Goal: Information Seeking & Learning: Check status

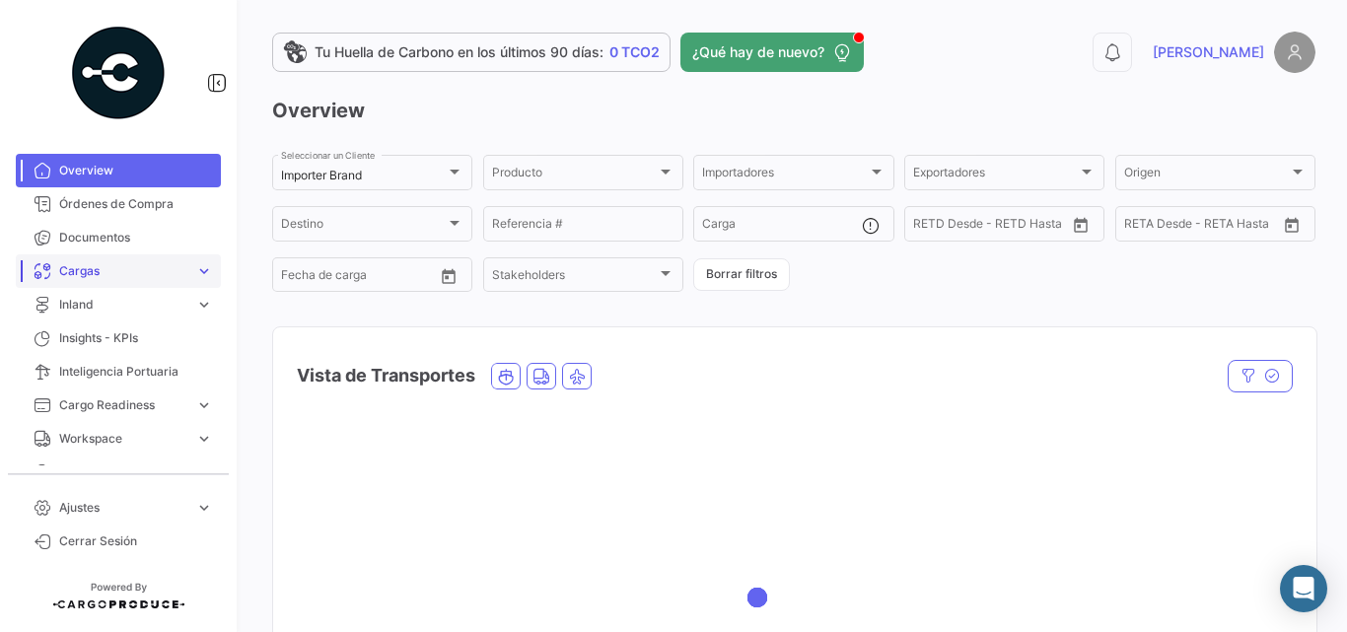
click at [99, 267] on span "Cargas" at bounding box center [123, 271] width 128 height 18
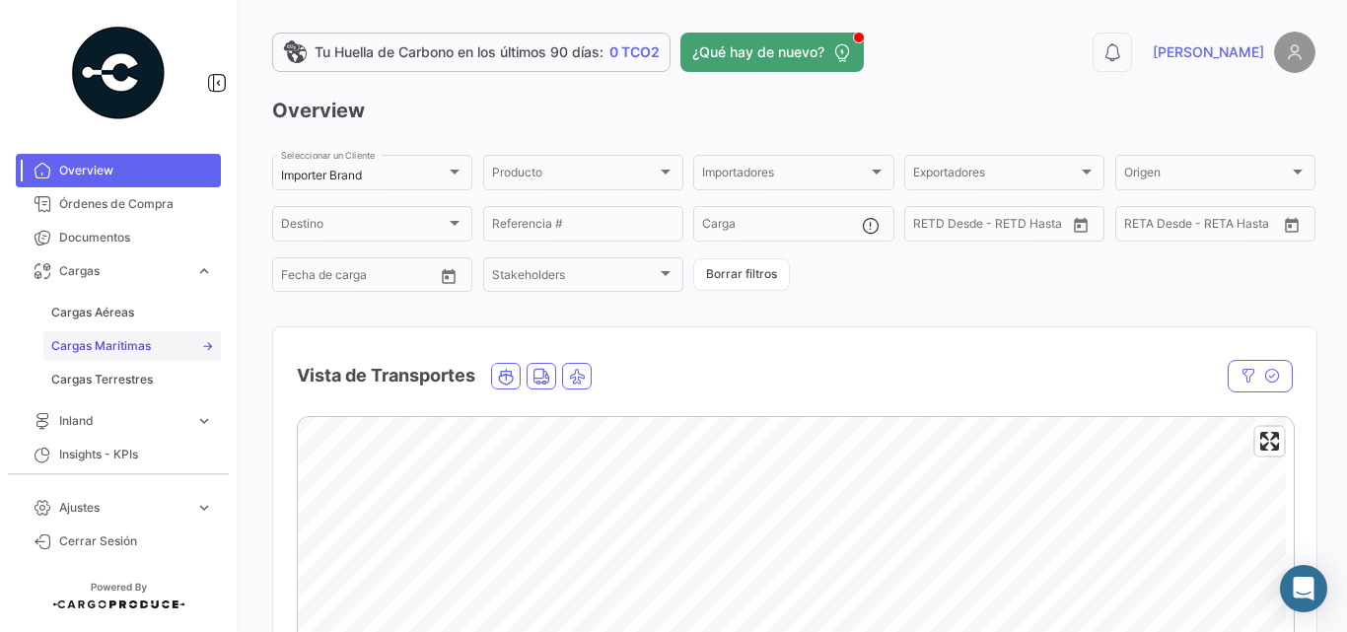
click at [115, 341] on span "Cargas Marítimas" at bounding box center [101, 346] width 100 height 18
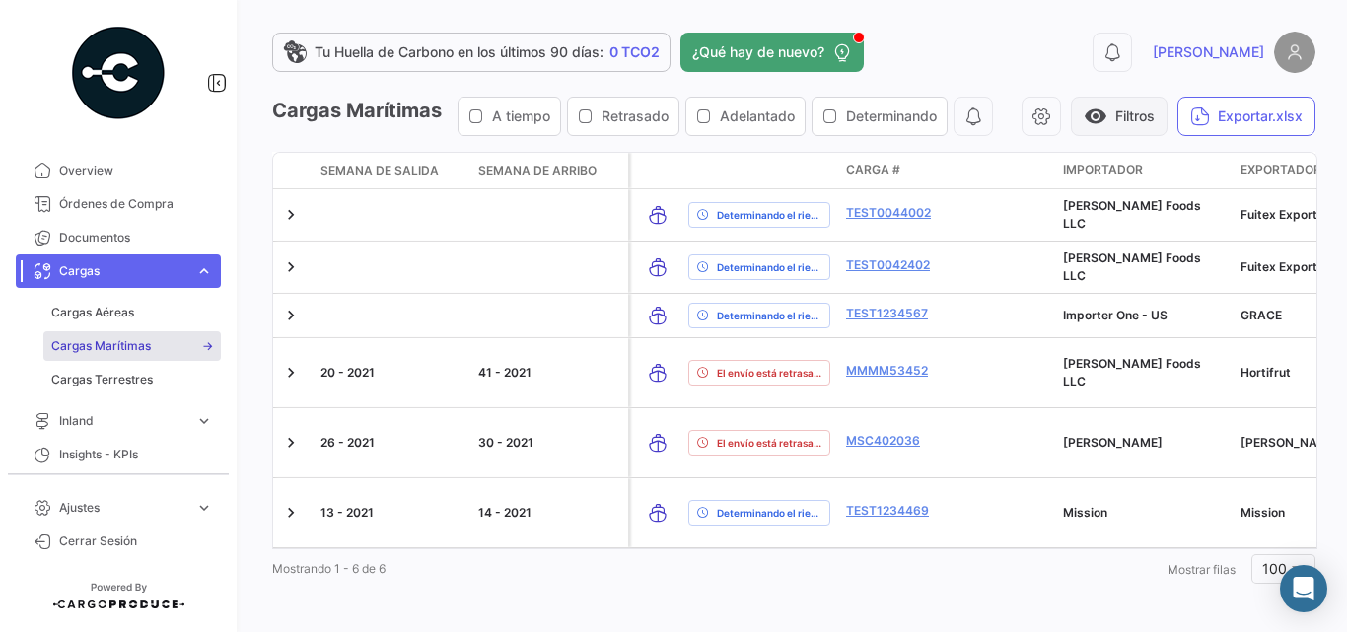
click at [1168, 102] on button "visibility Filtros" at bounding box center [1119, 116] width 97 height 39
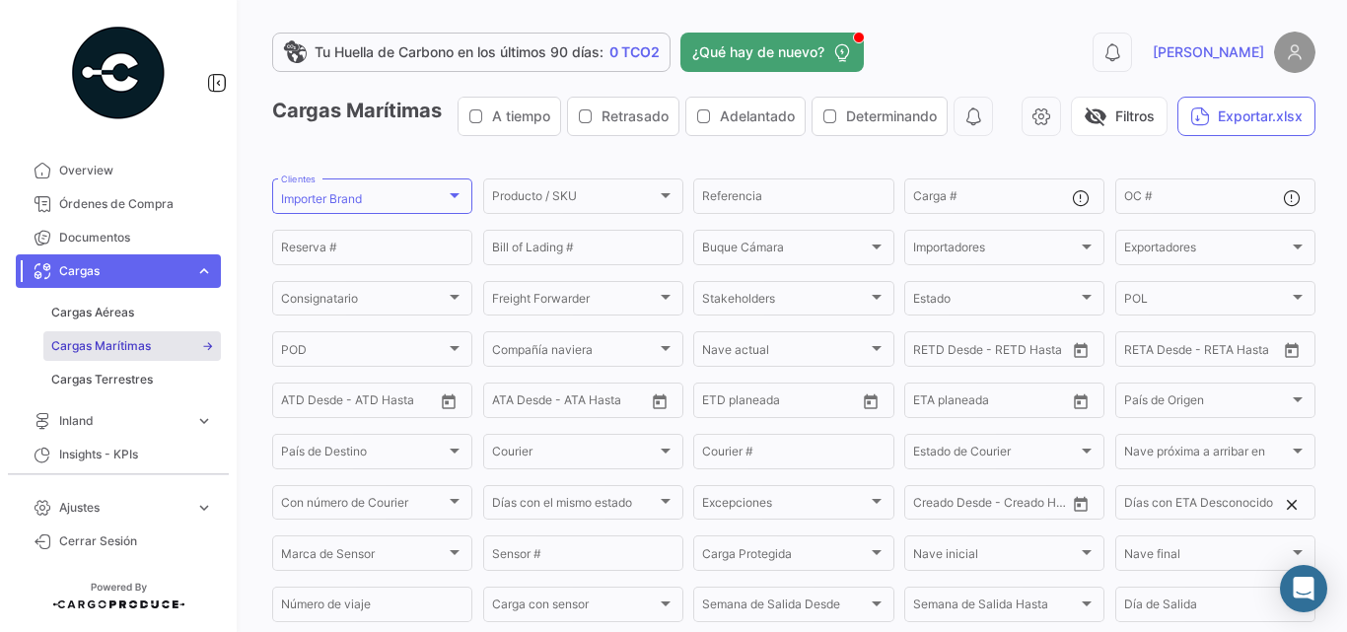
scroll to position [263, 0]
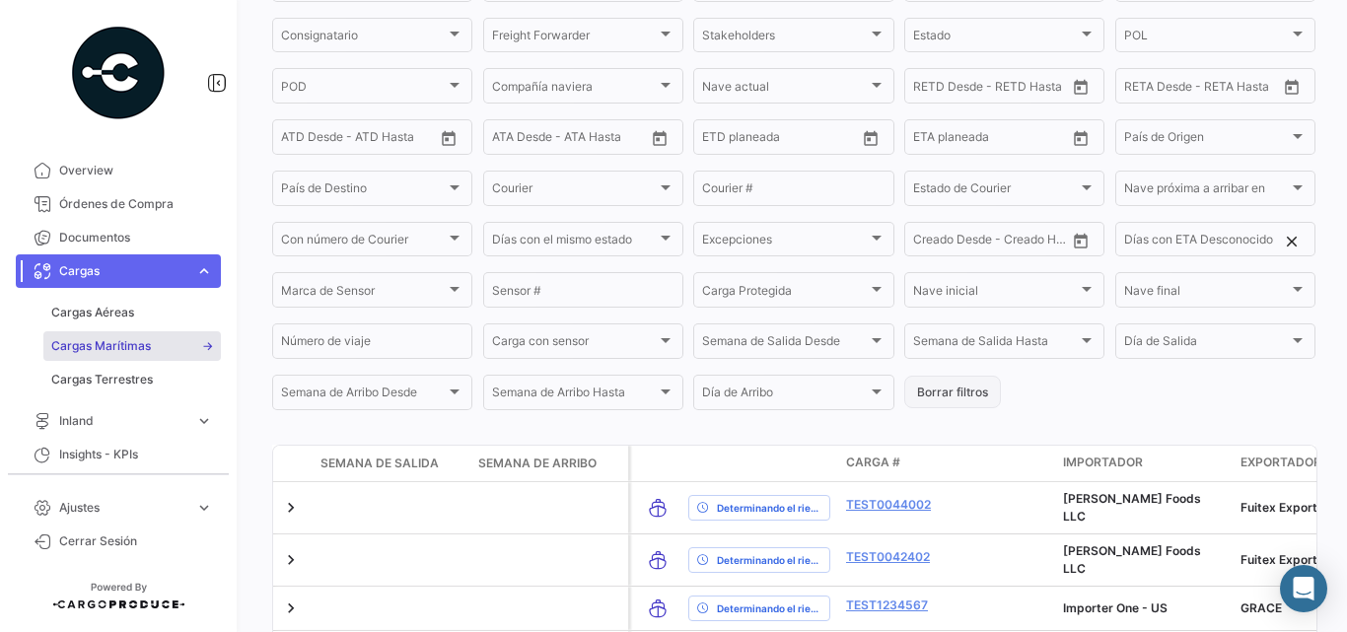
click at [942, 408] on button "Borrar filtros" at bounding box center [952, 392] width 97 height 33
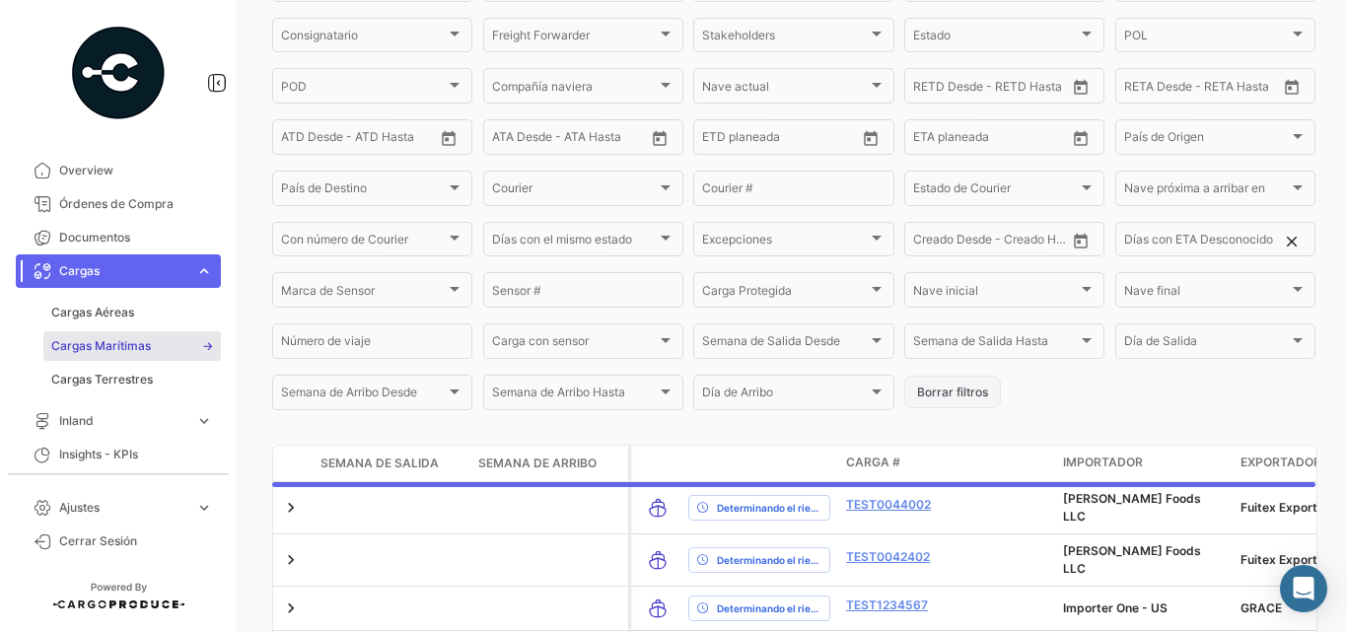
scroll to position [0, 0]
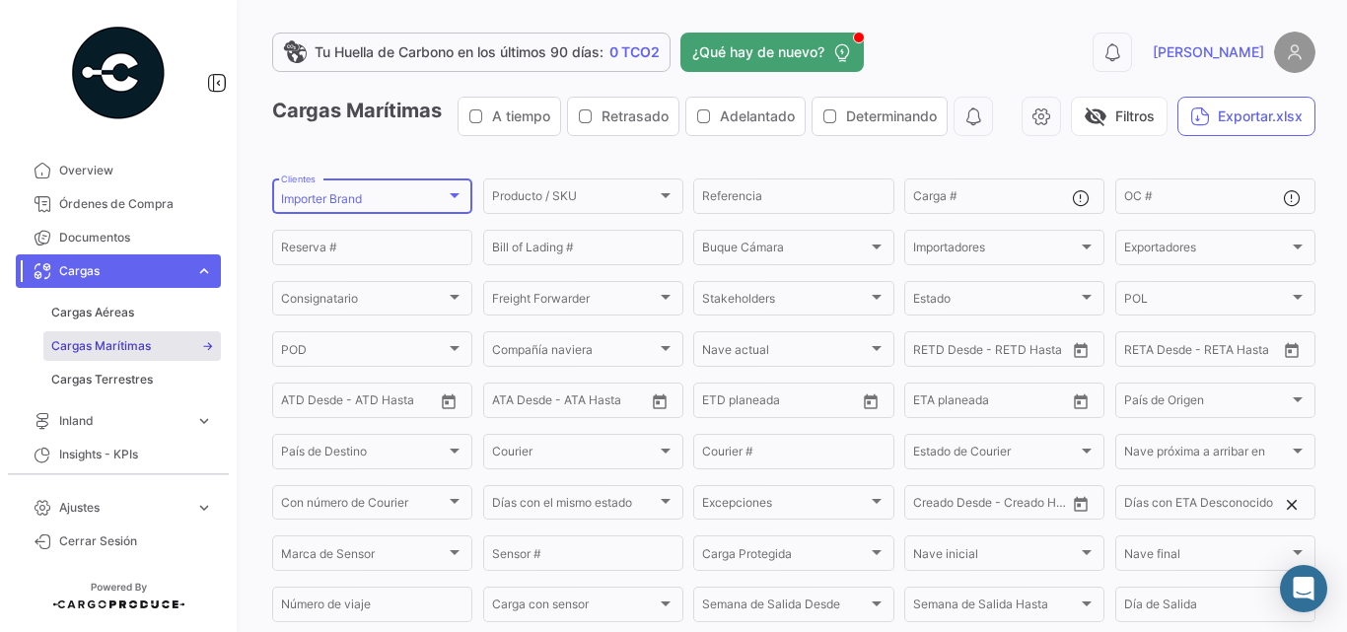
click at [438, 214] on div "Importer Brand Clientes" at bounding box center [372, 195] width 182 height 38
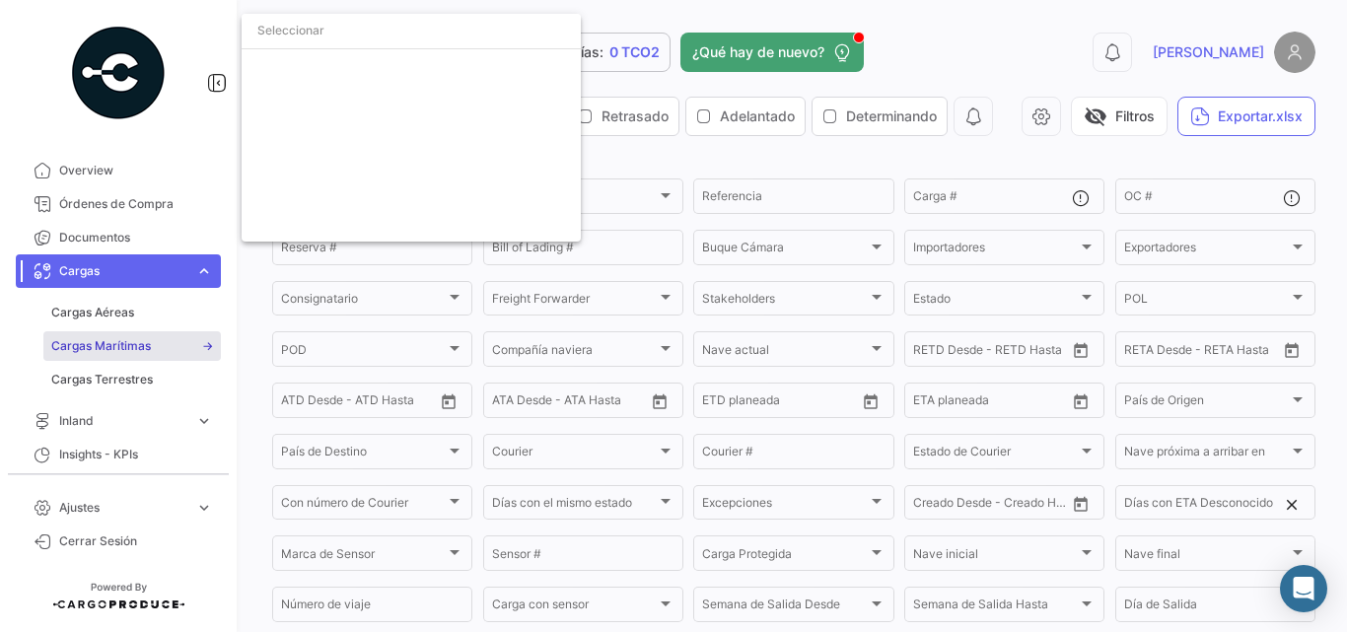
scroll to position [3424, 0]
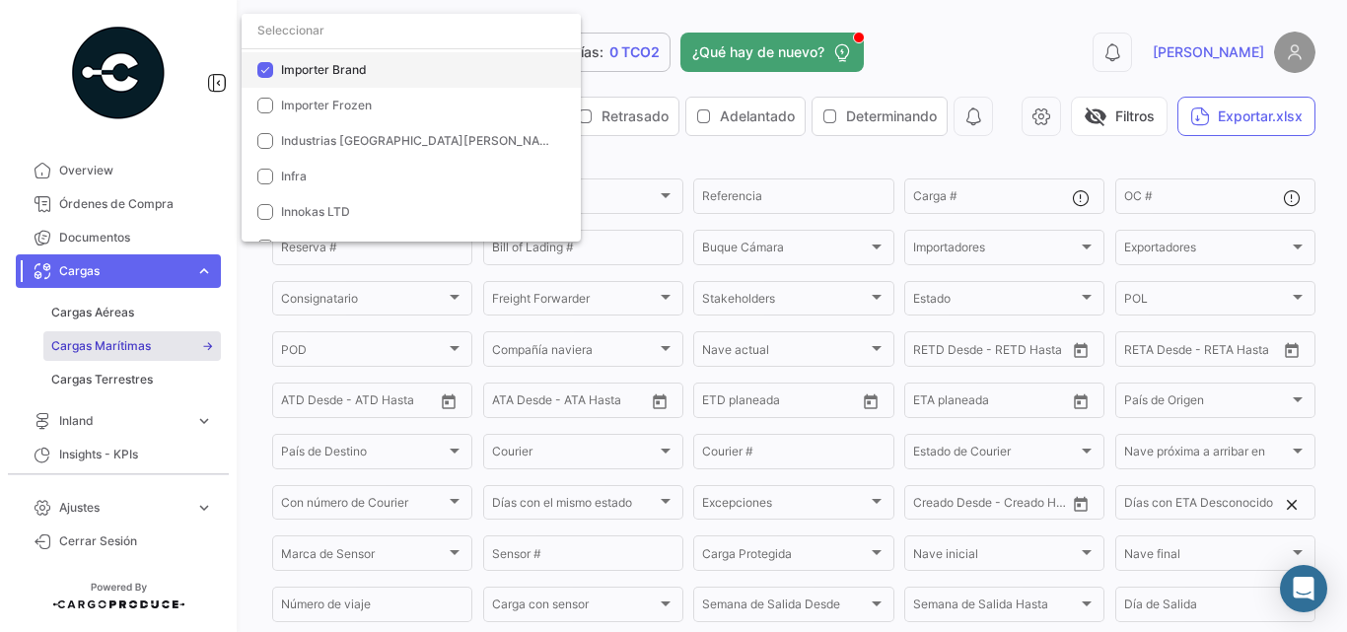
click at [343, 76] on span "Importer Brand" at bounding box center [324, 69] width 86 height 15
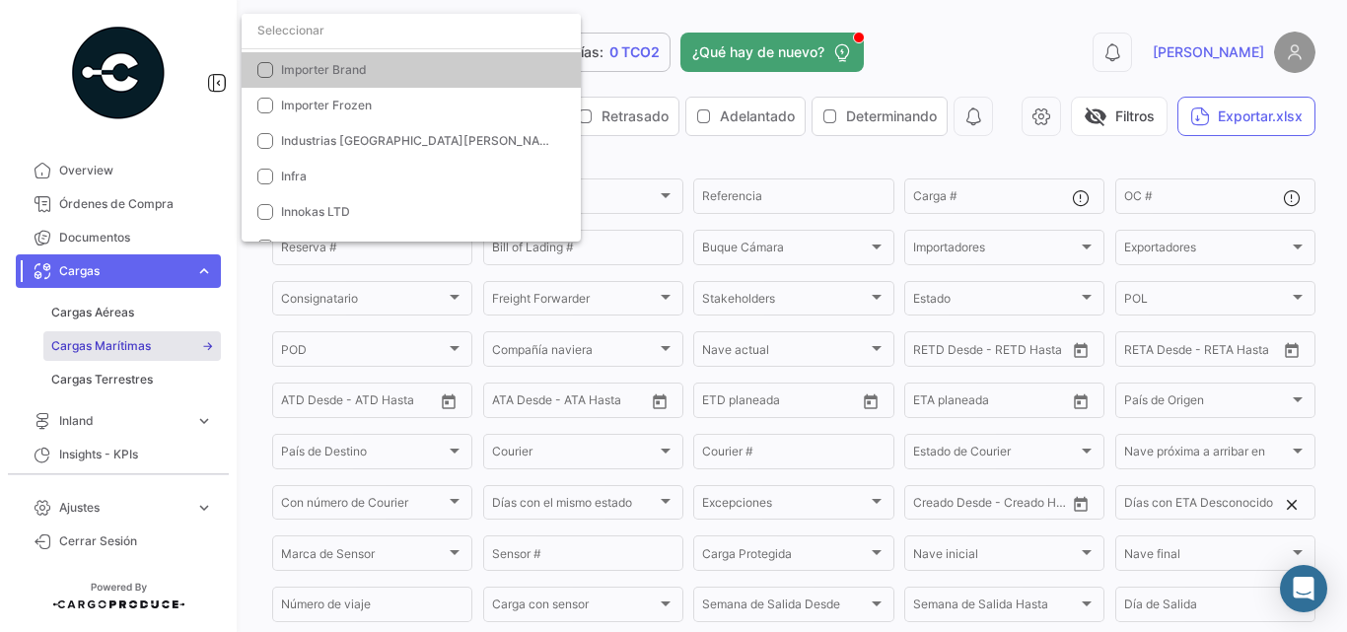
click at [369, 33] on input "dropdown search" at bounding box center [411, 31] width 339 height 36
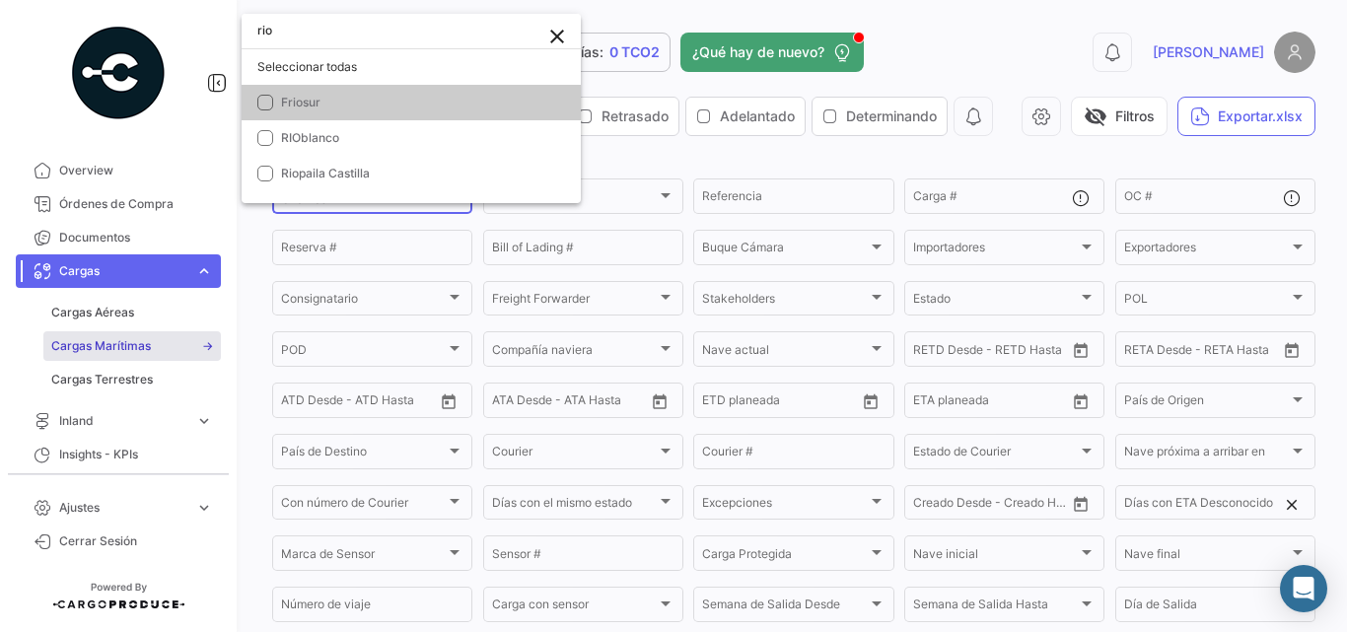
scroll to position [0, 0]
type input "rio"
click at [267, 139] on mat-pseudo-checkbox at bounding box center [265, 138] width 16 height 16
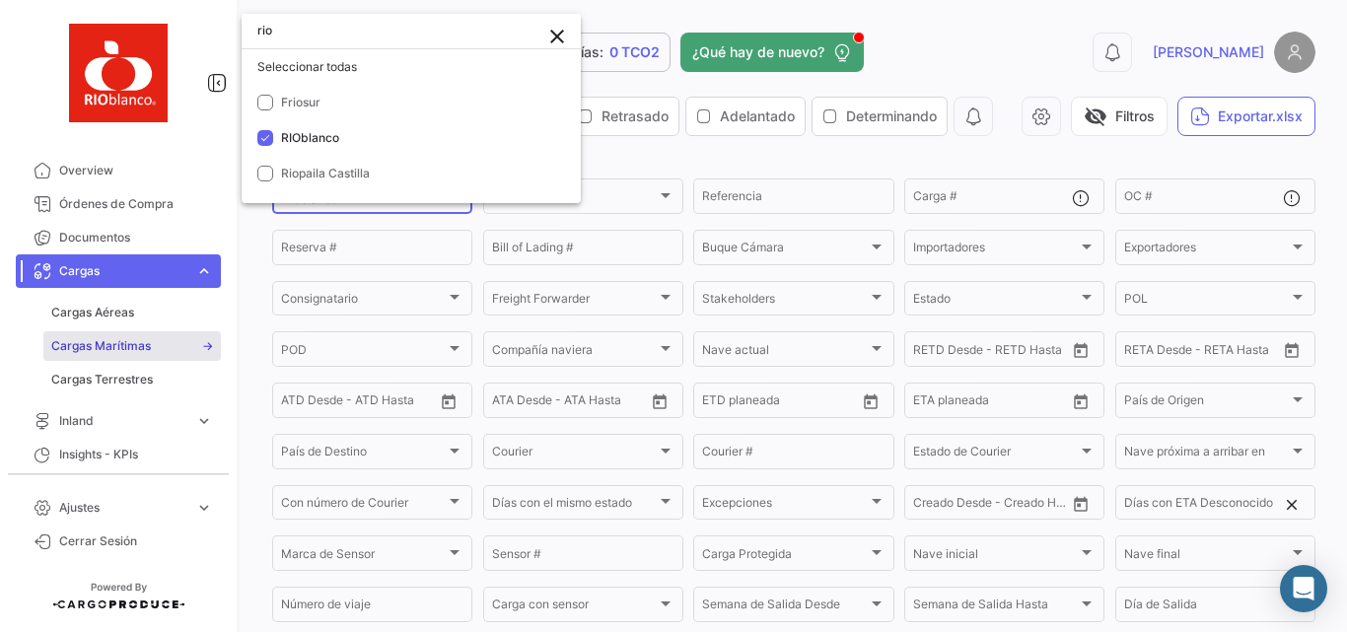
click at [659, 160] on div at bounding box center [673, 316] width 1347 height 632
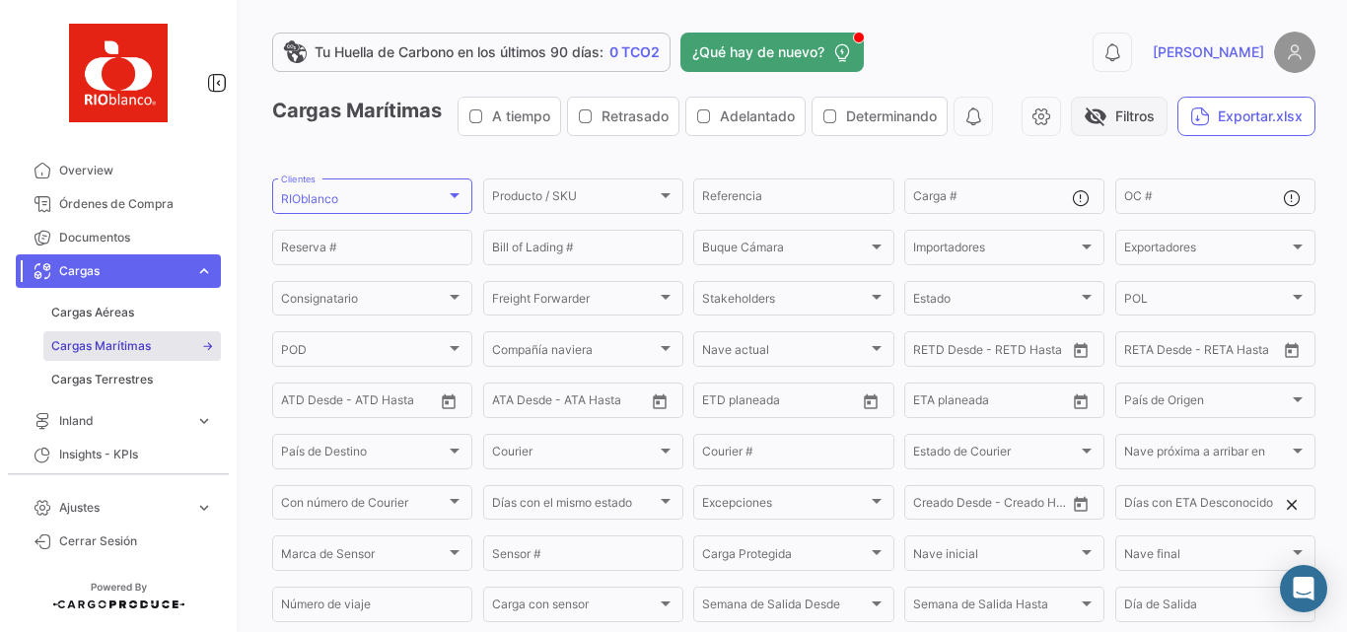
click at [1168, 122] on button "visibility_off Filtros" at bounding box center [1119, 116] width 97 height 39
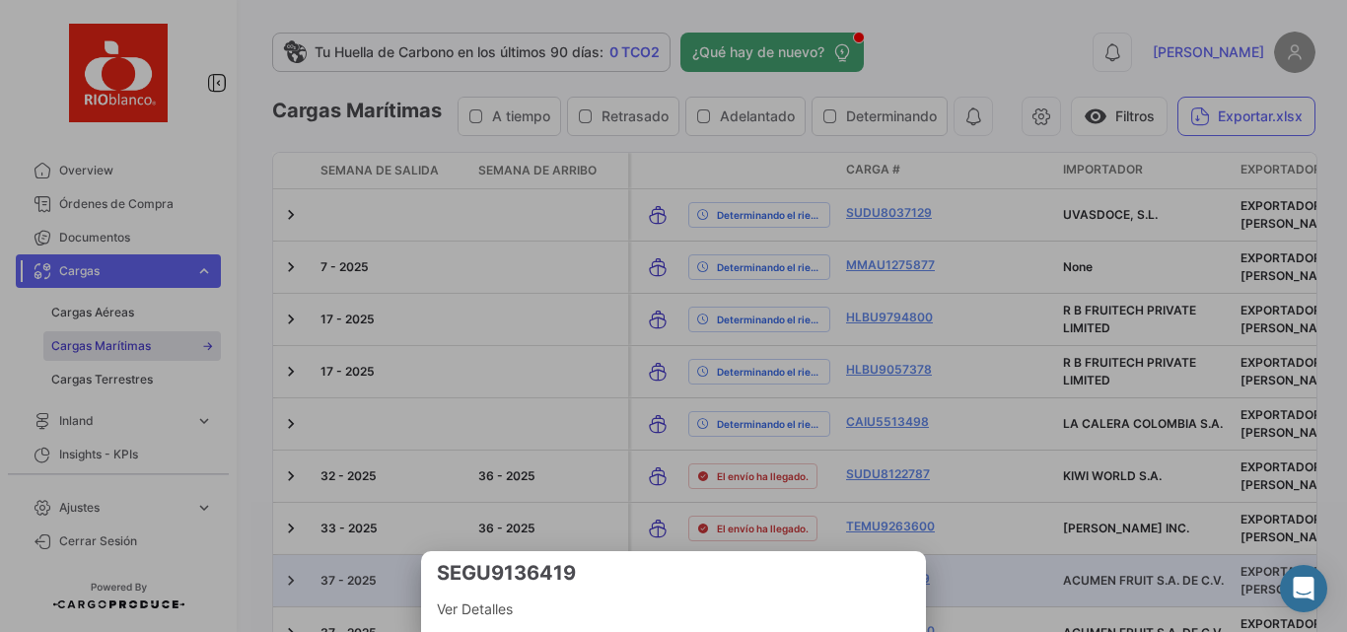
click at [1338, 311] on div at bounding box center [673, 316] width 1347 height 632
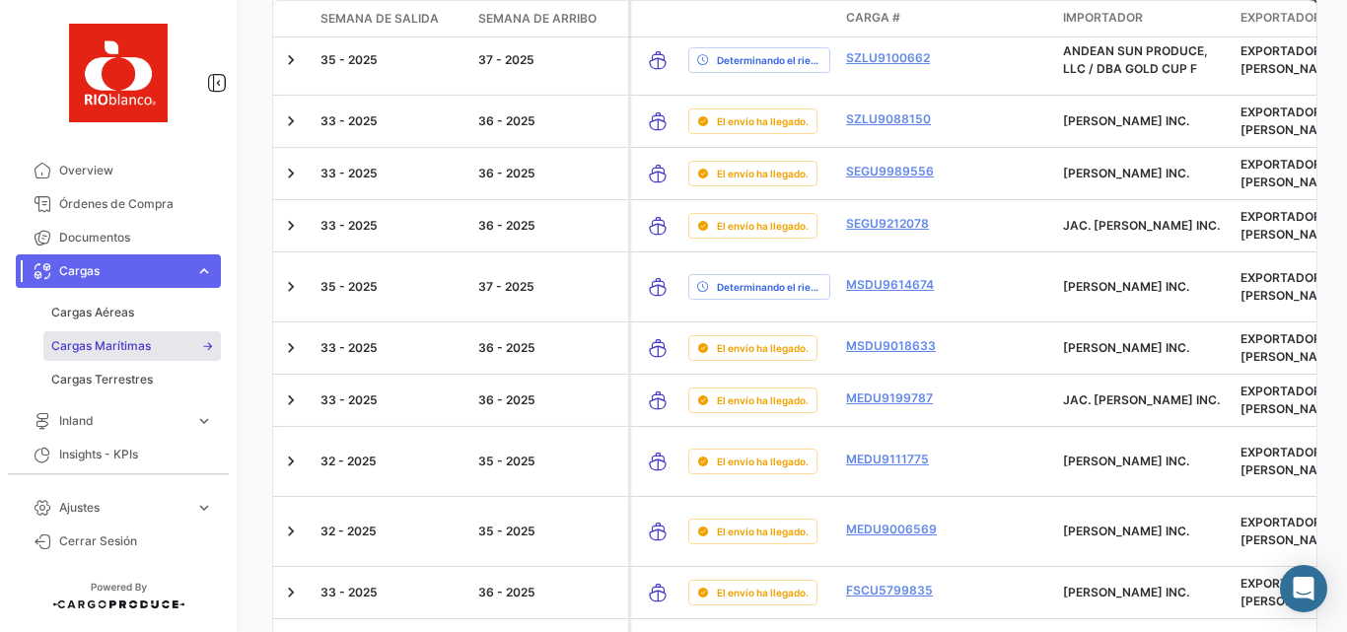
scroll to position [3996, 0]
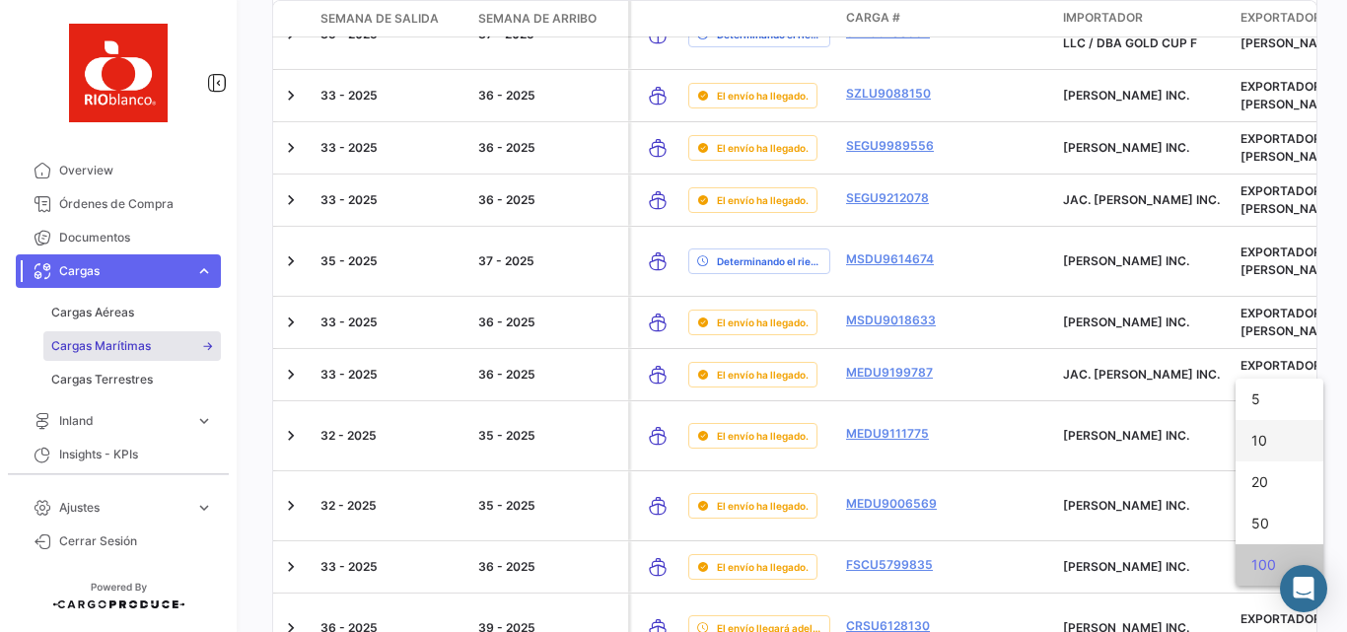
click at [1267, 437] on span "10" at bounding box center [1280, 440] width 56 height 41
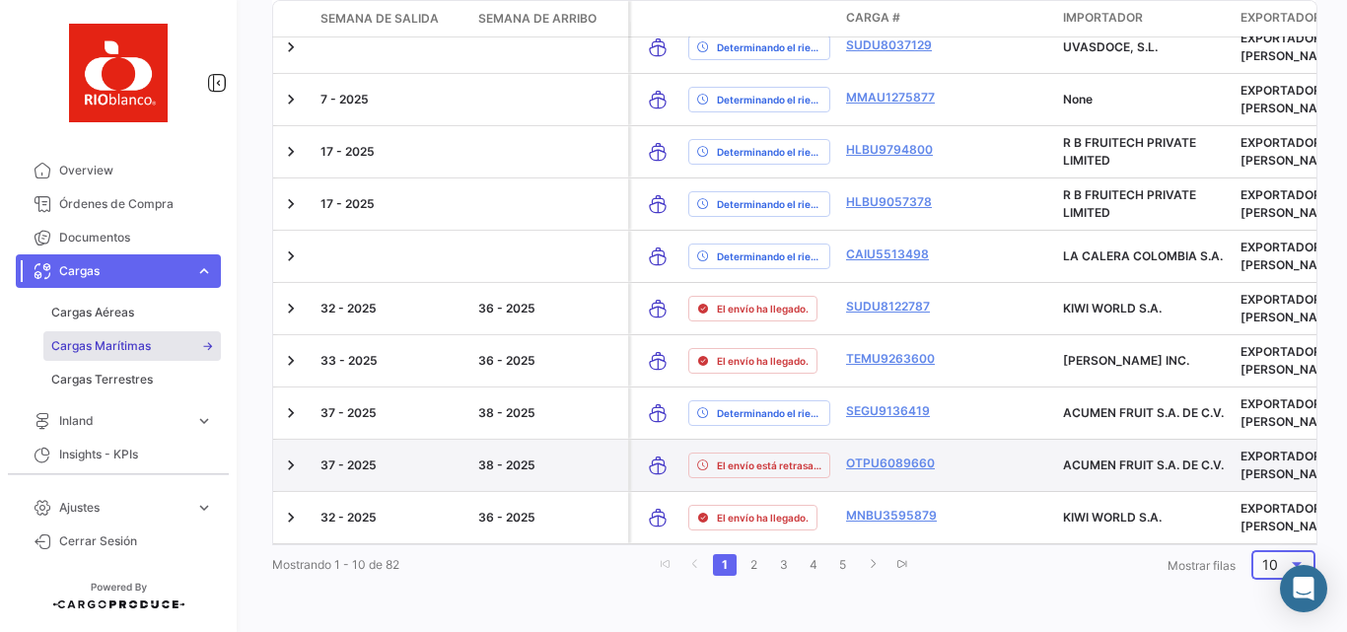
scroll to position [0, 0]
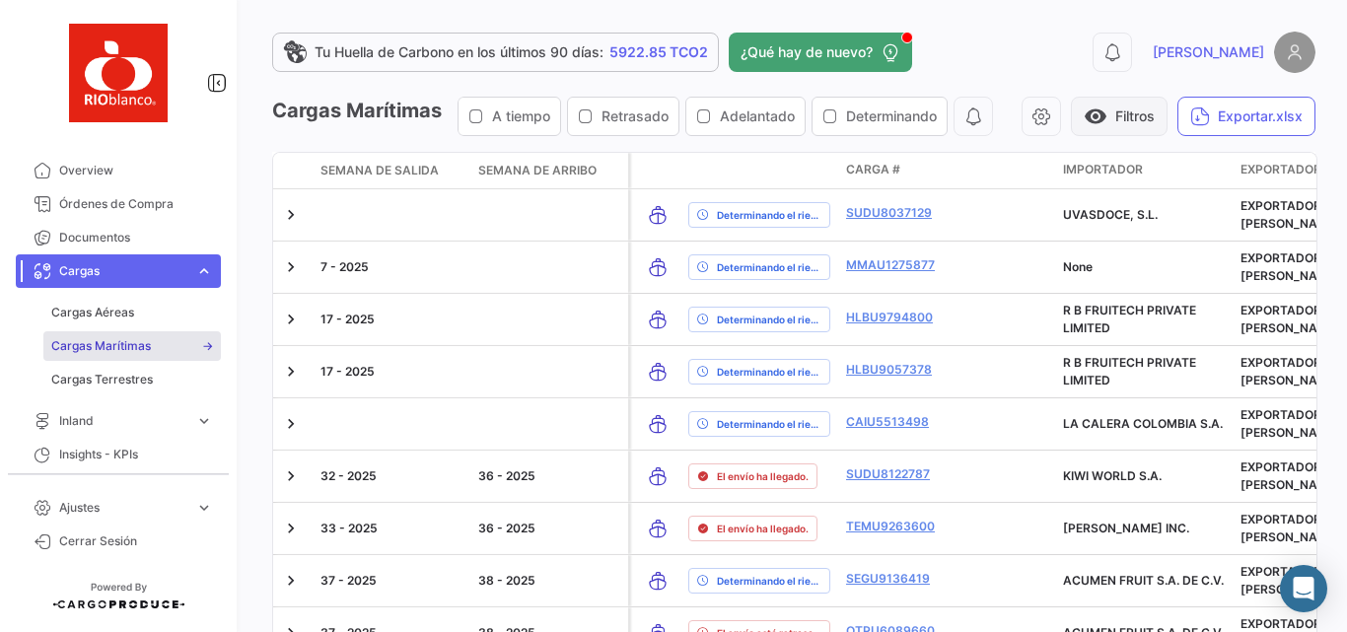
click at [1168, 118] on button "visibility Filtros" at bounding box center [1119, 116] width 97 height 39
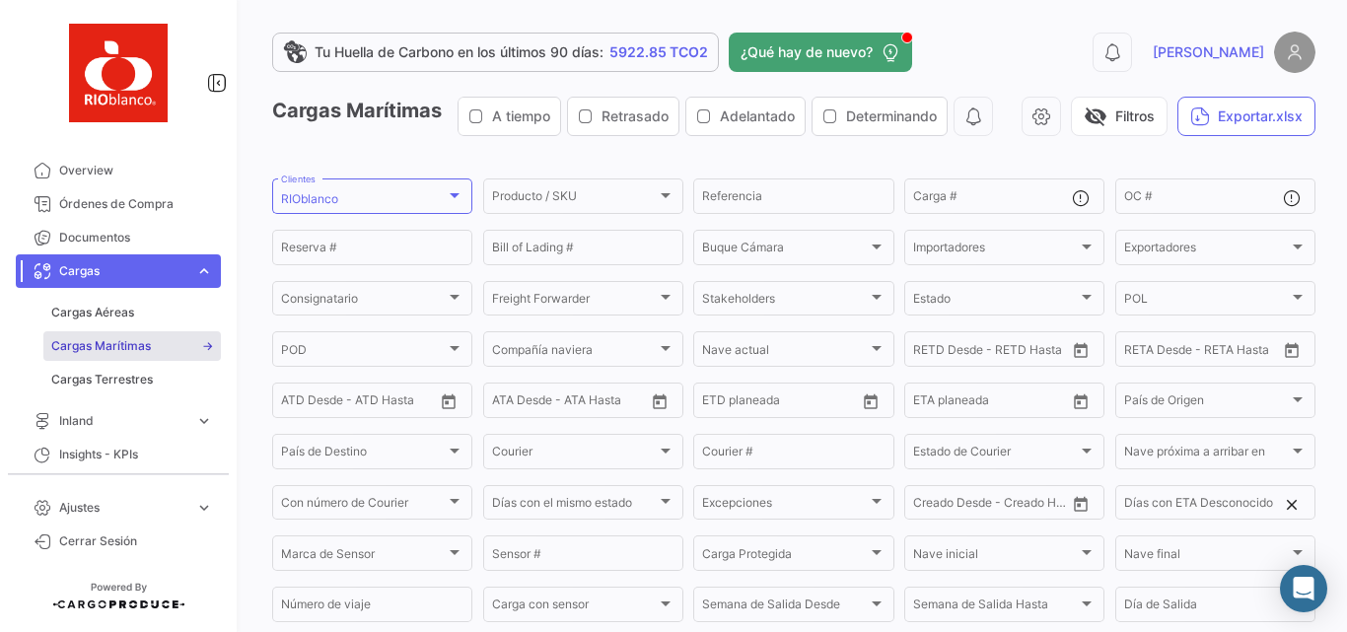
click at [949, 152] on div "Cargas Marítimas A tiempo Retrasado Adelantado Determinando visibility_off Filt…" at bounding box center [794, 124] width 1044 height 55
click at [1168, 114] on button "visibility_off Filtros" at bounding box center [1119, 116] width 97 height 39
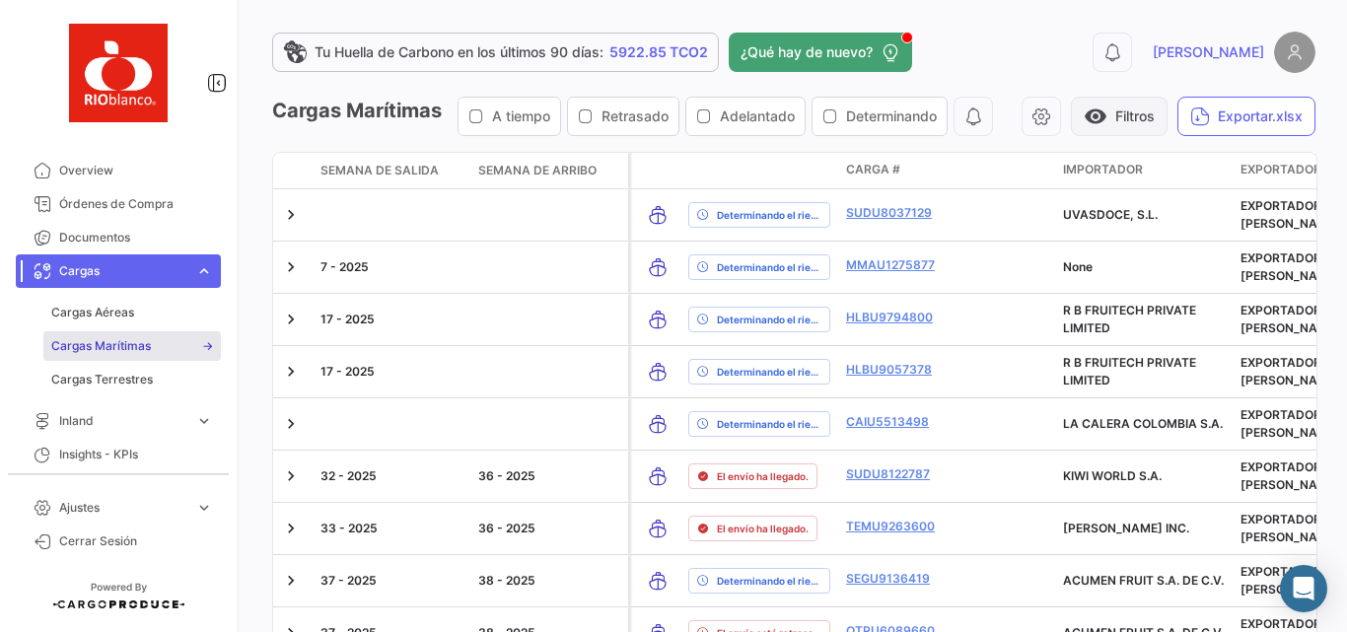
click at [1168, 116] on button "visibility Filtros" at bounding box center [1119, 116] width 97 height 39
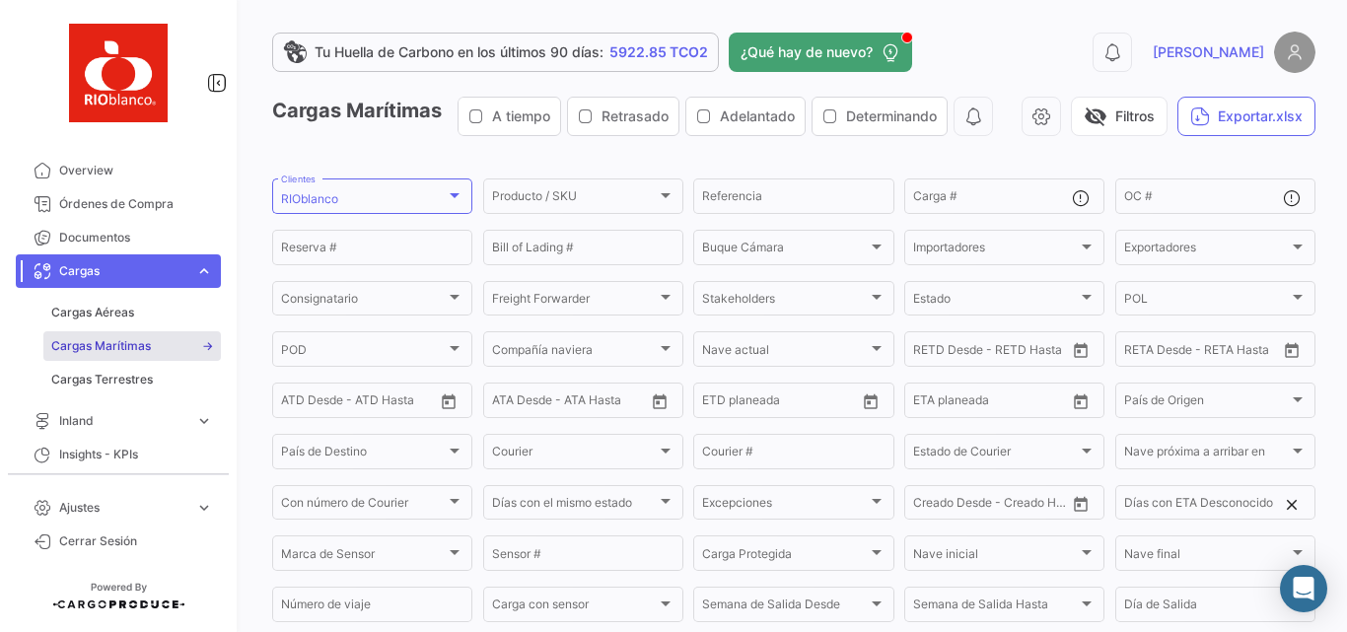
click at [894, 152] on div "Cargas Marítimas A tiempo Retrasado Adelantado Determinando visibility_off Filt…" at bounding box center [794, 124] width 1044 height 55
click at [1168, 123] on button "visibility_off Filtros" at bounding box center [1119, 116] width 97 height 39
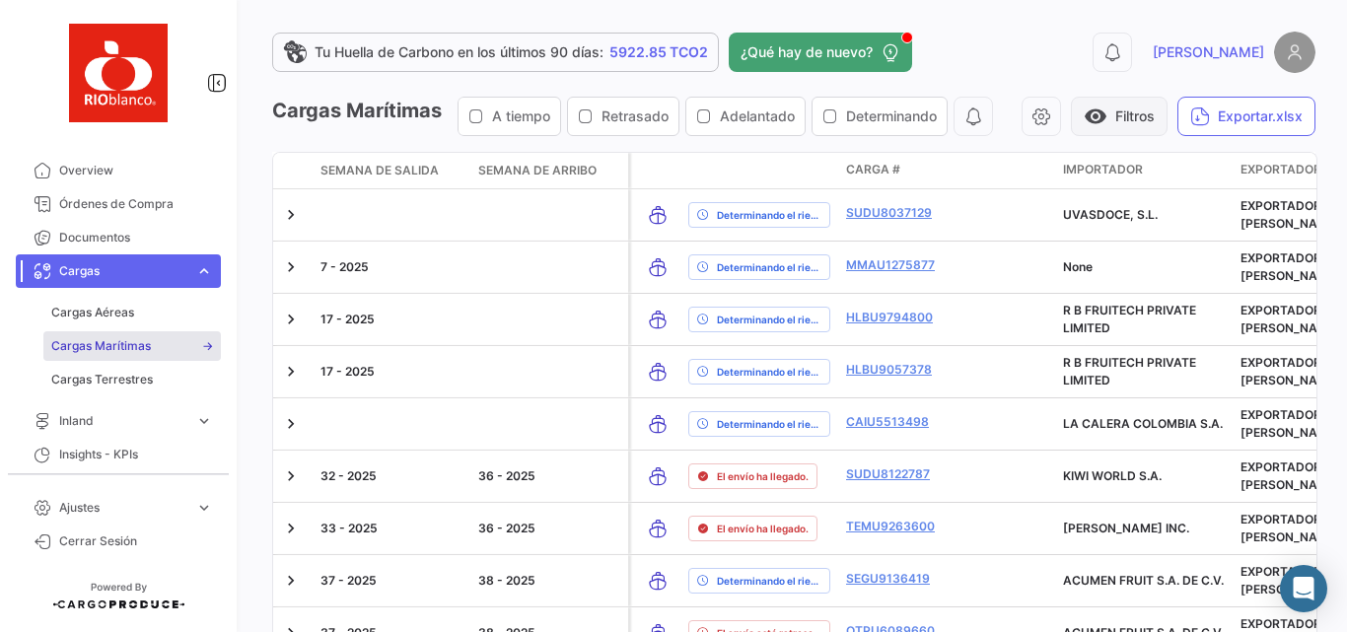
click at [1108, 122] on span "visibility" at bounding box center [1096, 117] width 24 height 24
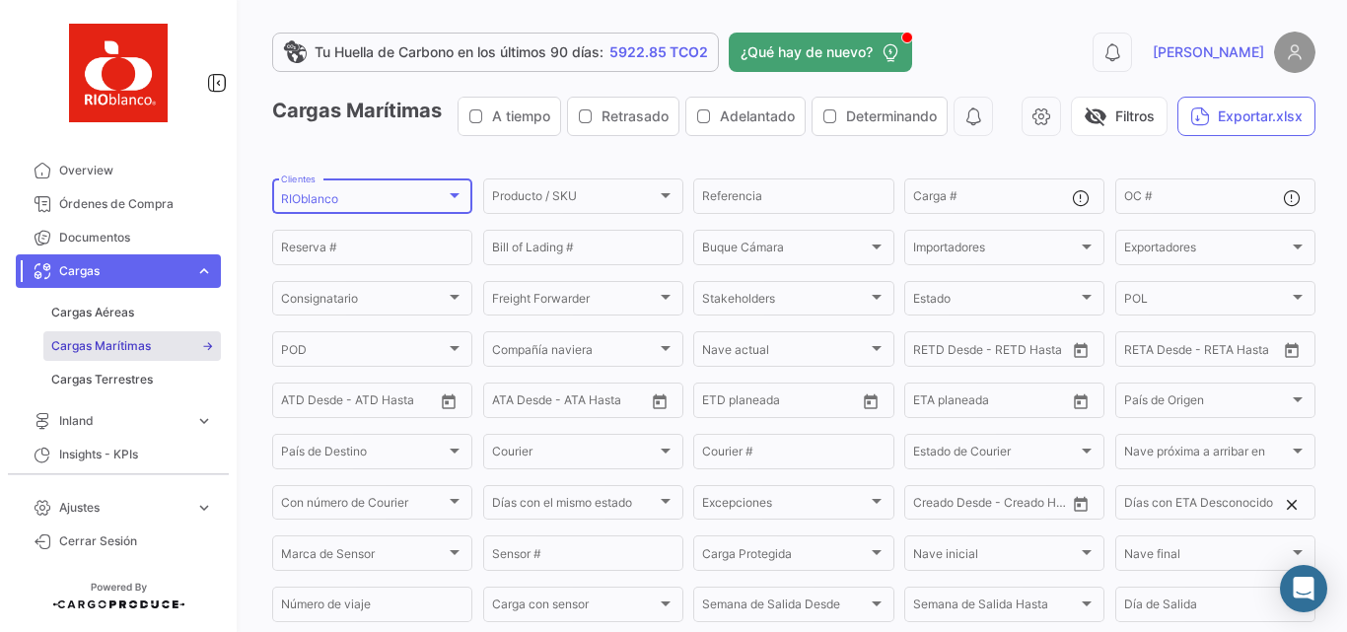
click at [437, 214] on div "RIOblanco Clientes" at bounding box center [372, 195] width 182 height 38
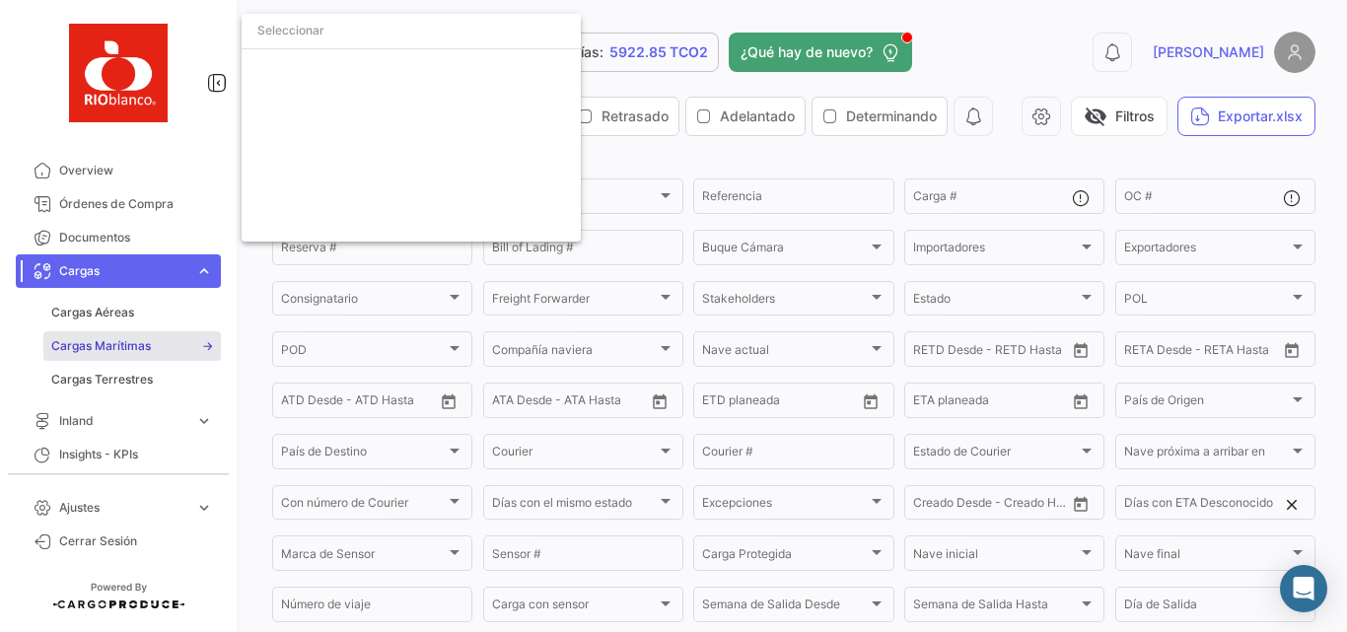
scroll to position [5078, 0]
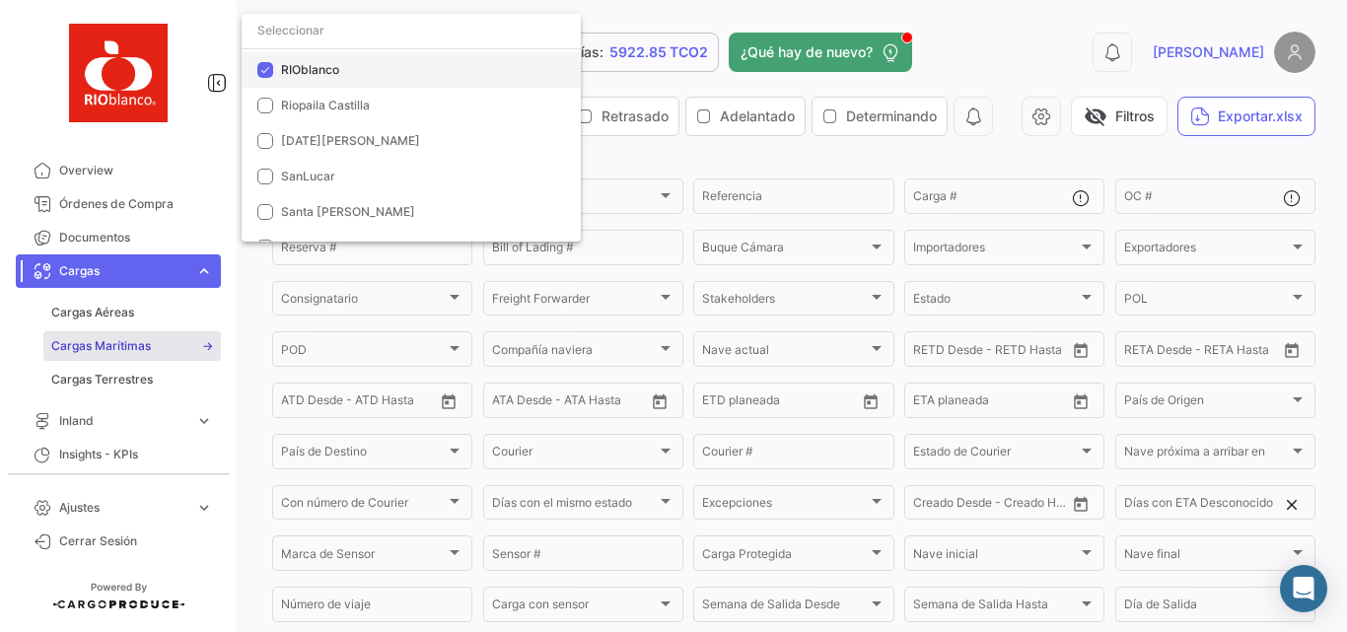
click at [300, 75] on span "RIOblanco" at bounding box center [310, 69] width 58 height 15
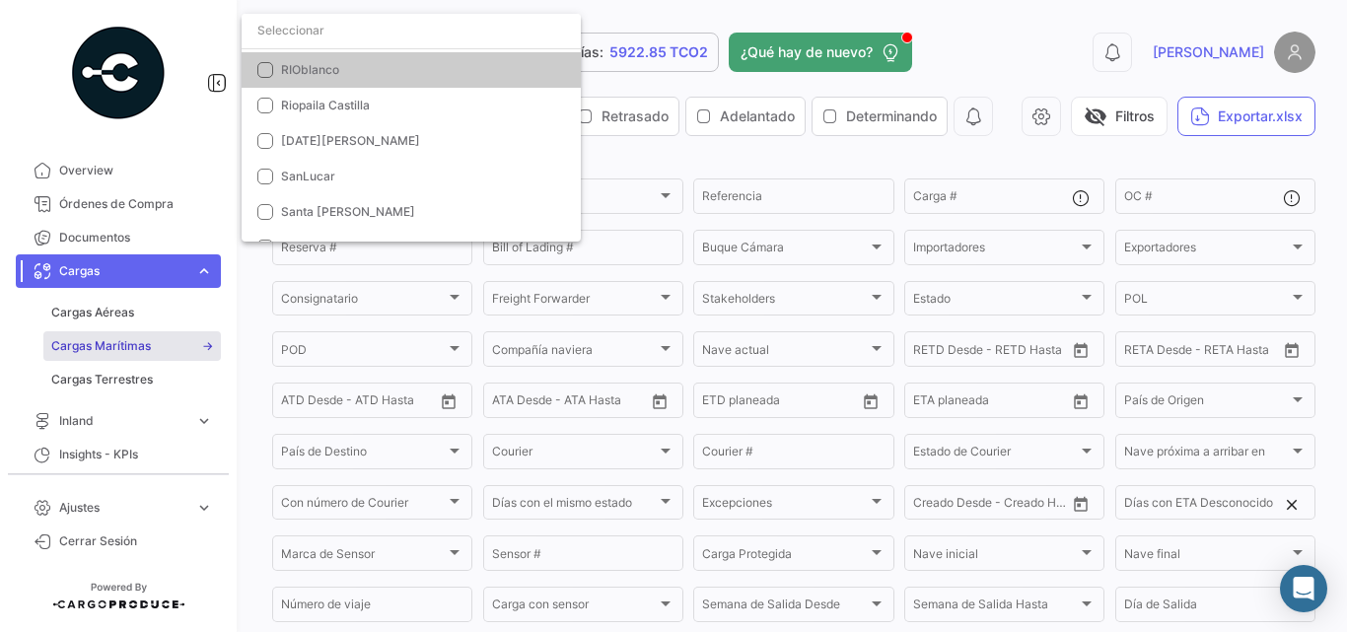
click at [319, 39] on input "dropdown search" at bounding box center [411, 31] width 339 height 36
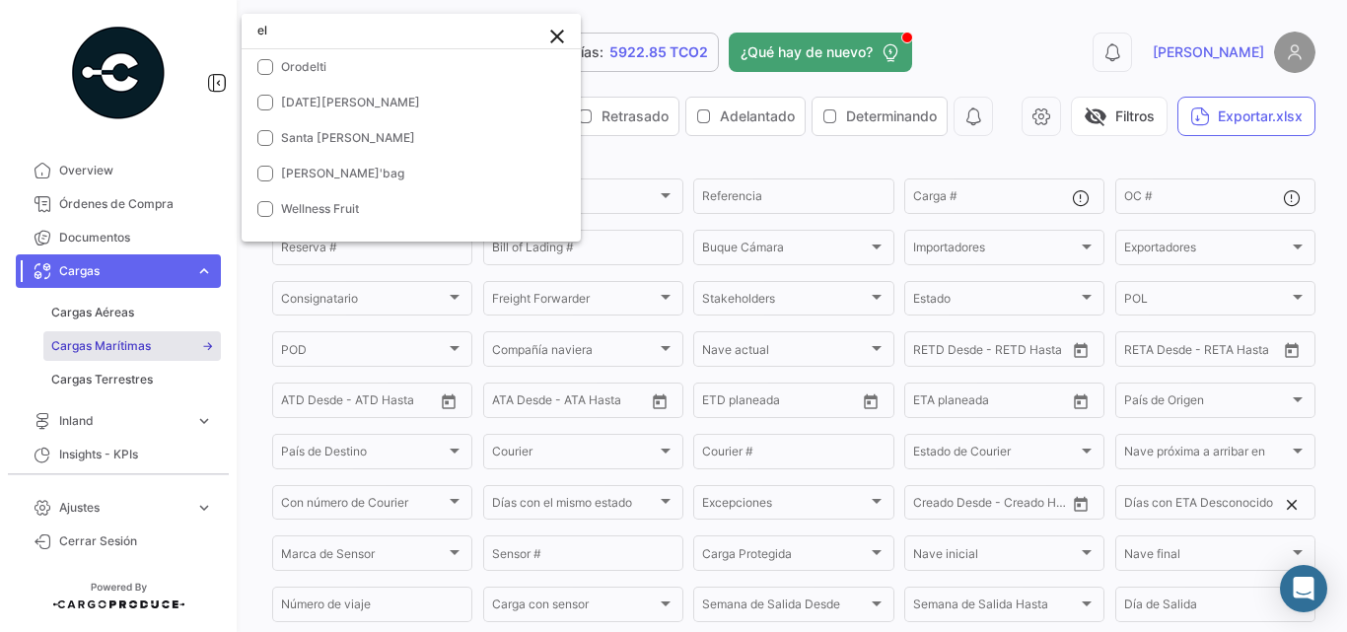
scroll to position [0, 0]
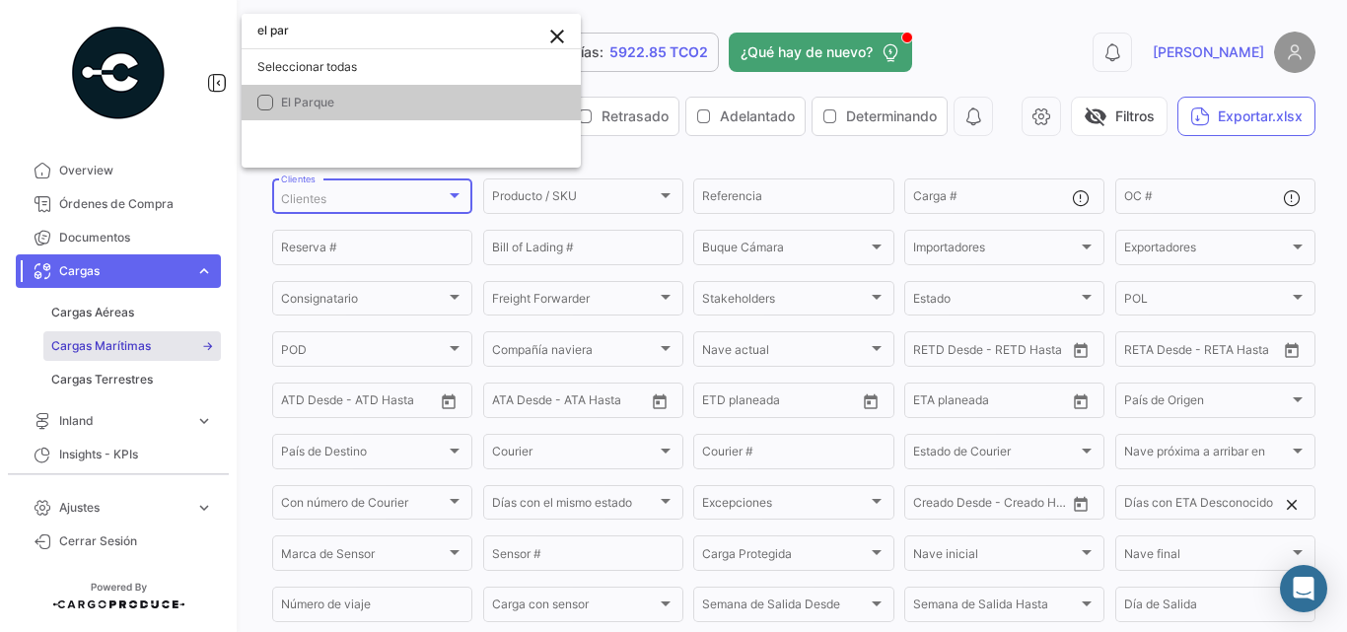
type input "el par"
click at [258, 99] on mat-pseudo-checkbox at bounding box center [265, 103] width 16 height 16
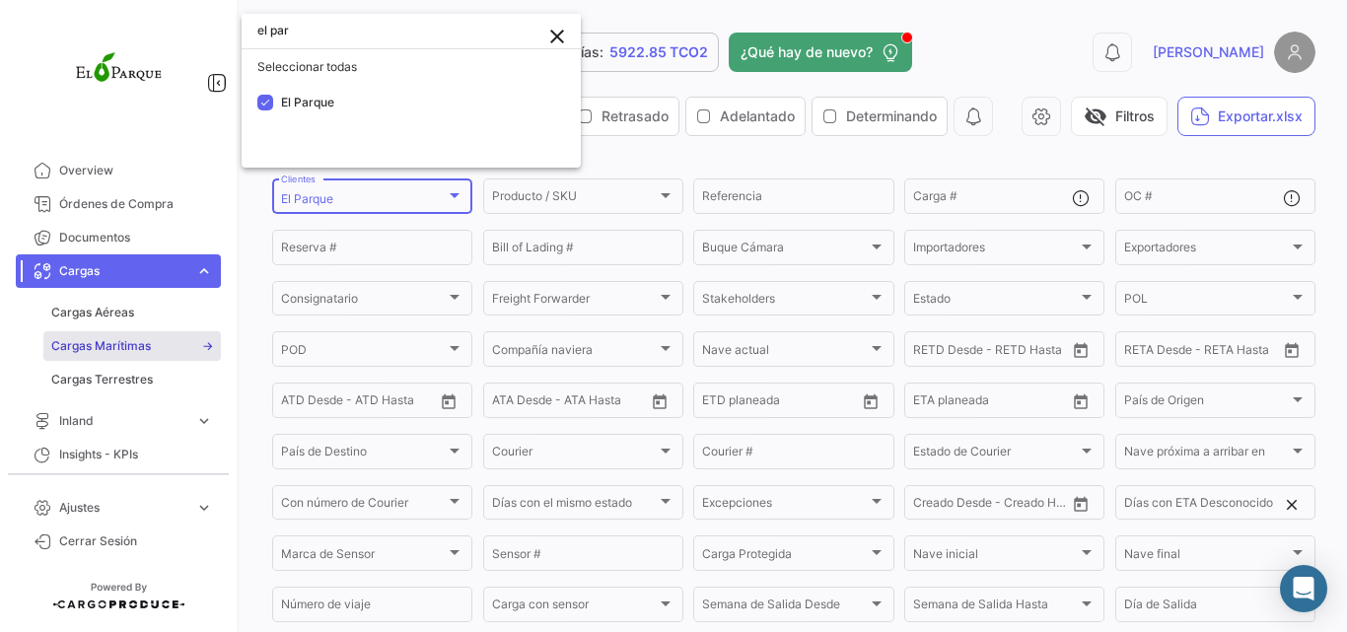
click at [1244, 115] on div at bounding box center [673, 316] width 1347 height 632
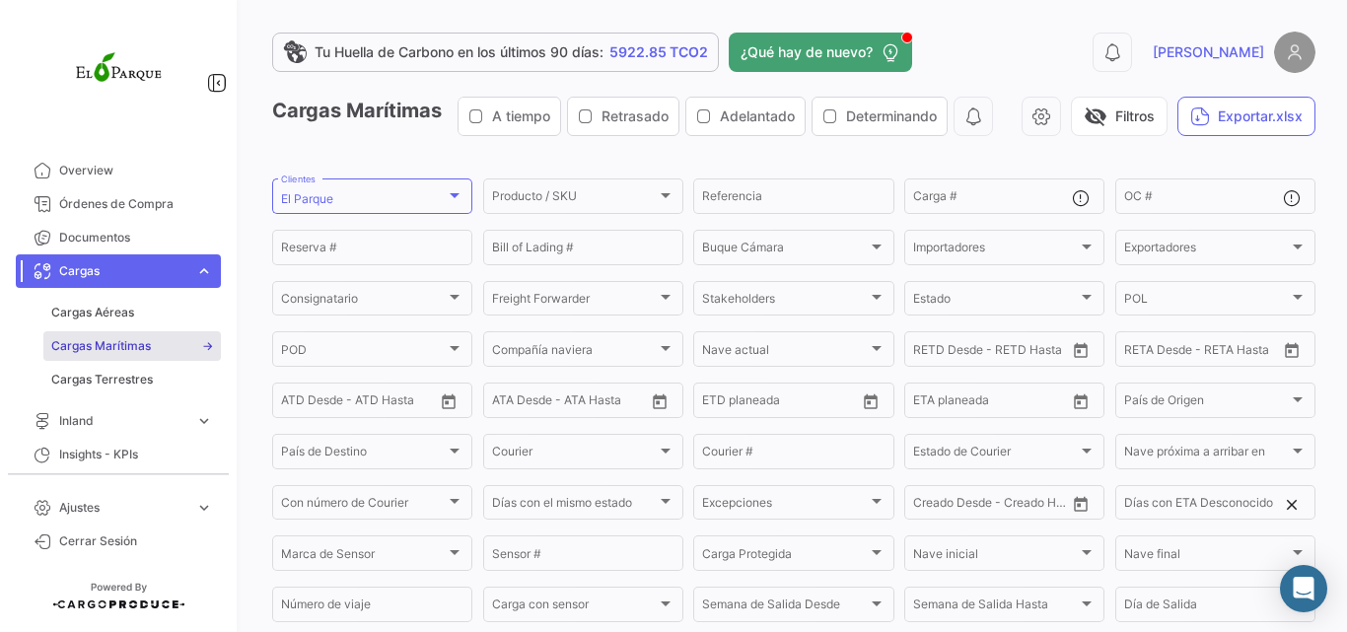
click at [1108, 115] on span "visibility_off" at bounding box center [1096, 117] width 24 height 24
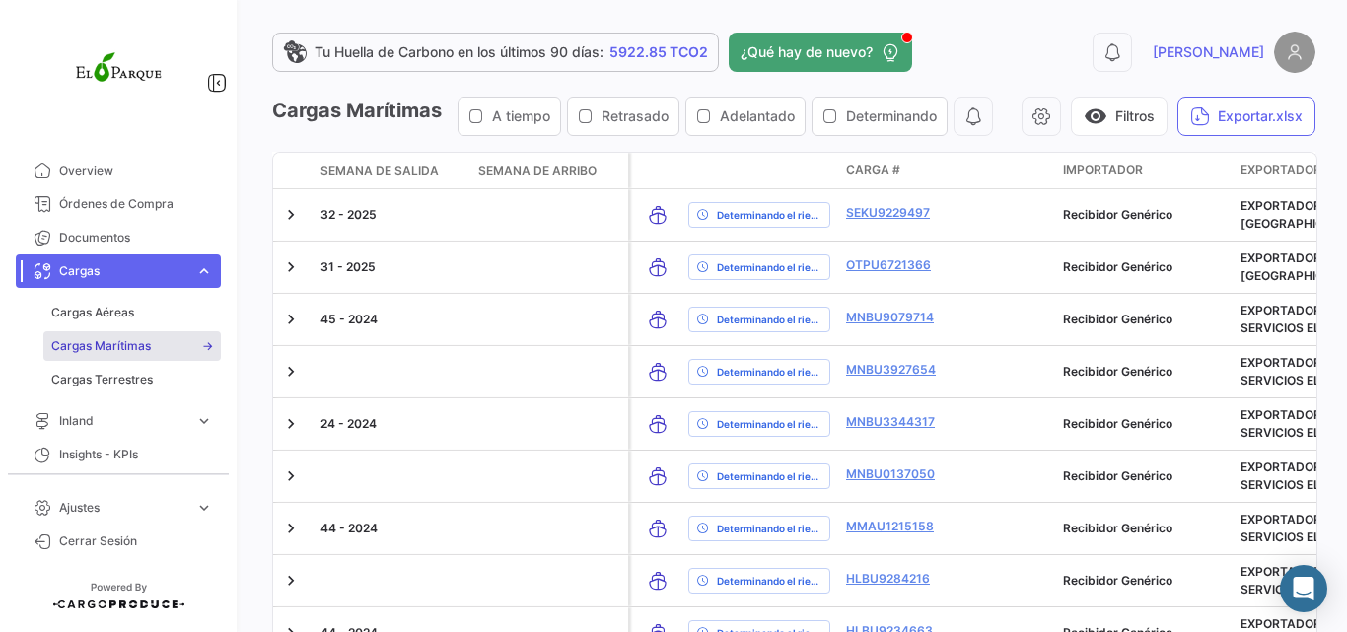
scroll to position [232, 0]
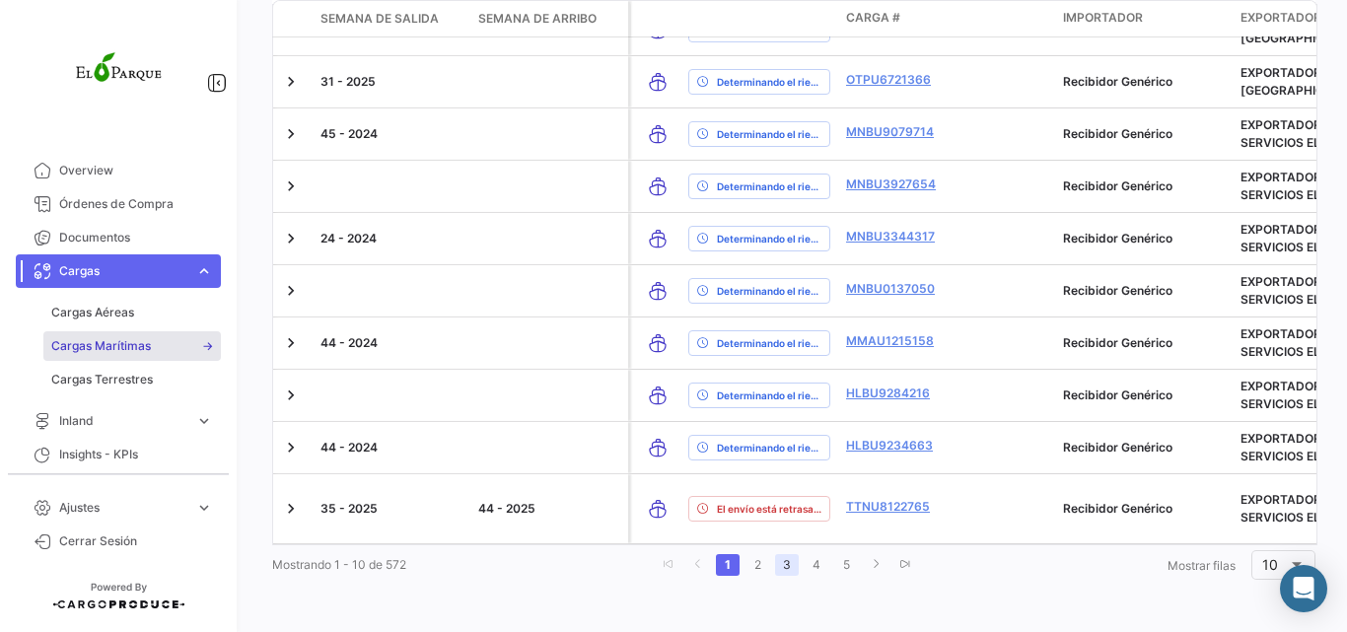
click at [790, 566] on link "3" at bounding box center [787, 565] width 24 height 22
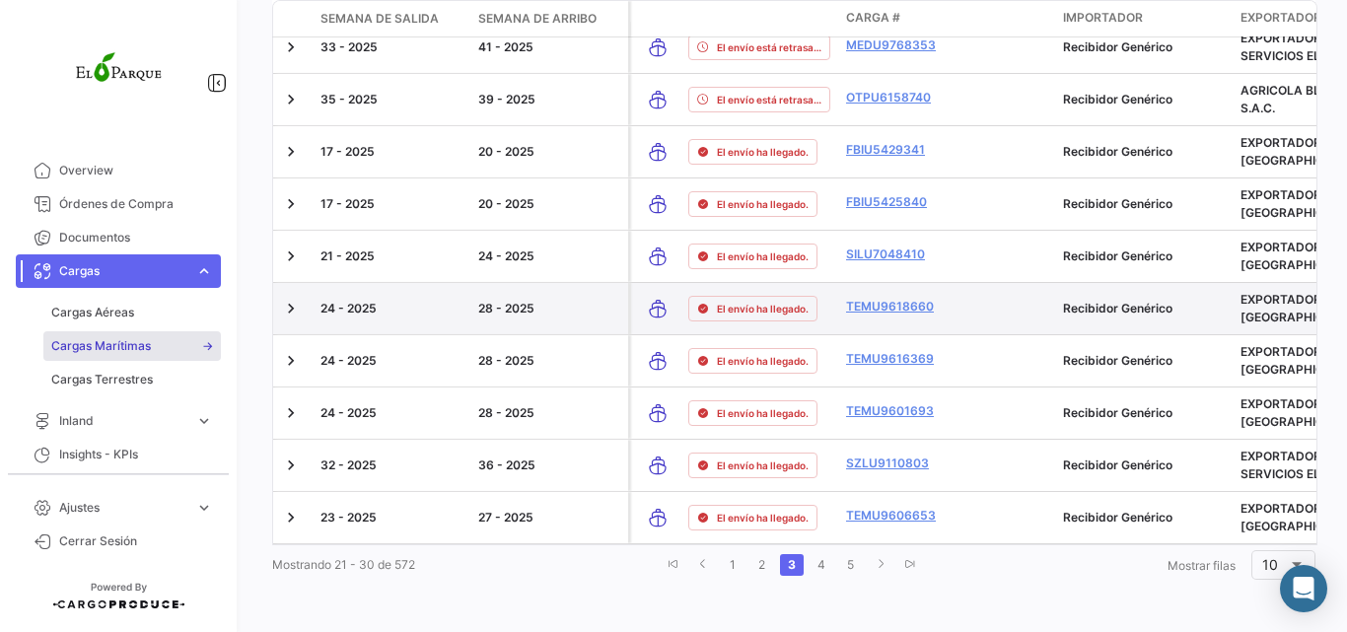
scroll to position [0, 0]
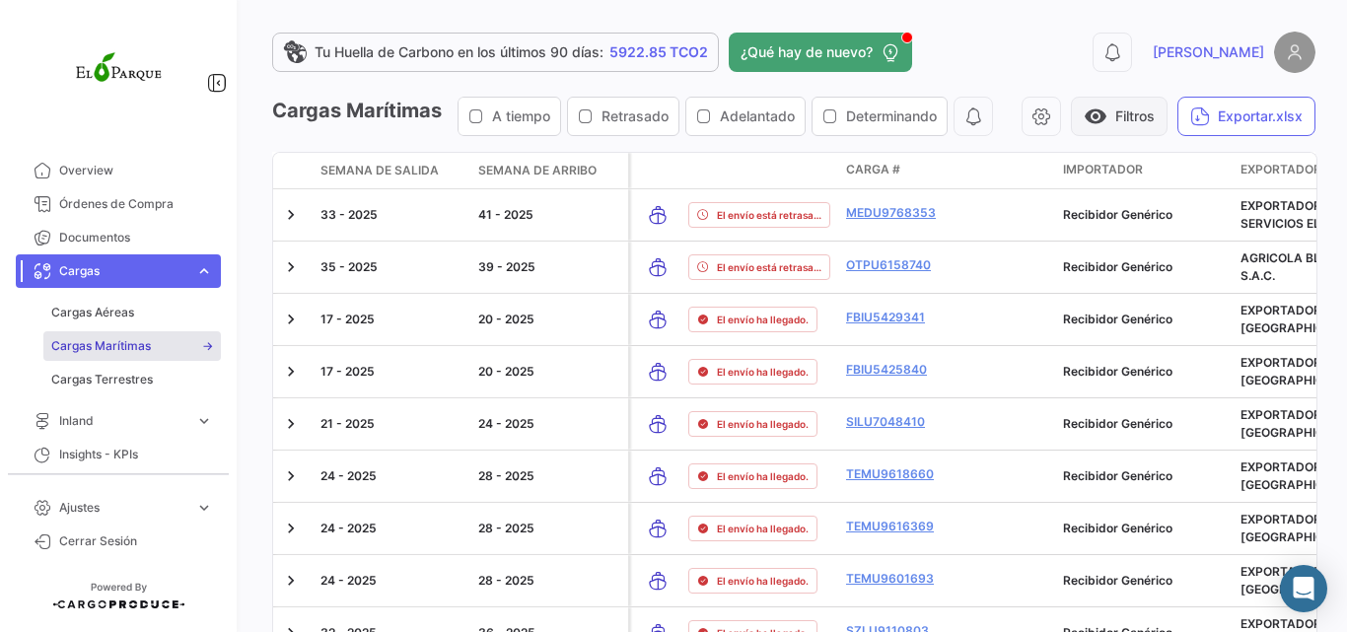
click at [1168, 119] on button "visibility Filtros" at bounding box center [1119, 116] width 97 height 39
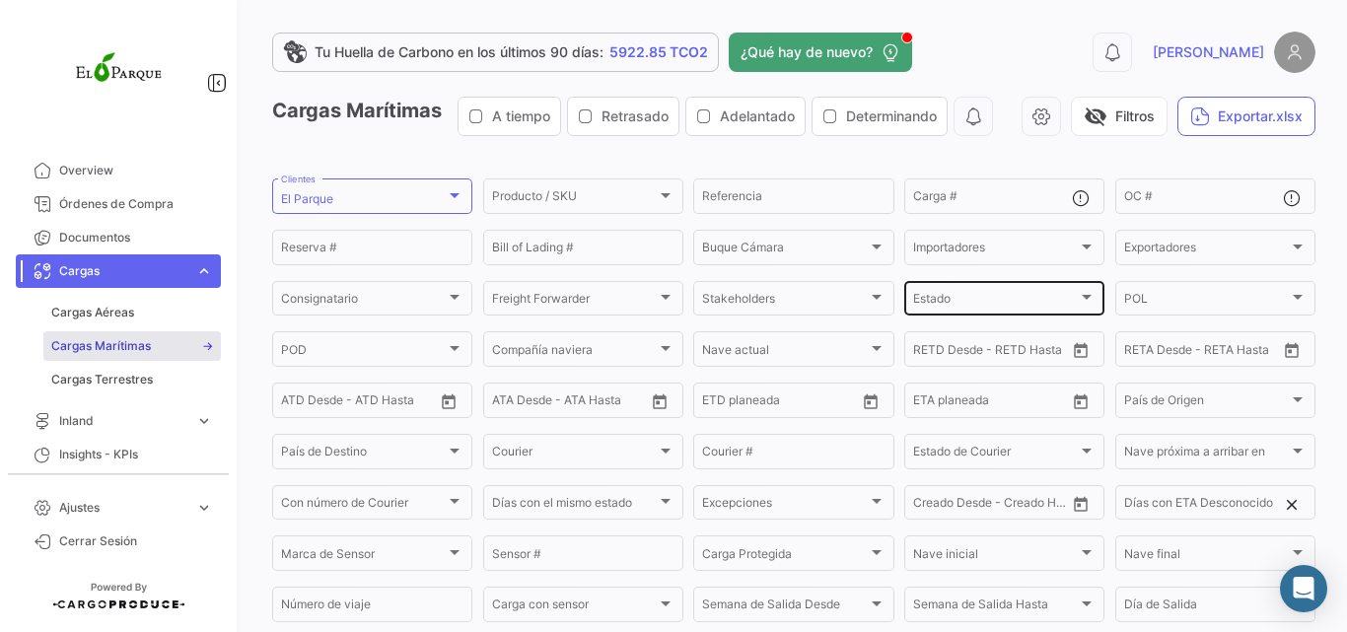
click at [945, 309] on span "Estado" at bounding box center [995, 302] width 165 height 14
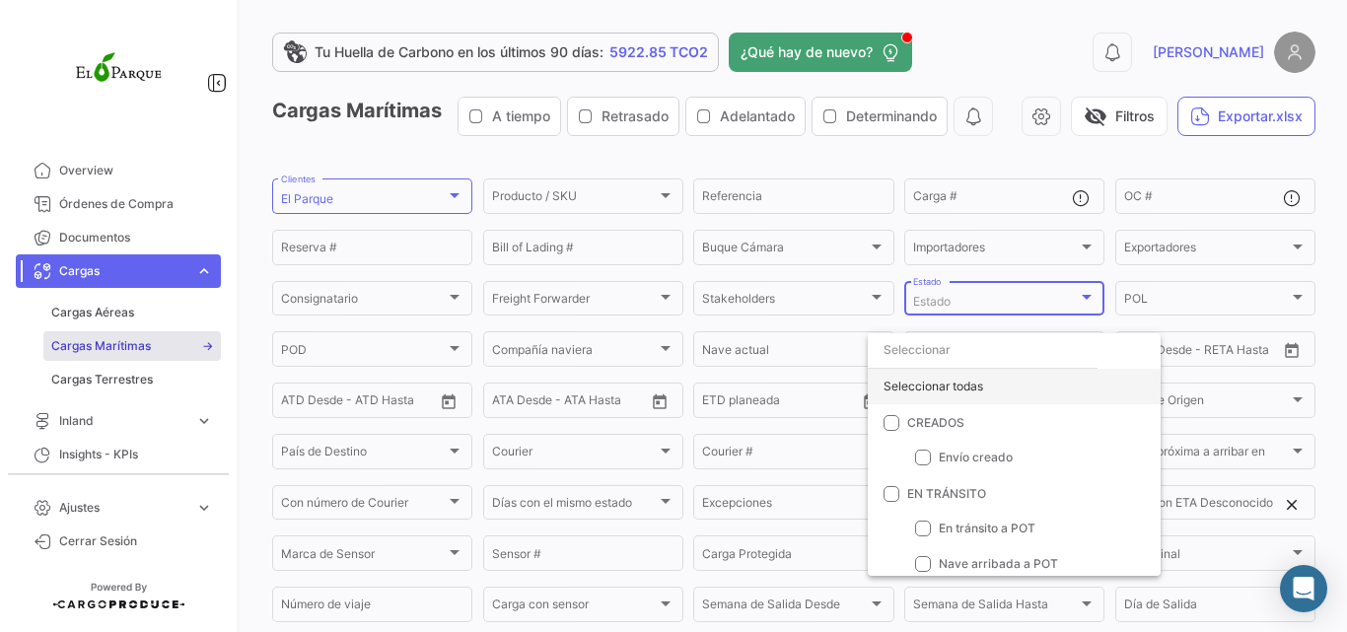
click at [946, 395] on div "Seleccionar todas" at bounding box center [1014, 387] width 293 height 36
checkbox input "true"
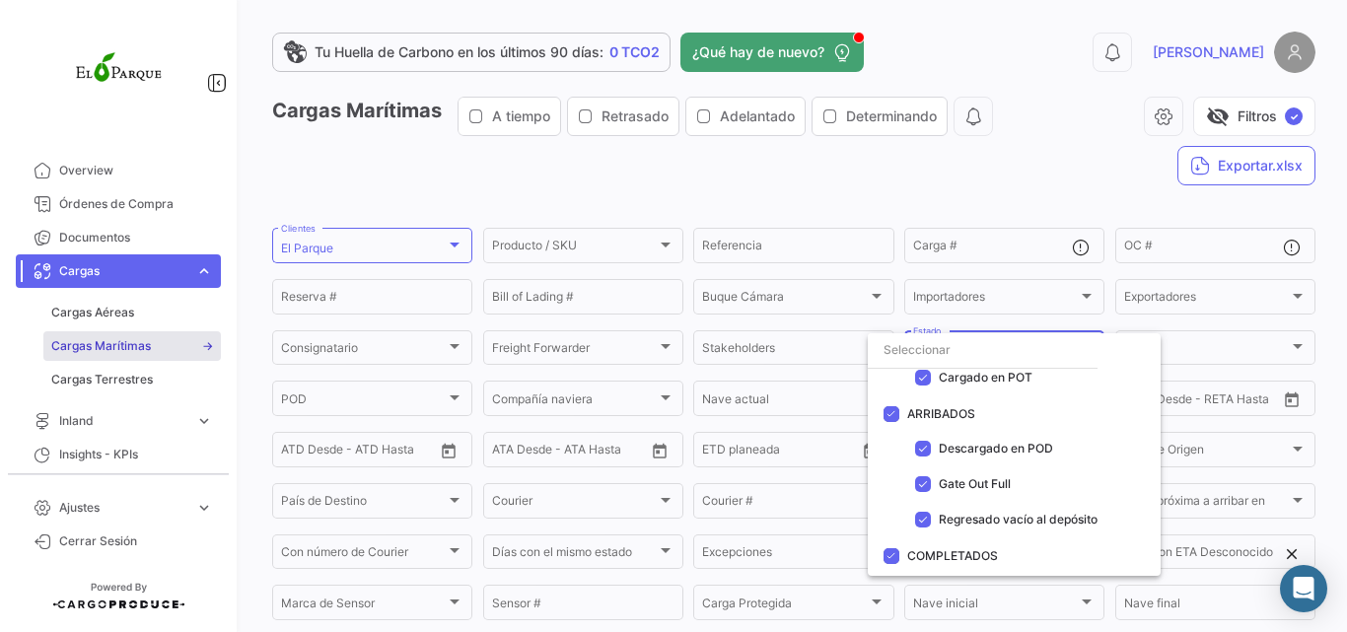
scroll to position [361, 0]
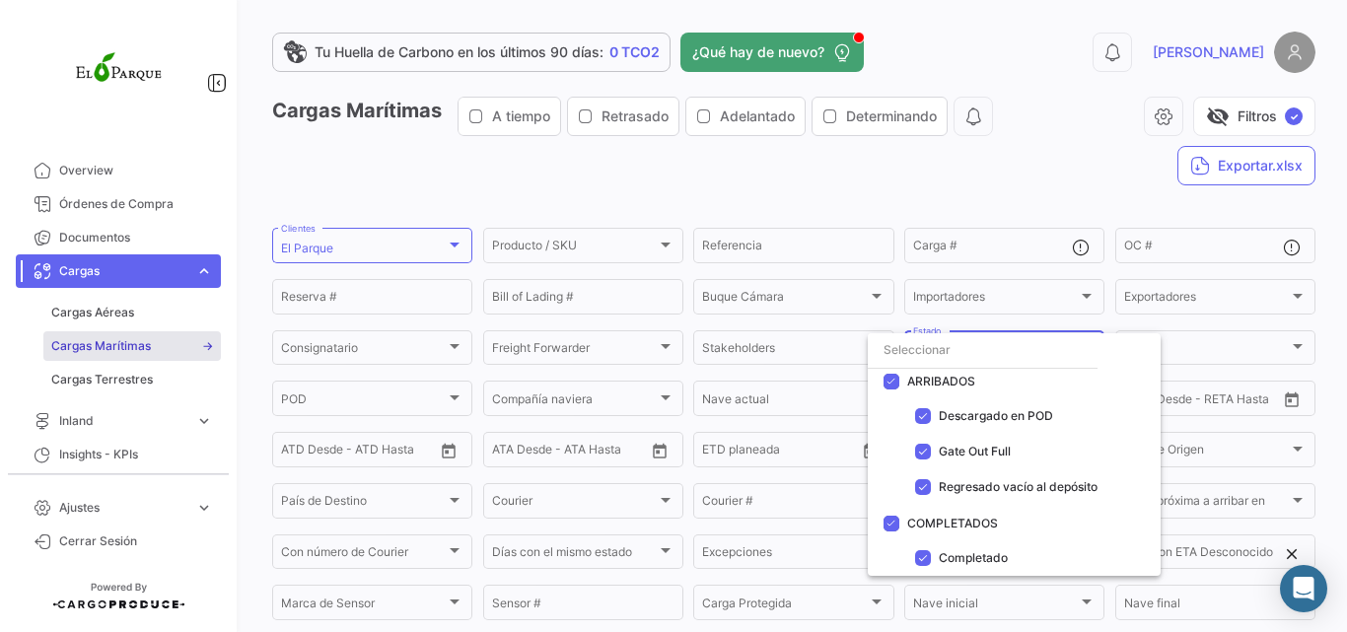
click at [1035, 181] on div at bounding box center [673, 316] width 1347 height 632
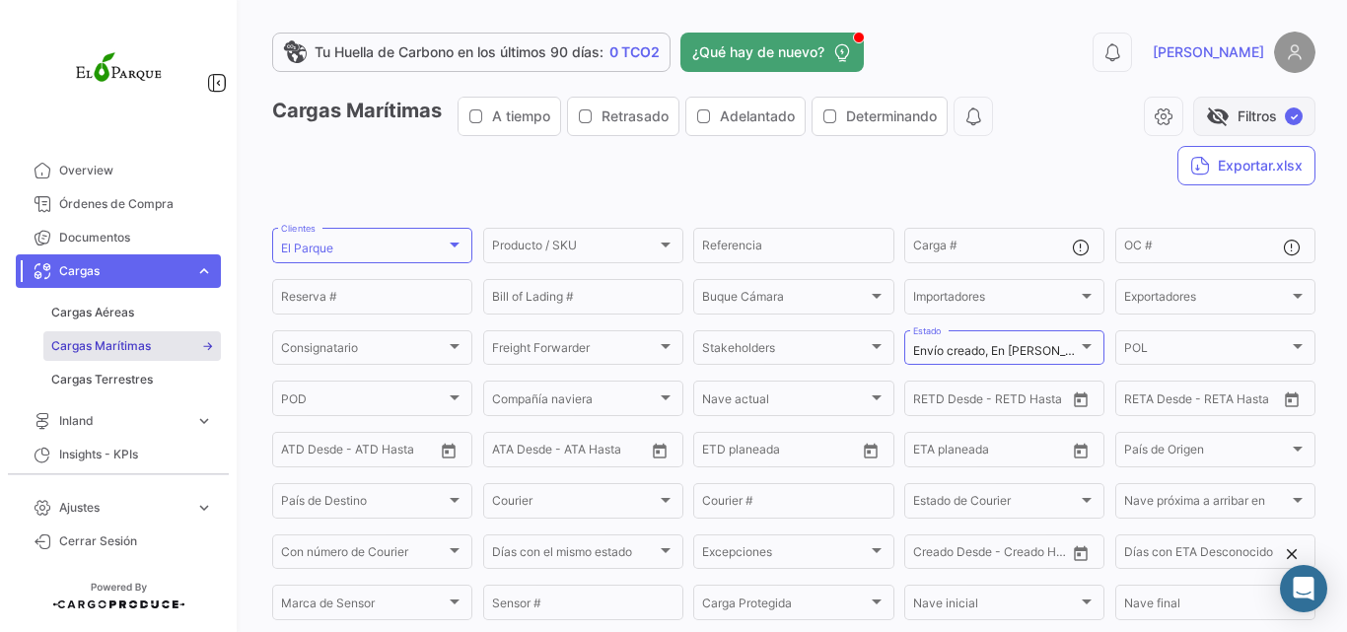
click at [1268, 114] on button "visibility_off Filtros ✓" at bounding box center [1254, 116] width 122 height 39
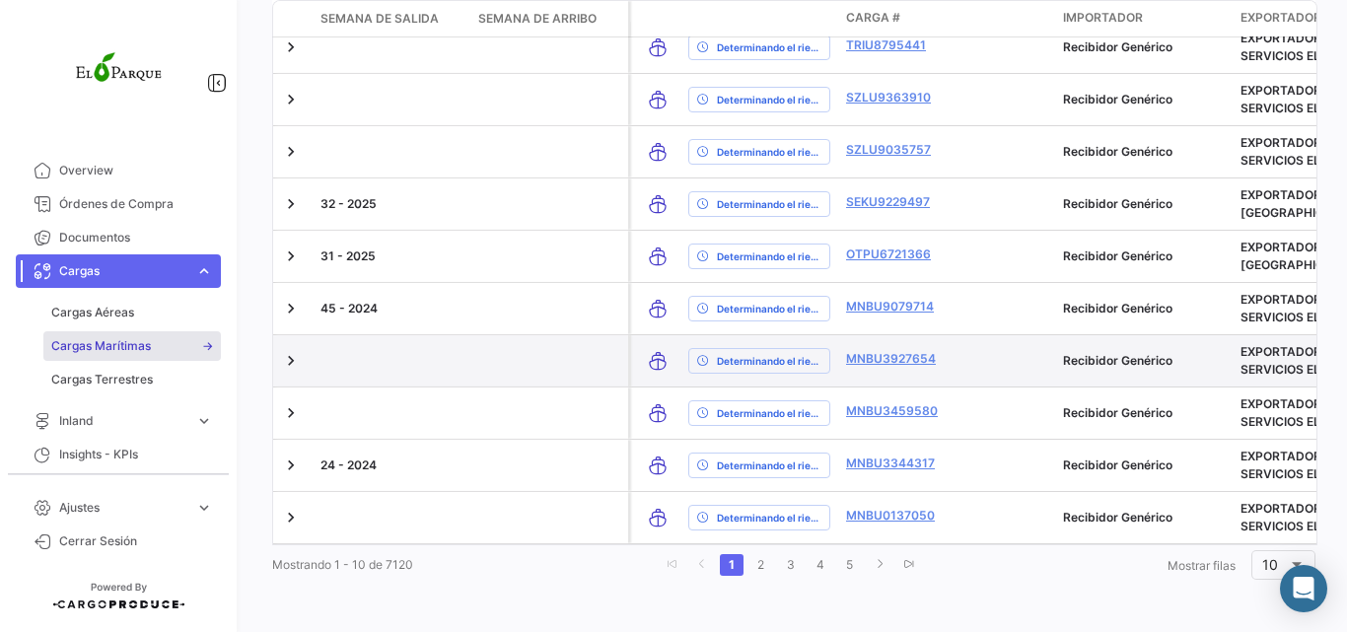
scroll to position [0, 0]
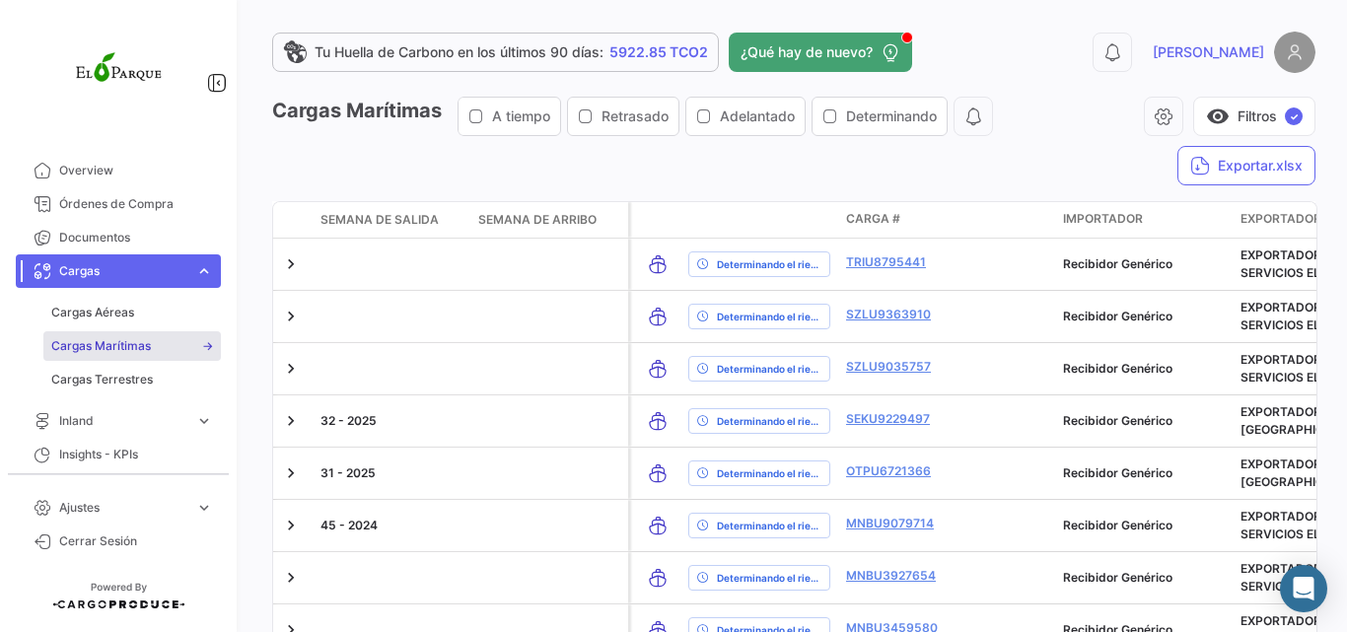
click at [150, 266] on span "Cargas" at bounding box center [123, 271] width 128 height 18
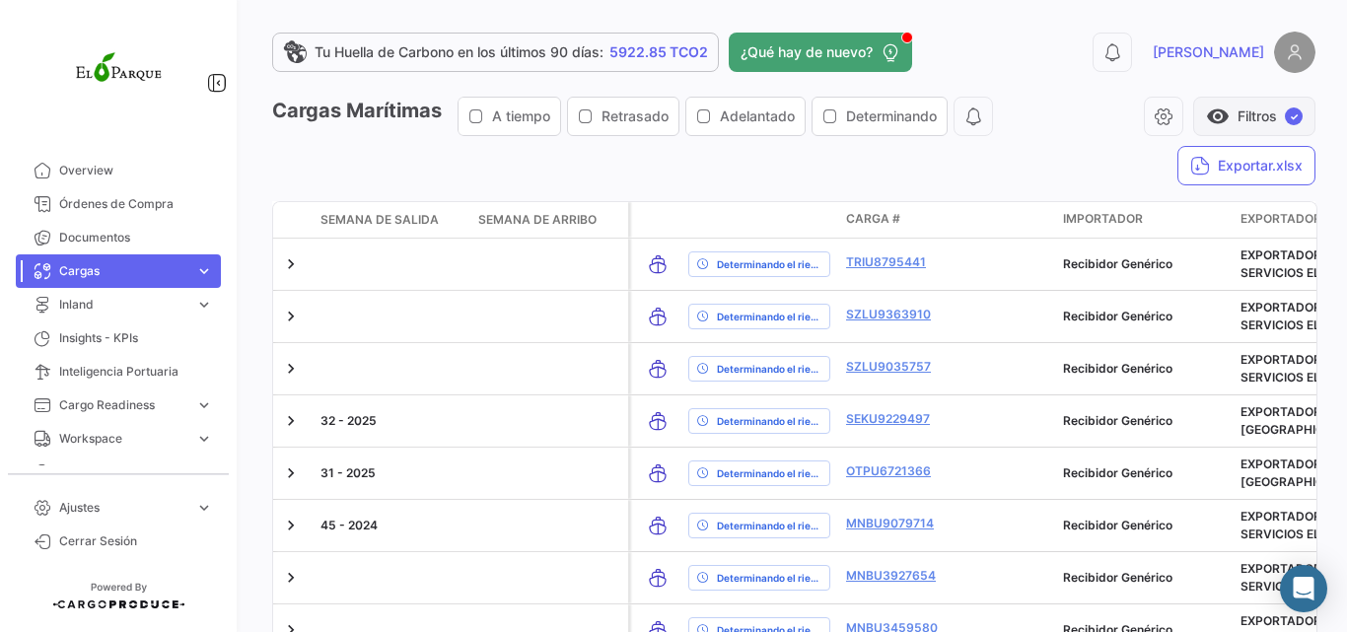
click at [1237, 110] on button "visibility Filtros ✓" at bounding box center [1254, 116] width 122 height 39
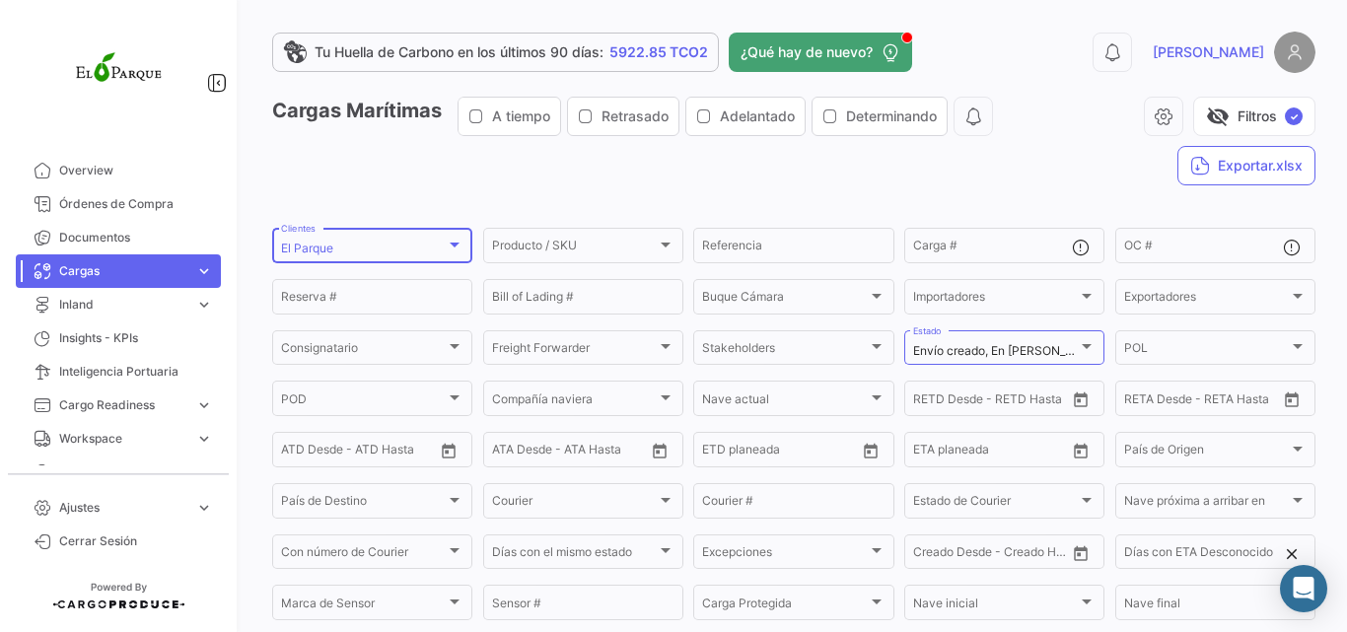
click at [414, 244] on div "El Parque" at bounding box center [363, 249] width 165 height 14
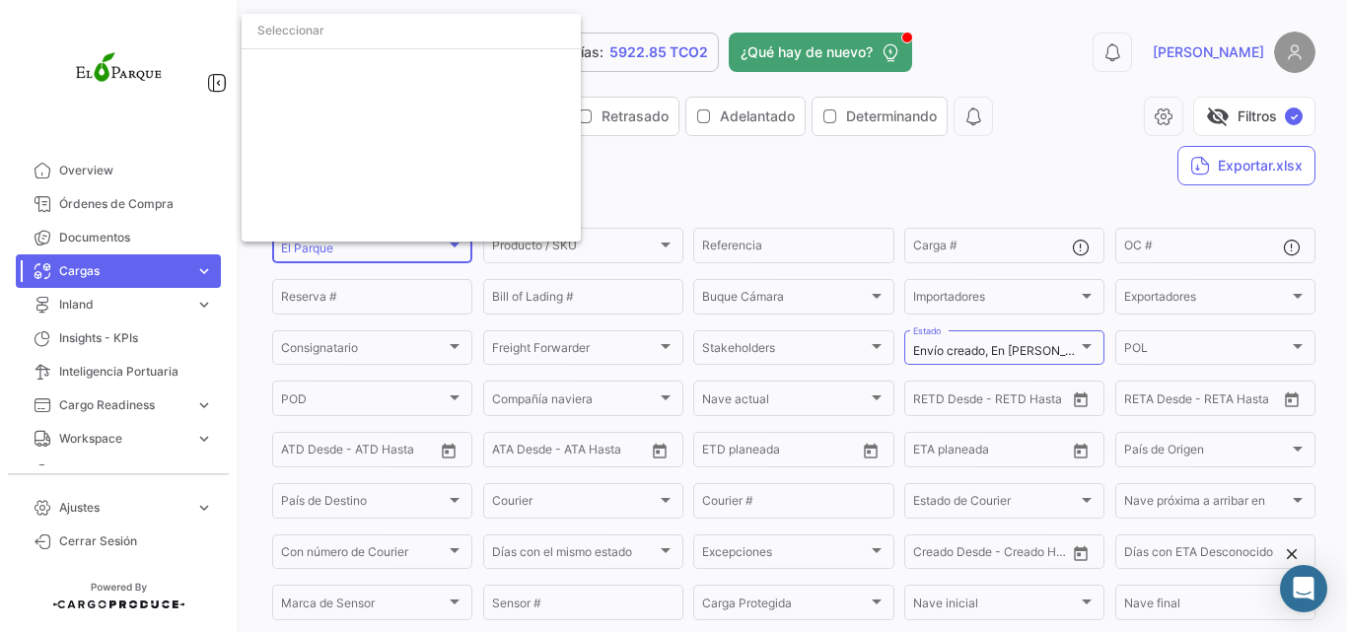
scroll to position [1962, 0]
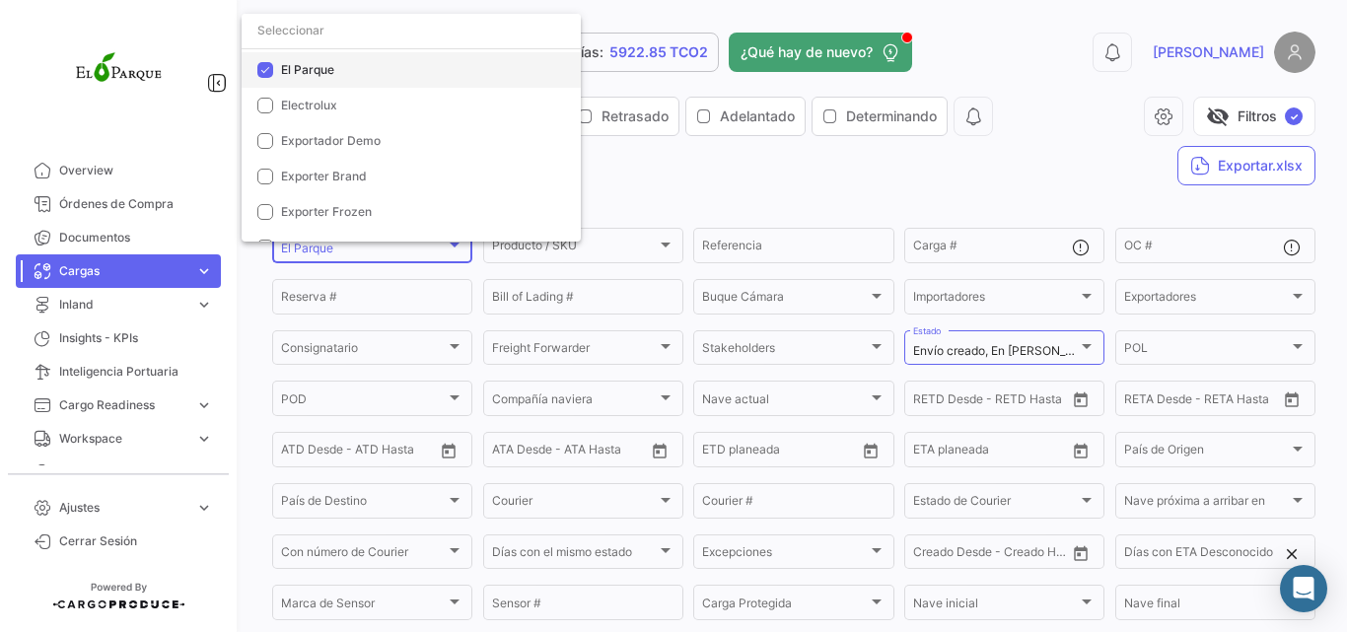
click at [352, 74] on span "El Parque" at bounding box center [419, 70] width 276 height 18
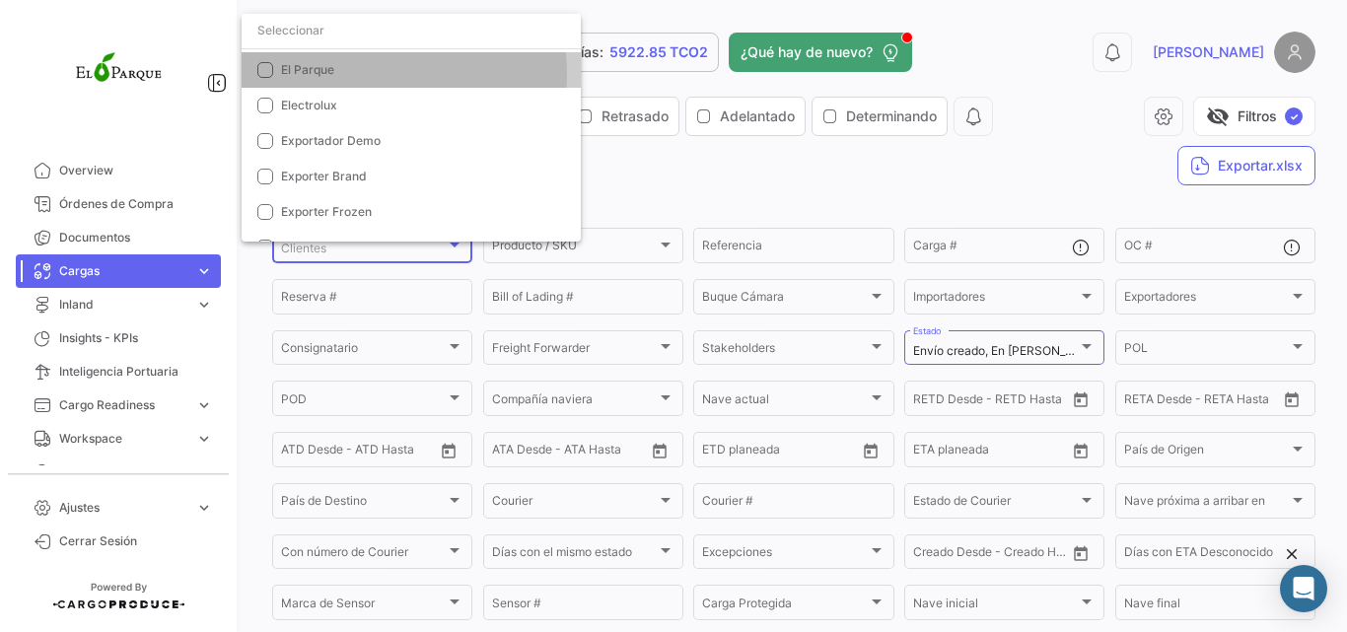
click at [369, 41] on input "dropdown search" at bounding box center [411, 31] width 339 height 36
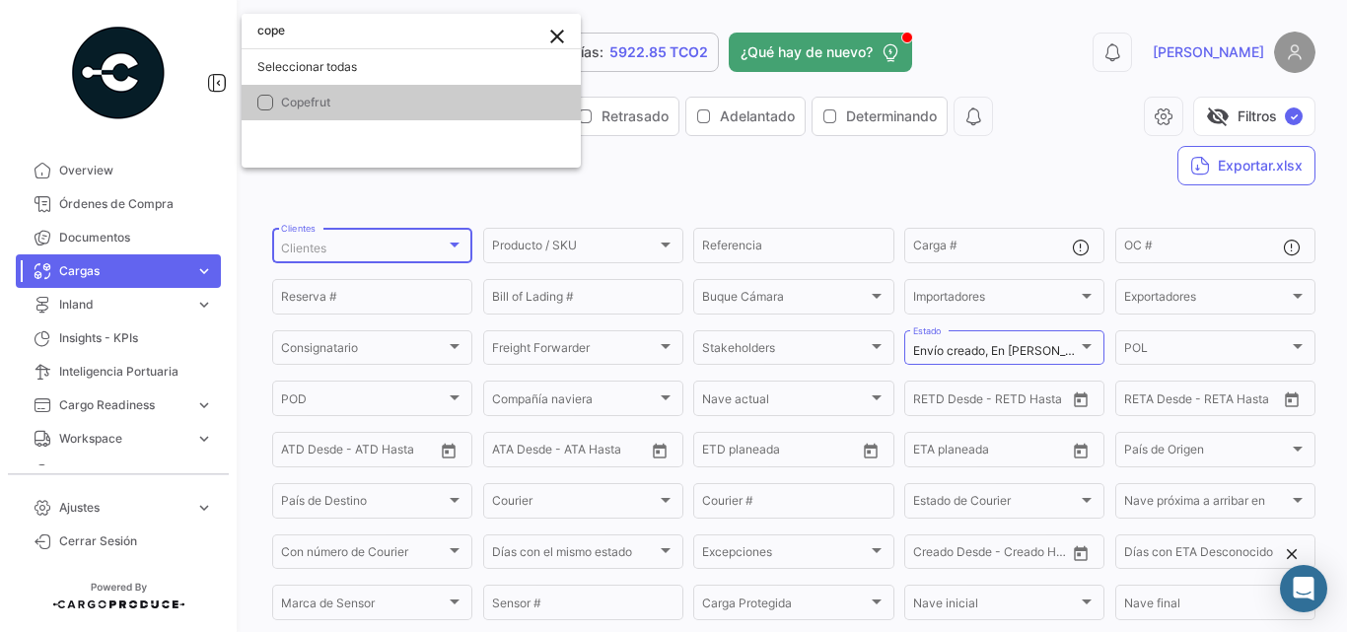
scroll to position [0, 0]
type input "cope"
click at [321, 107] on span "Copefrut" at bounding box center [305, 102] width 49 height 15
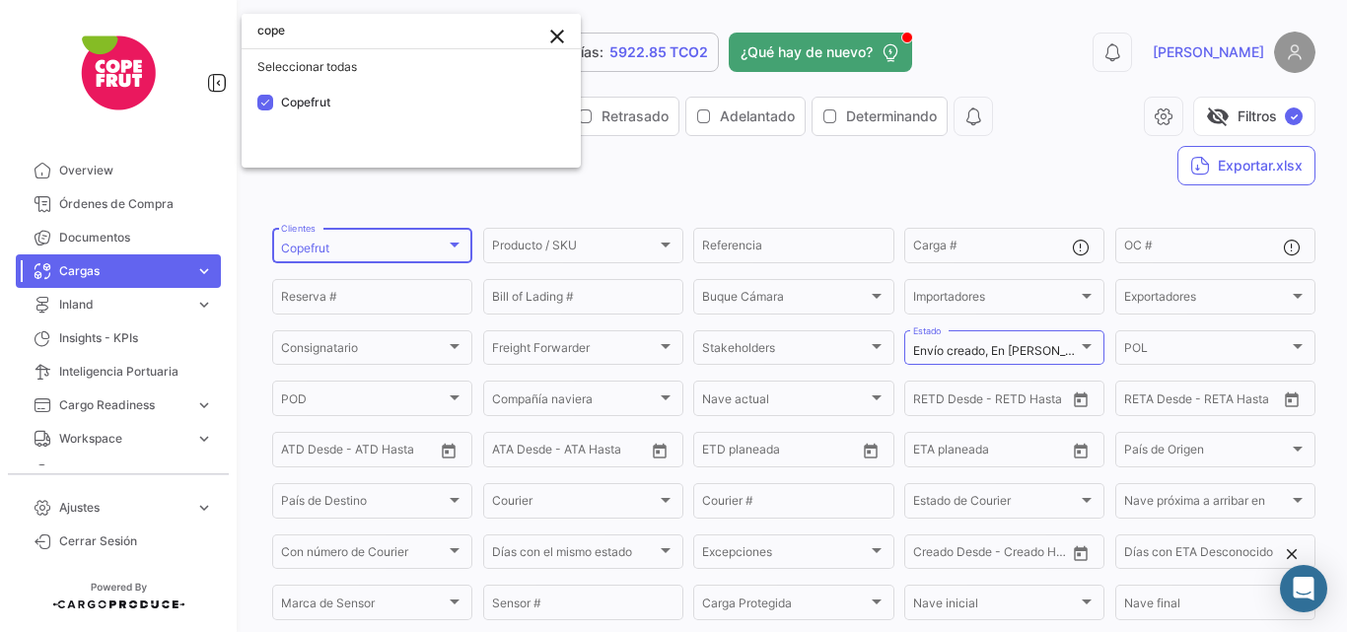
click at [722, 173] on div at bounding box center [673, 316] width 1347 height 632
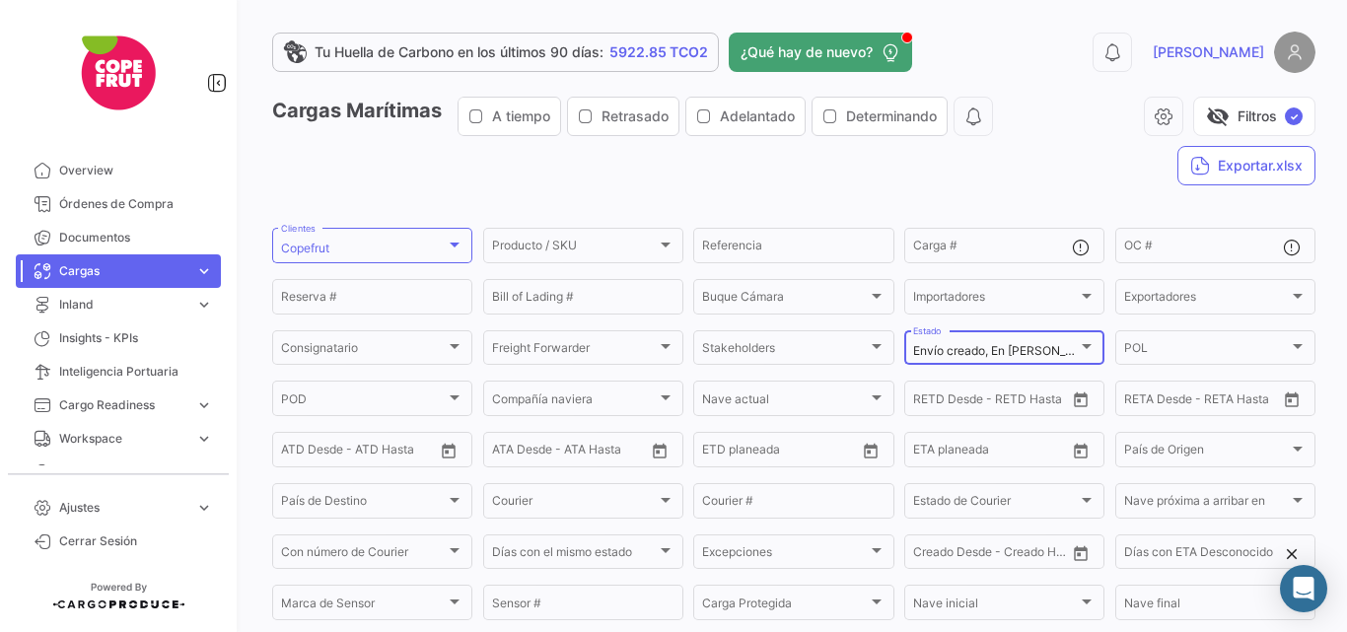
click at [1072, 335] on div "Envío creado, En [PERSON_NAME] a POT, [PERSON_NAME] arribada a POT, En [PERSON_…" at bounding box center [1004, 346] width 182 height 38
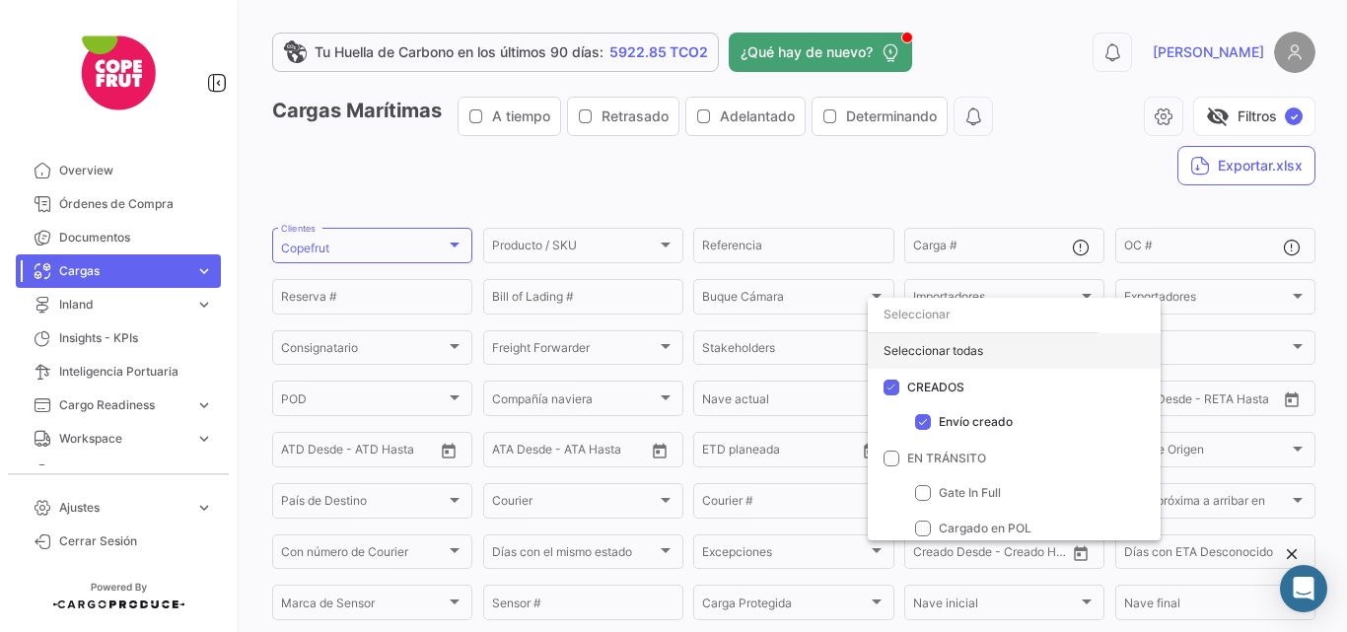
click at [960, 343] on div "Seleccionar todas" at bounding box center [1014, 351] width 293 height 36
checkbox input "true"
click at [1017, 181] on div at bounding box center [673, 316] width 1347 height 632
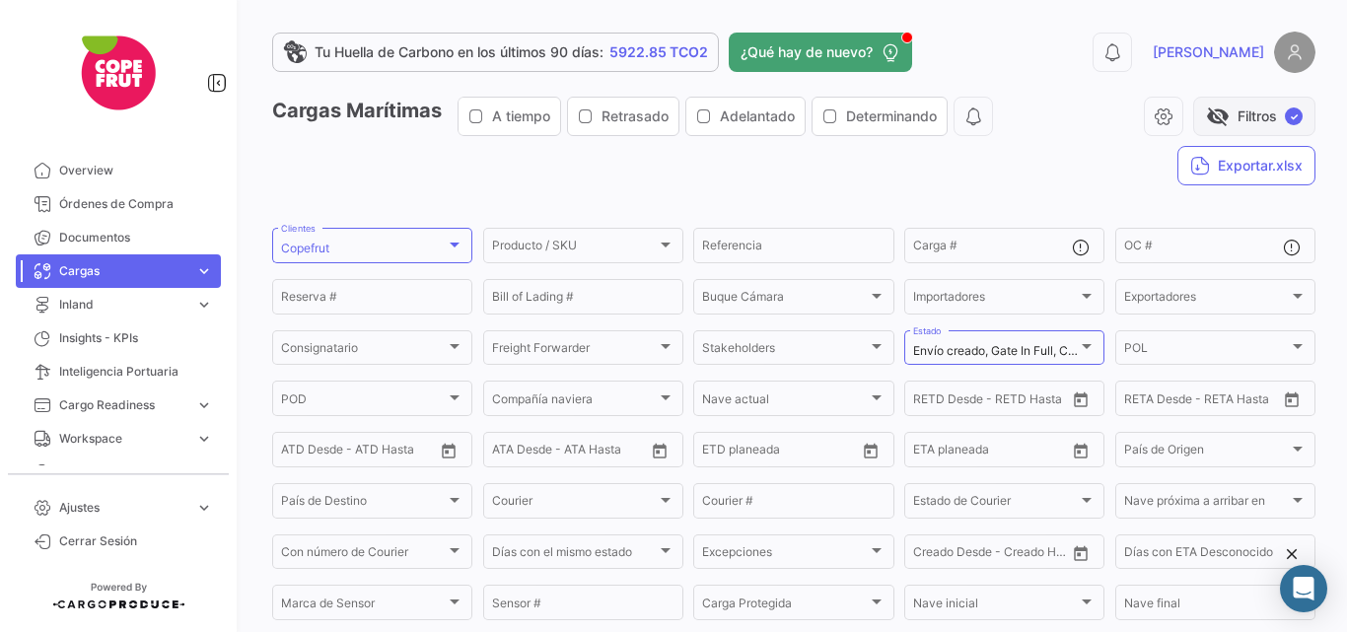
click at [1223, 117] on button "visibility_off Filtros ✓" at bounding box center [1254, 116] width 122 height 39
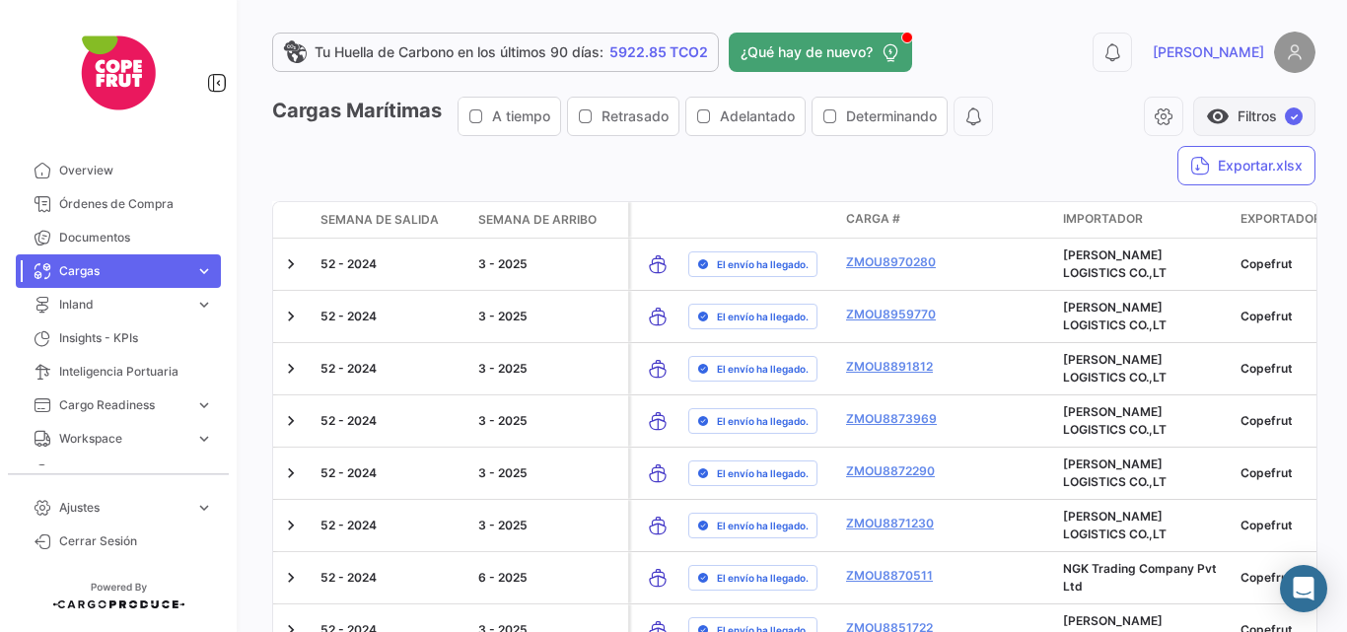
click at [1235, 109] on button "visibility Filtros ✓" at bounding box center [1254, 116] width 122 height 39
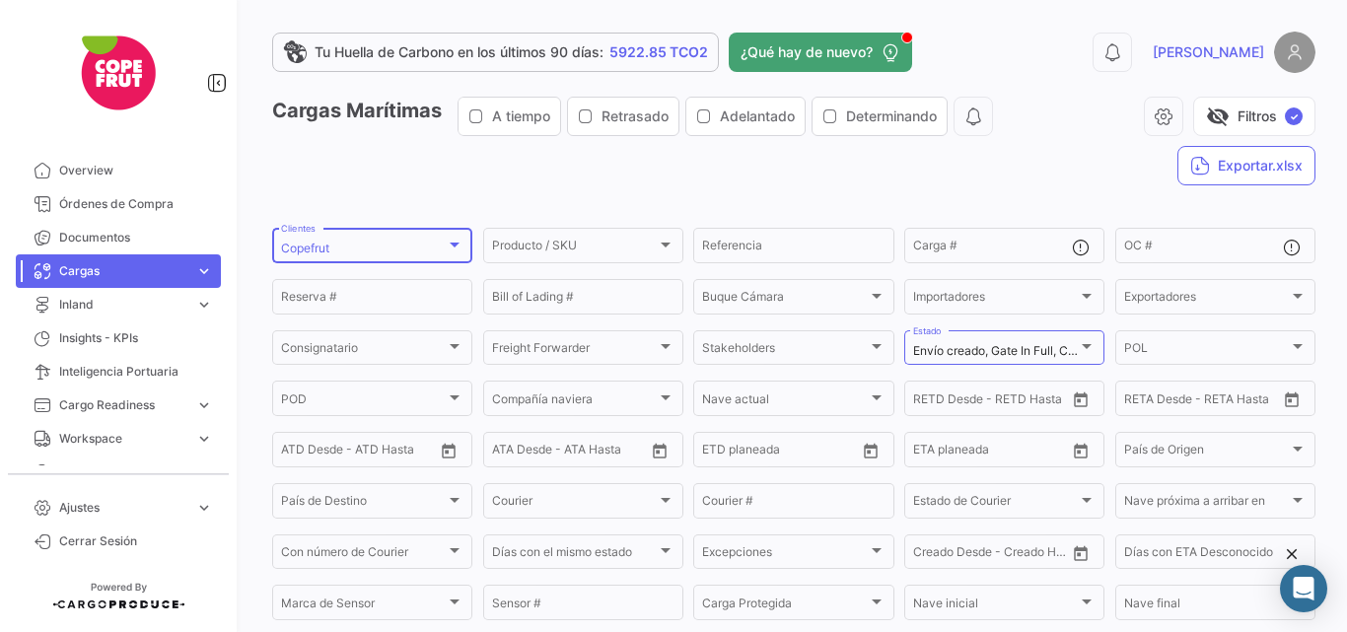
click at [459, 255] on div "Copefrut" at bounding box center [372, 249] width 182 height 14
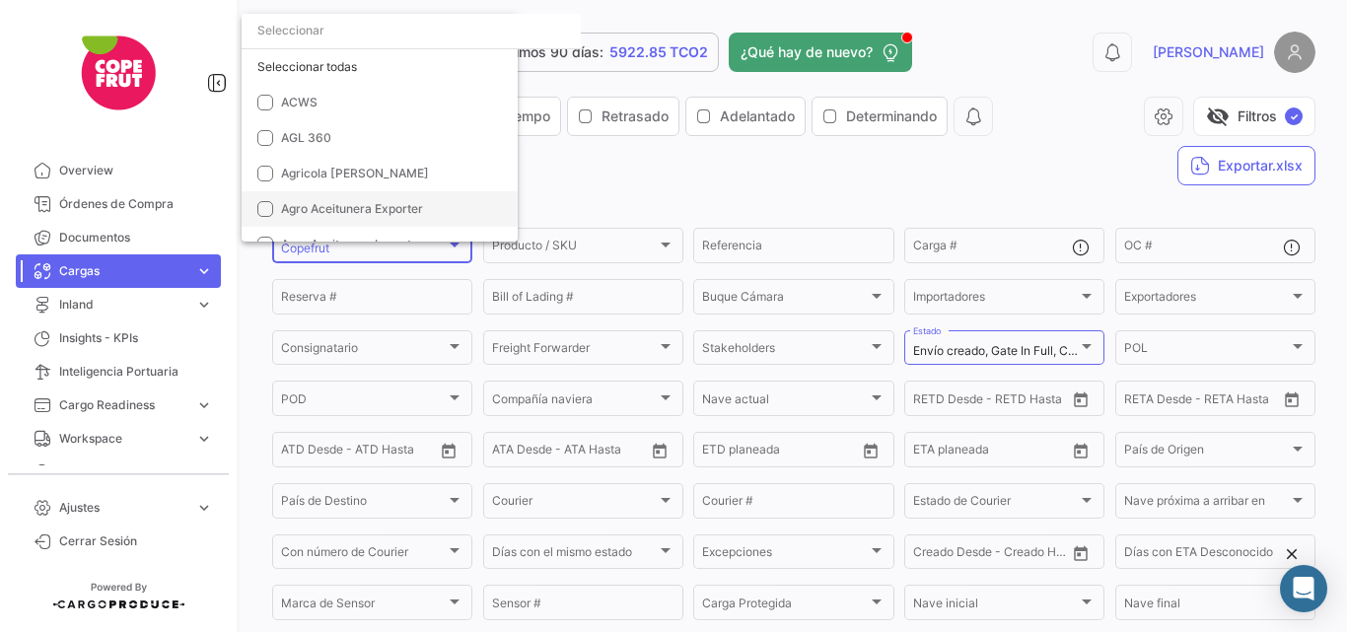
scroll to position [1462, 0]
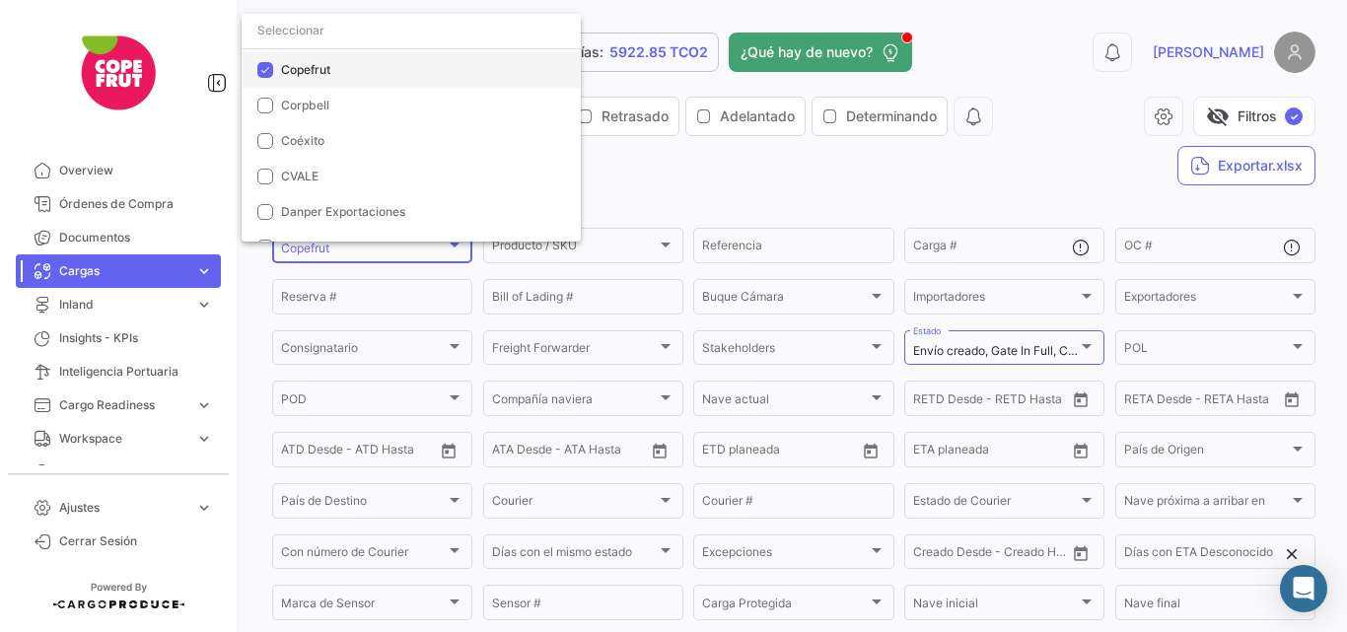
click at [281, 65] on span "Copefrut" at bounding box center [305, 69] width 49 height 15
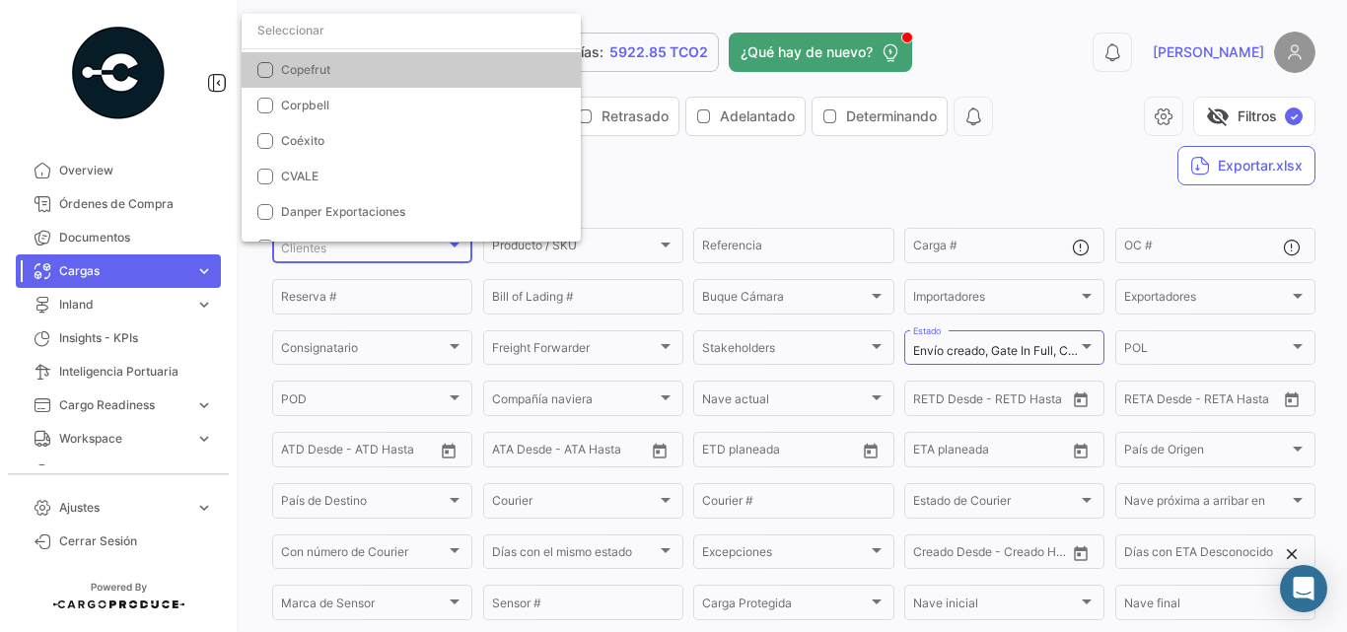
click at [322, 35] on input "dropdown search" at bounding box center [411, 31] width 339 height 36
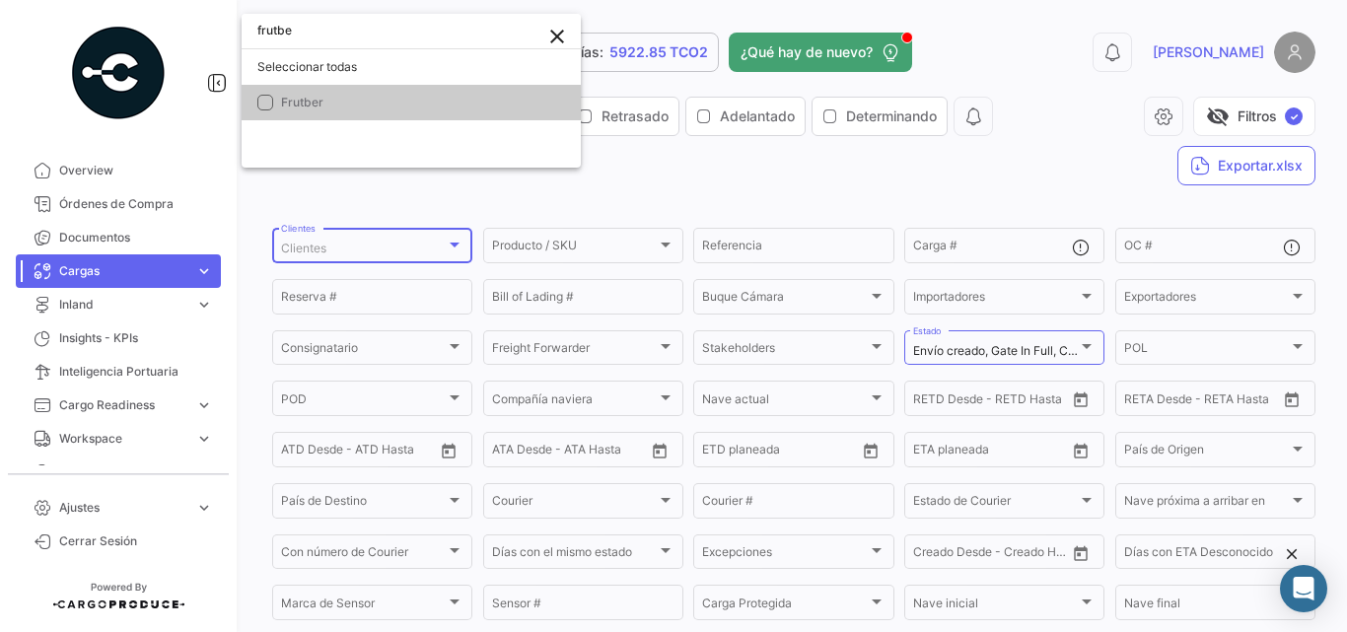
scroll to position [0, 0]
type input "frutber"
click at [329, 95] on span "Frutber" at bounding box center [419, 103] width 276 height 18
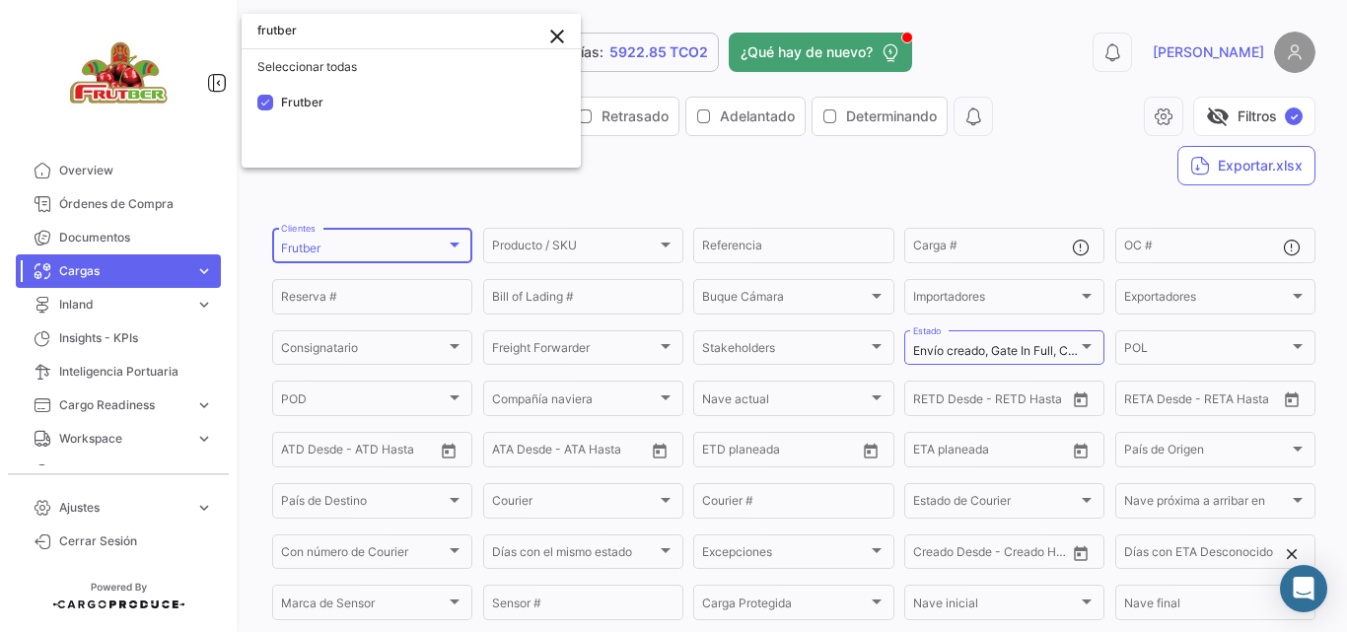
click at [1020, 51] on div at bounding box center [673, 316] width 1347 height 632
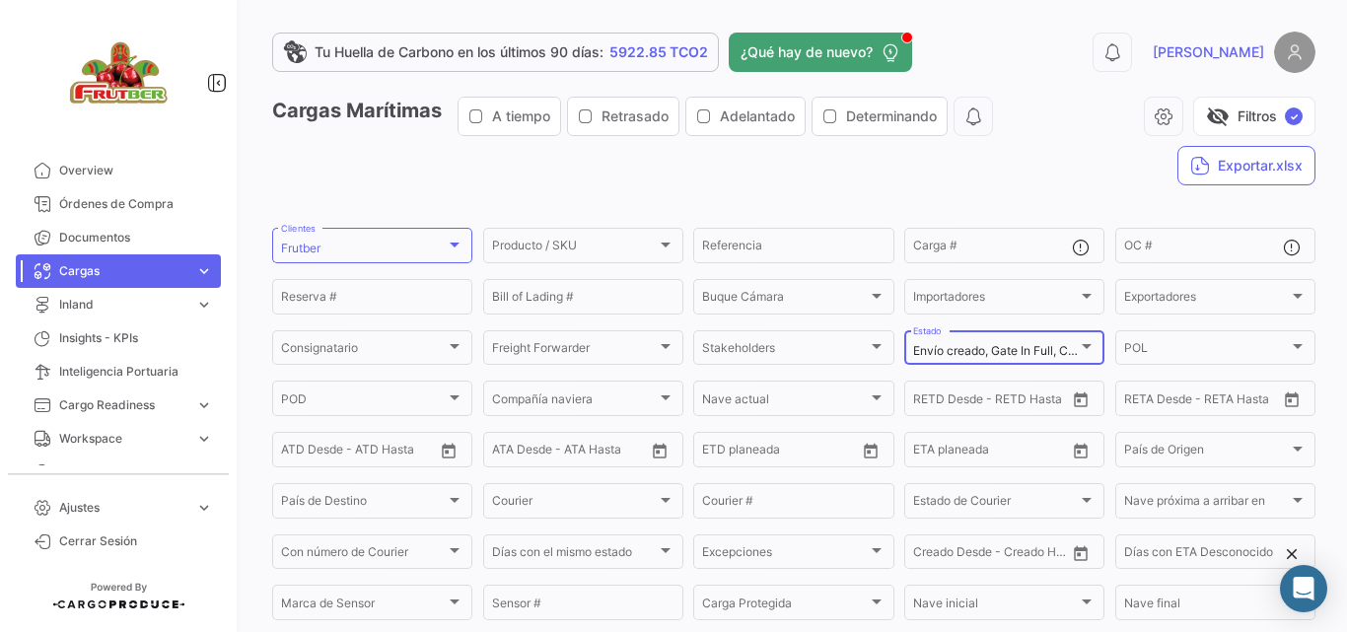
click at [1078, 354] on div at bounding box center [1087, 347] width 18 height 16
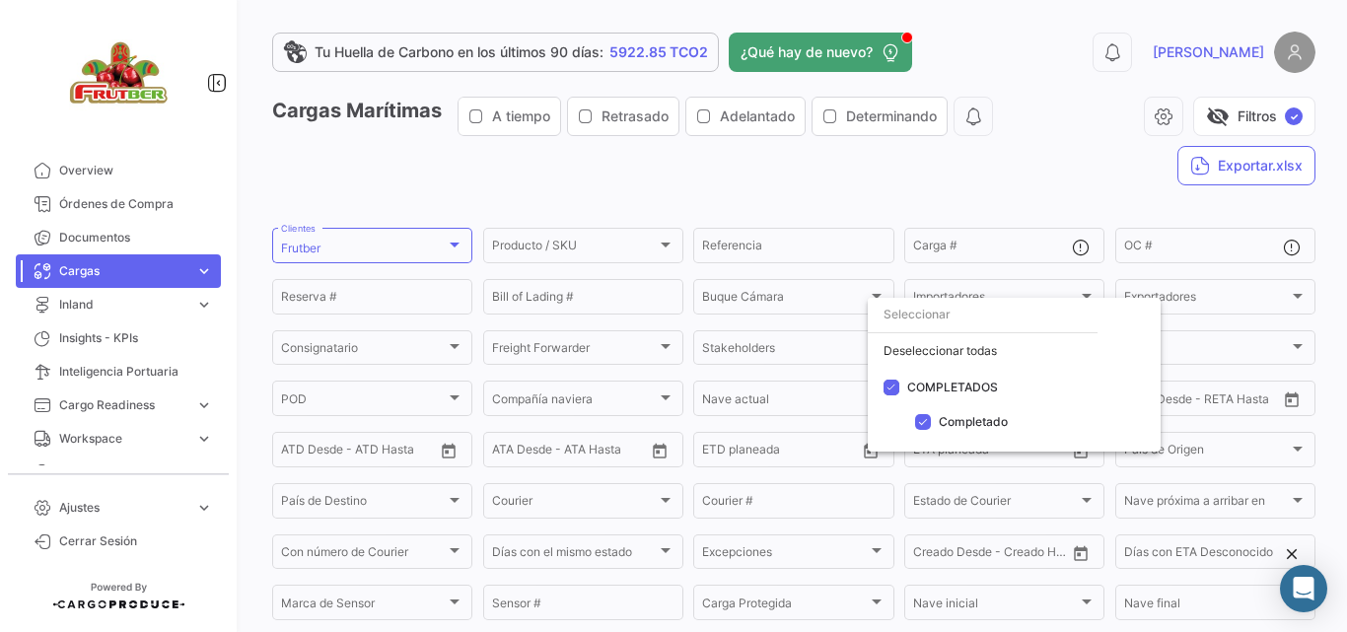
click at [1067, 151] on div at bounding box center [673, 316] width 1347 height 632
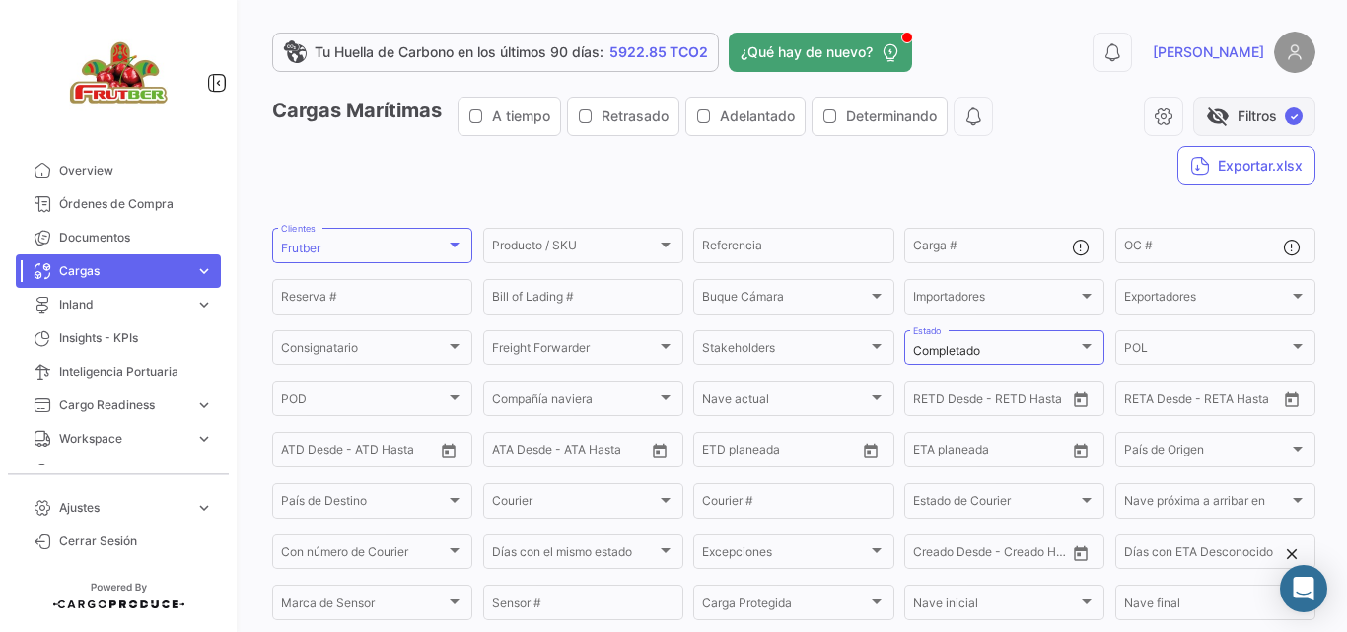
click at [1208, 114] on span "visibility_off" at bounding box center [1218, 117] width 24 height 24
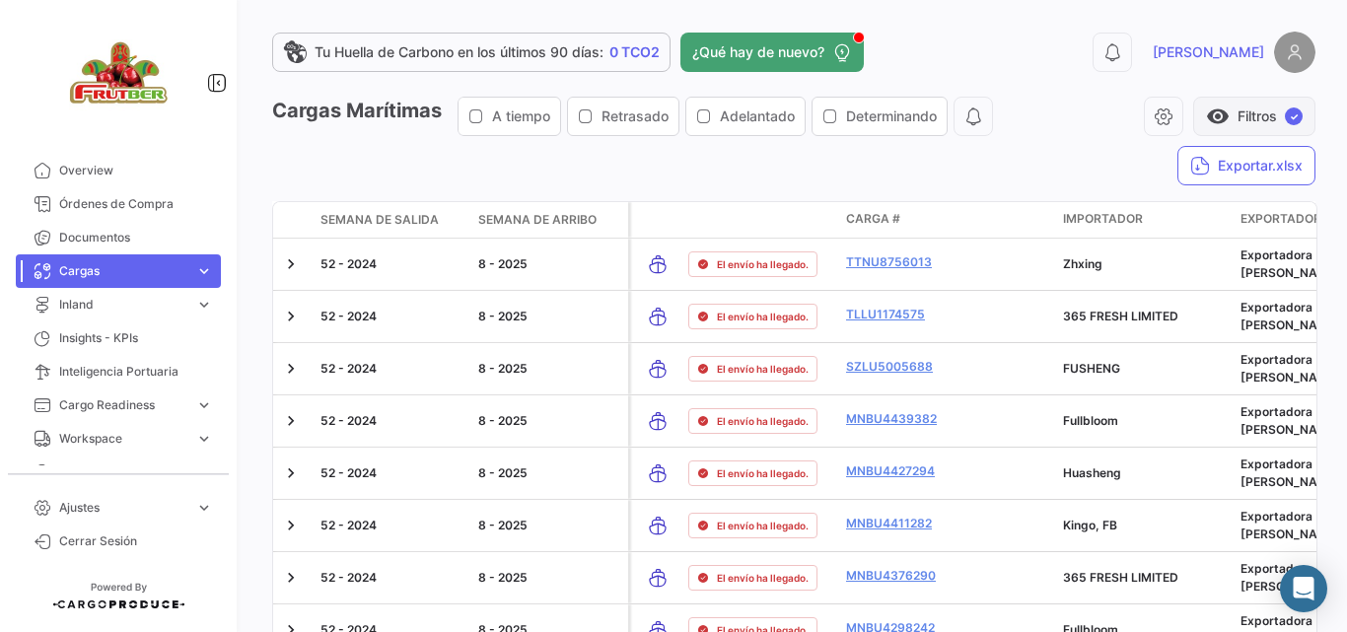
click at [1224, 108] on button "visibility Filtros ✓" at bounding box center [1254, 116] width 122 height 39
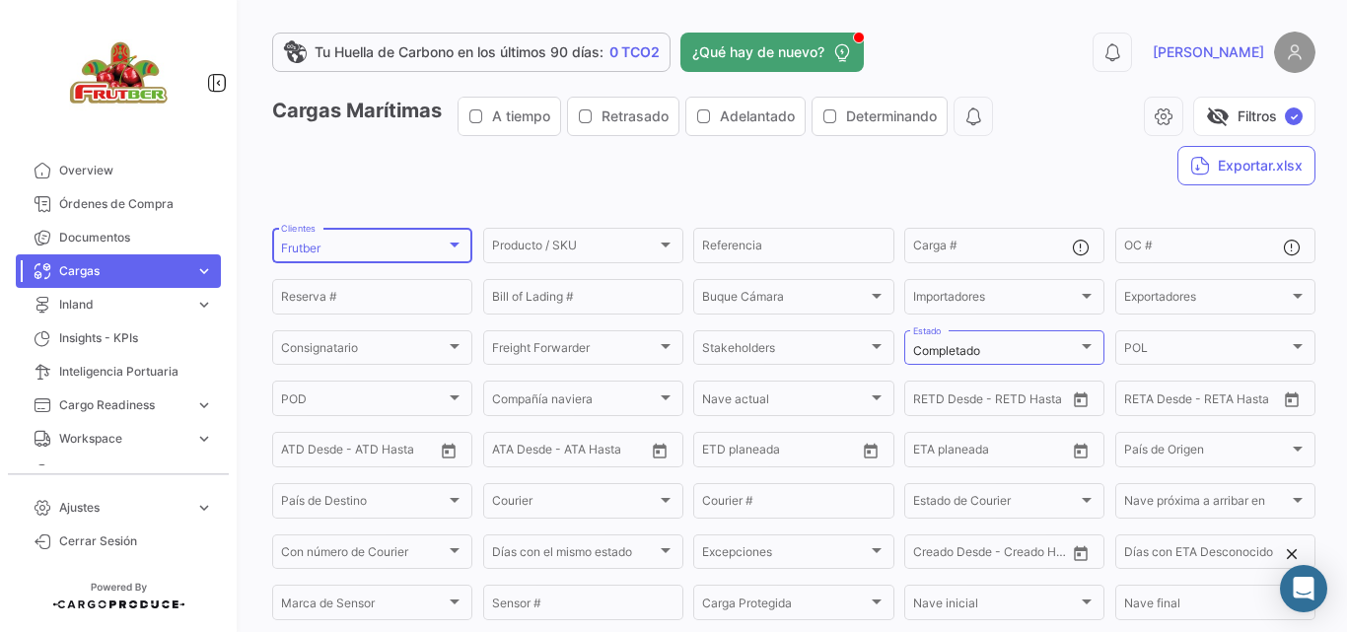
click at [375, 239] on div "Frutber Clientes" at bounding box center [372, 244] width 182 height 38
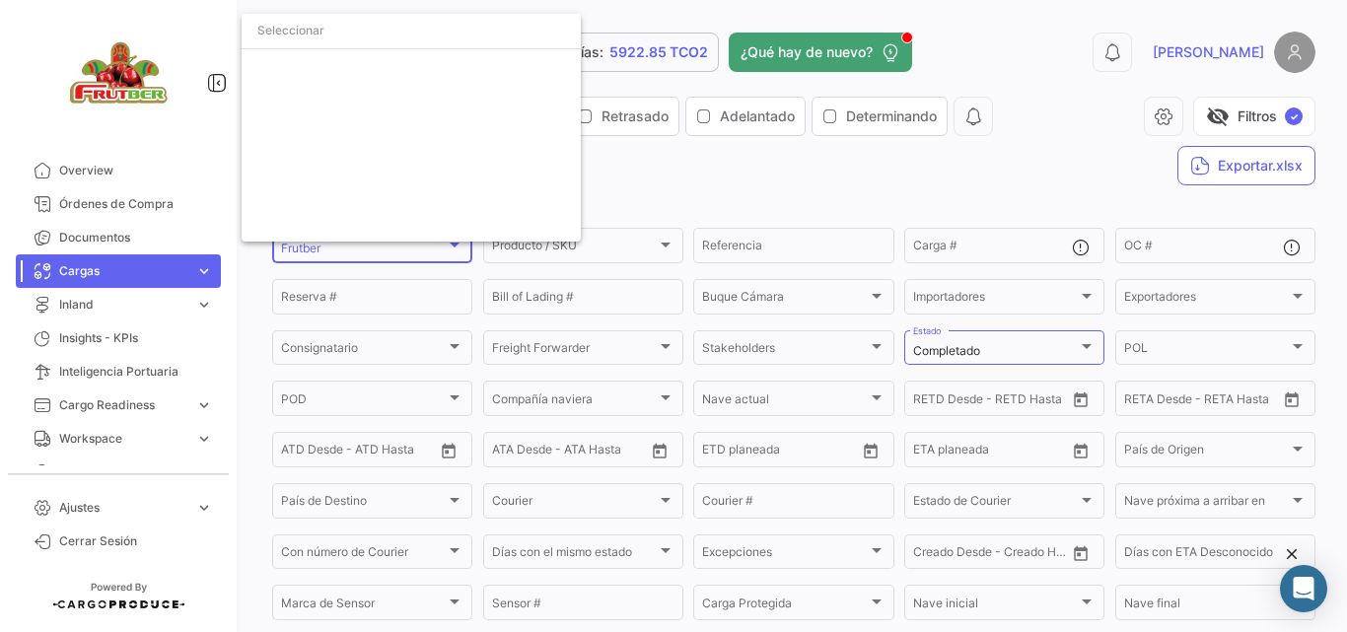
scroll to position [2731, 0]
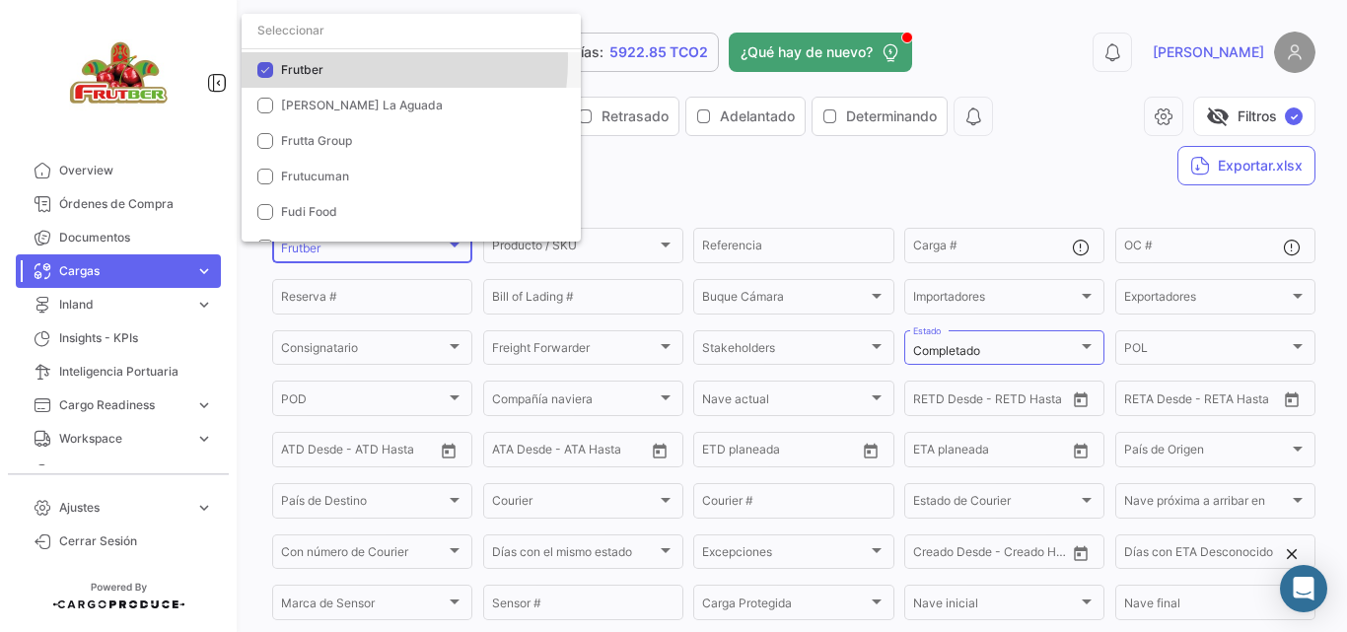
click at [344, 60] on mat-option "Frutber" at bounding box center [411, 70] width 339 height 36
click at [354, 36] on input "dropdown search" at bounding box center [411, 31] width 339 height 36
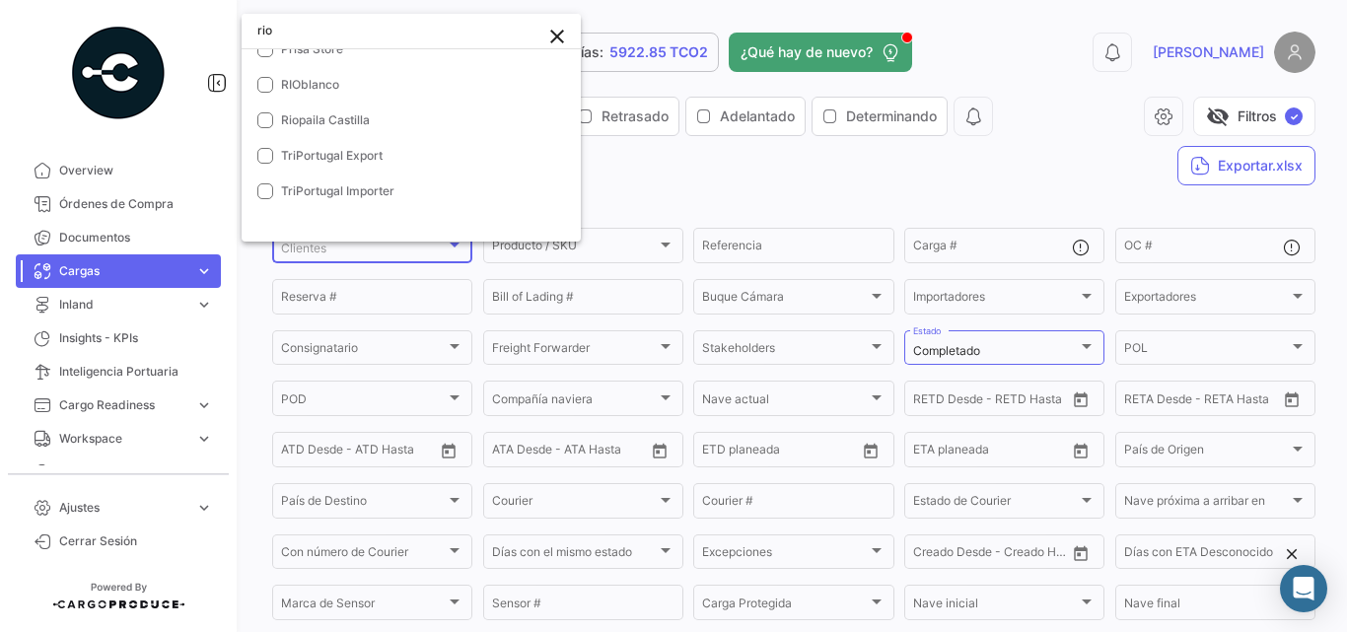
scroll to position [0, 0]
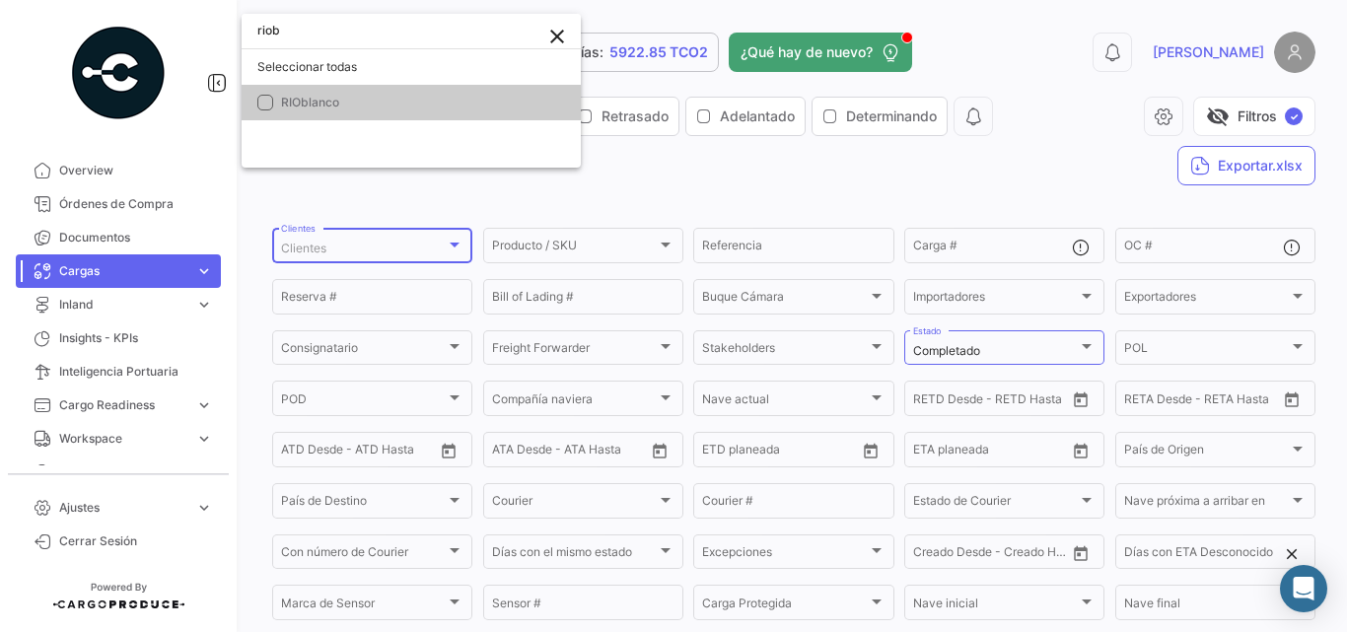
type input "riob"
click at [325, 96] on span "RIOblanco" at bounding box center [310, 102] width 58 height 15
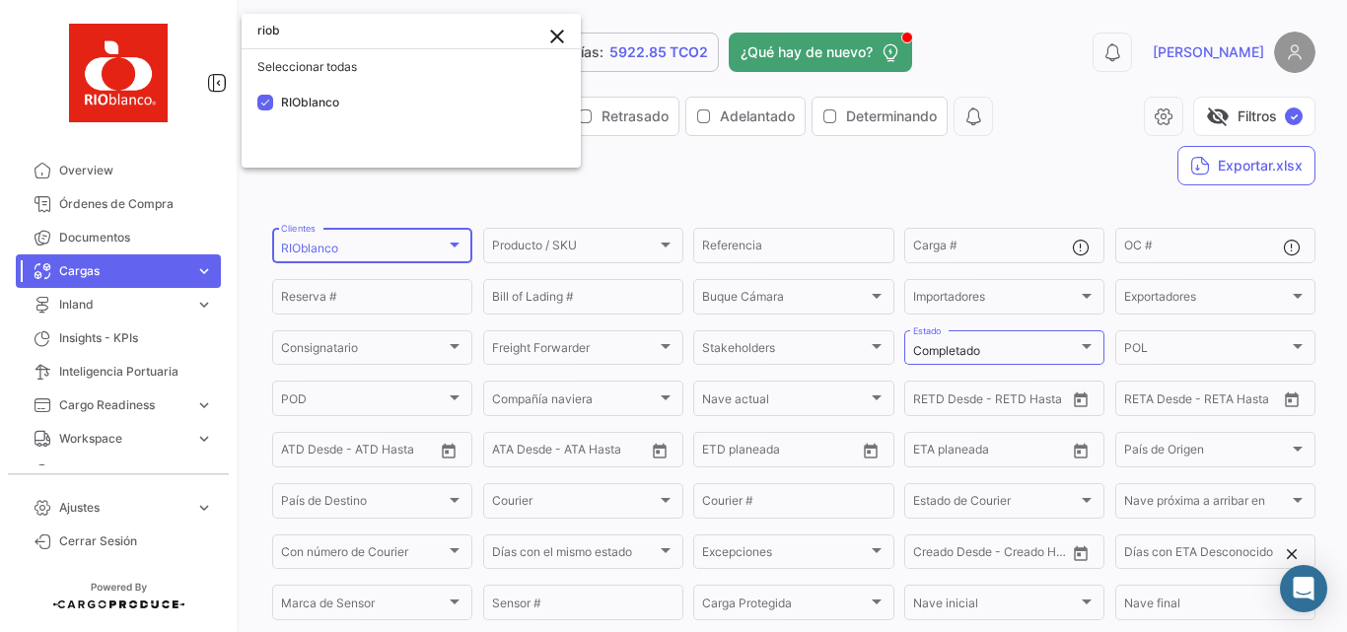
click at [694, 154] on div at bounding box center [673, 316] width 1347 height 632
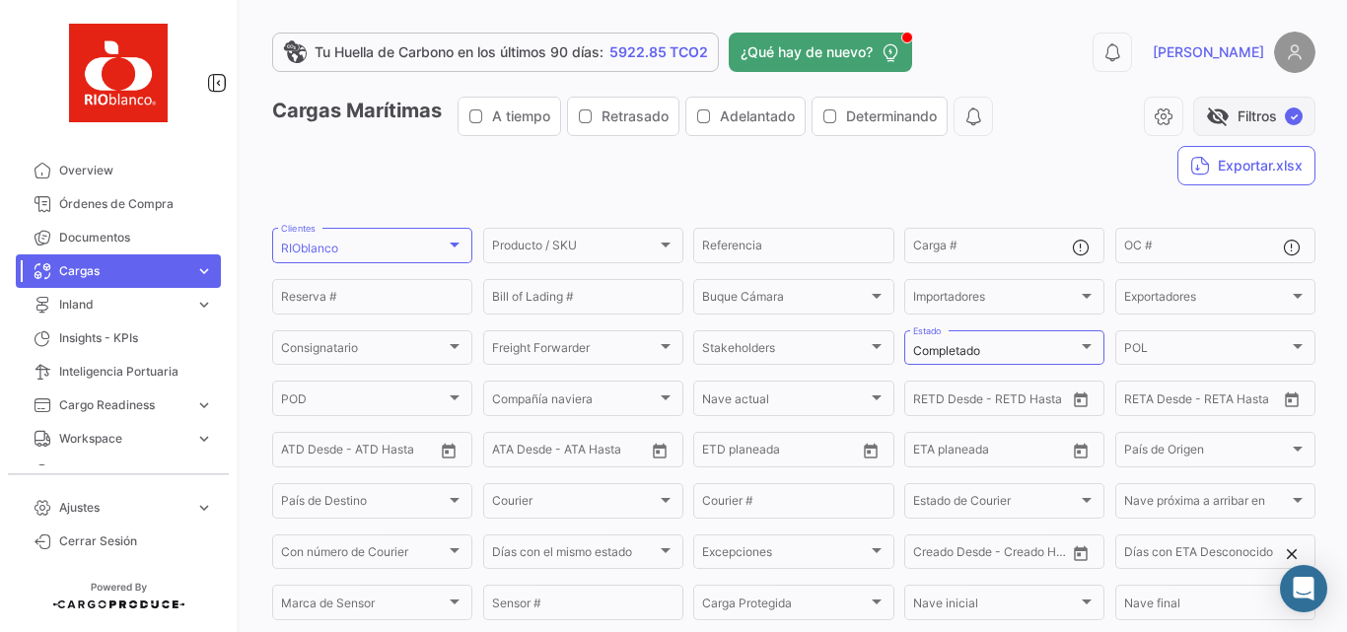
click at [1208, 101] on button "visibility_off Filtros ✓" at bounding box center [1254, 116] width 122 height 39
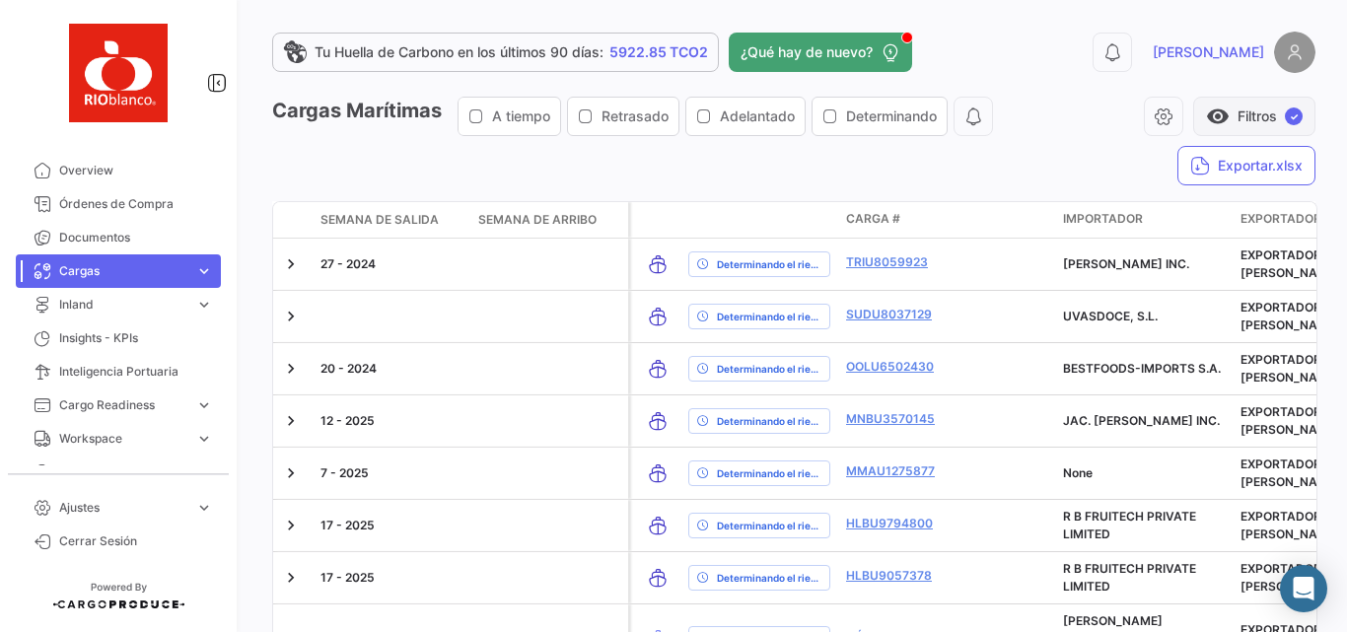
click at [1251, 116] on button "visibility Filtros ✓" at bounding box center [1254, 116] width 122 height 39
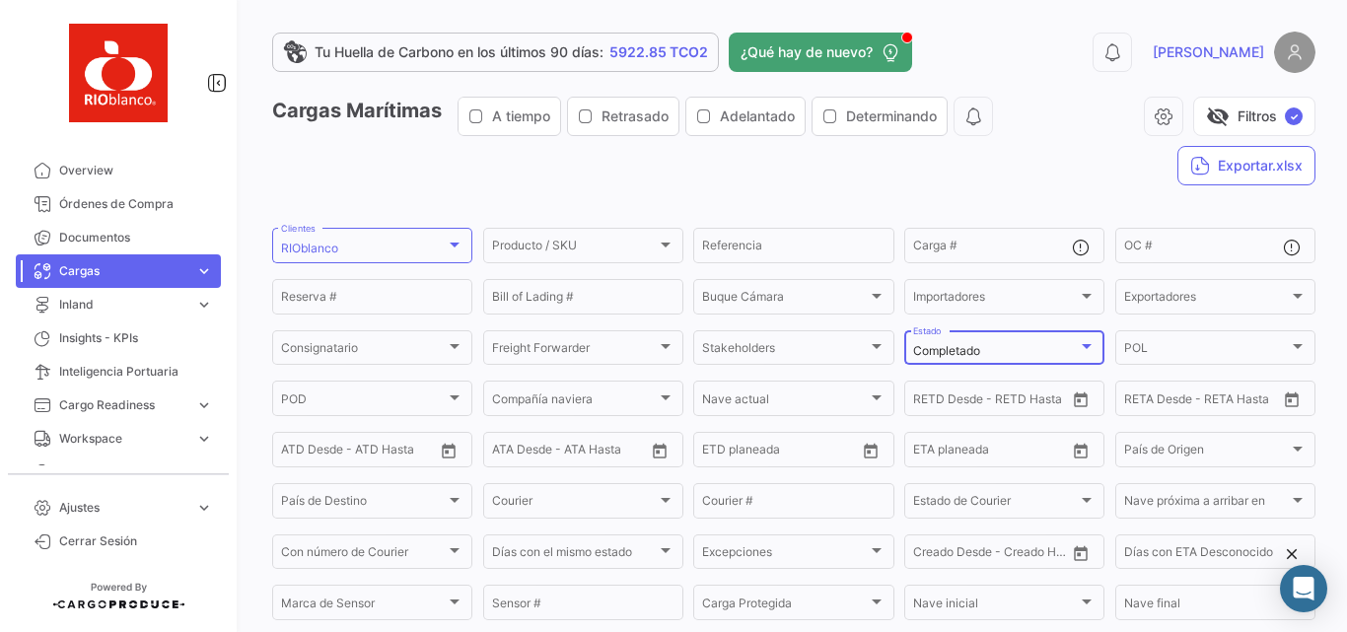
click at [1062, 347] on div "Completado" at bounding box center [995, 351] width 165 height 14
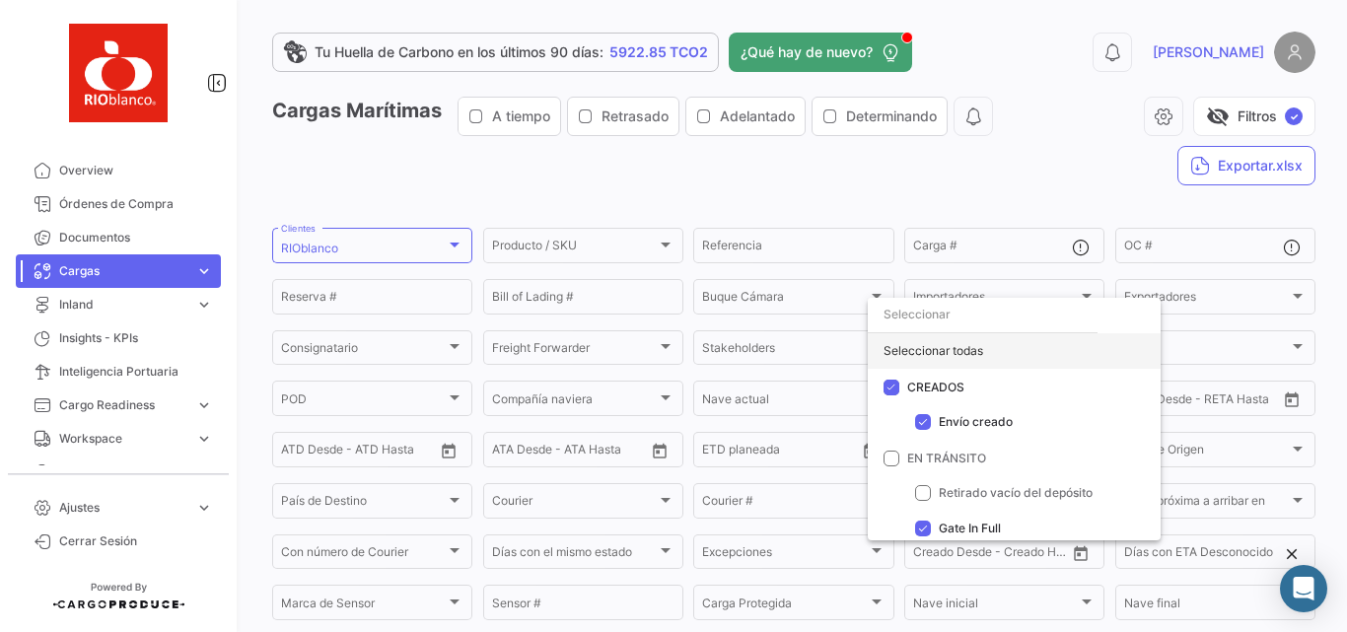
click at [985, 343] on div "Seleccionar todas" at bounding box center [1014, 351] width 293 height 36
checkbox input "true"
click at [1006, 153] on div at bounding box center [673, 316] width 1347 height 632
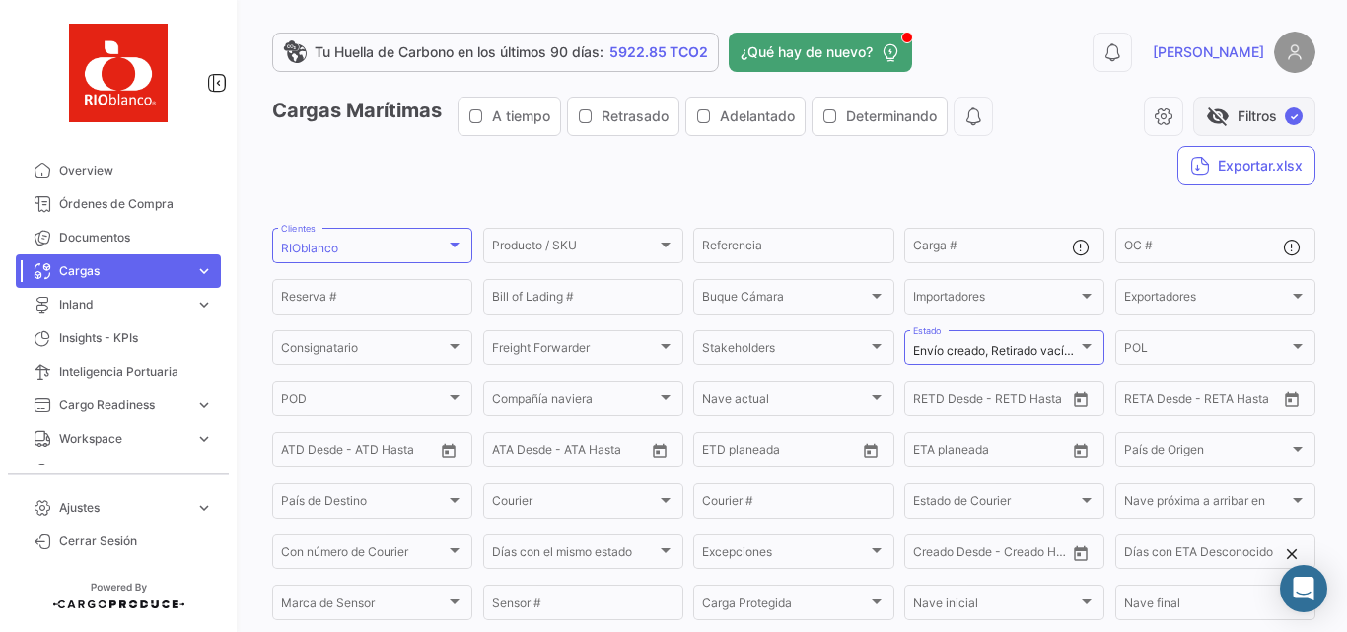
click at [1224, 107] on button "visibility_off Filtros ✓" at bounding box center [1254, 116] width 122 height 39
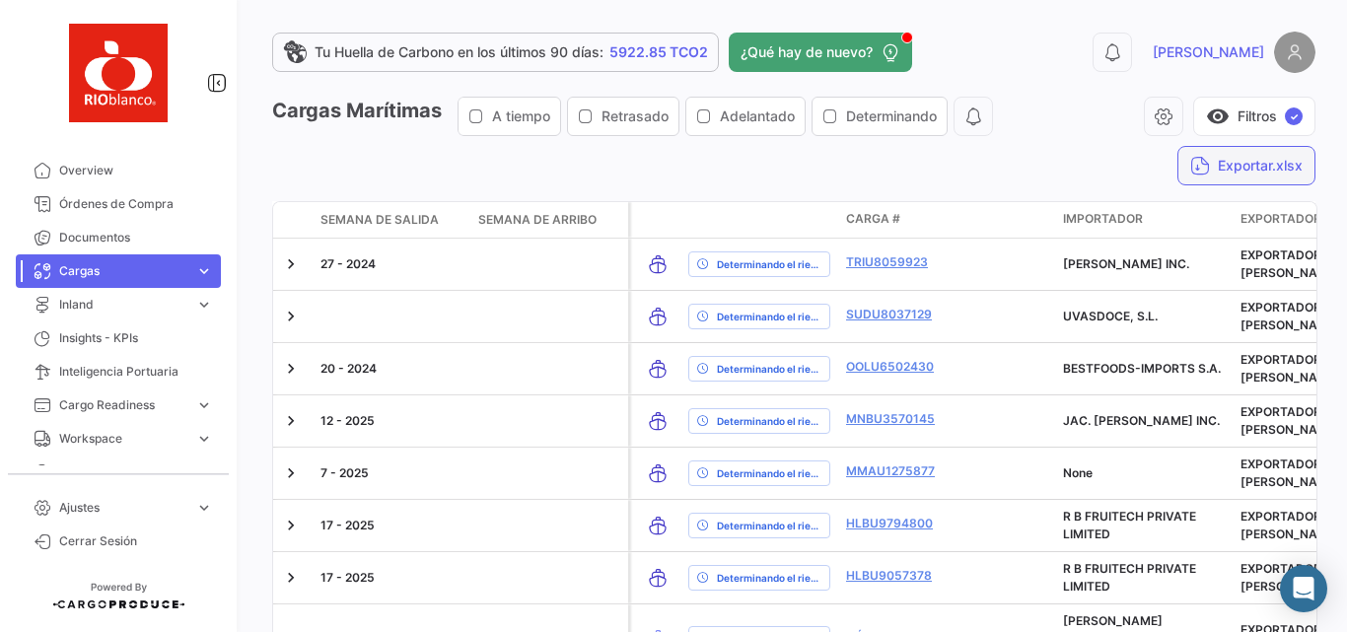
click at [1233, 150] on button "Exportar.xlsx" at bounding box center [1247, 165] width 138 height 39
click at [1231, 121] on button "visibility Filtros ✓" at bounding box center [1254, 116] width 122 height 39
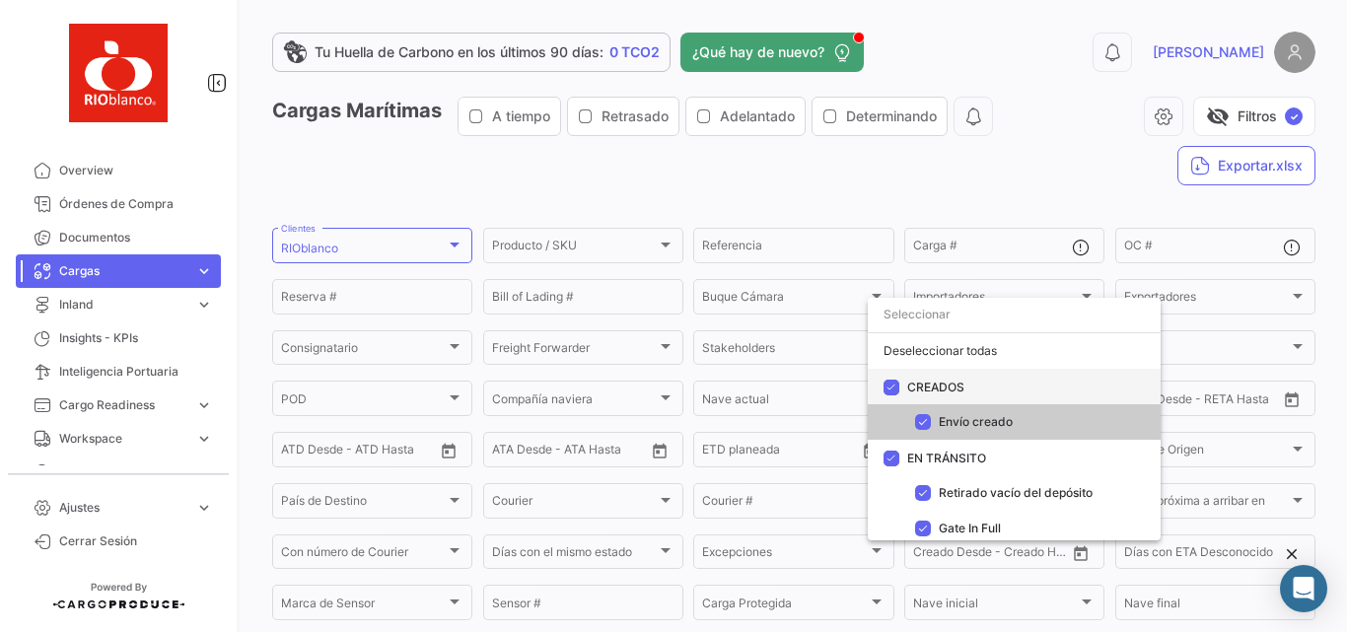
click at [910, 389] on span "CREADOS" at bounding box center [935, 386] width 57 height 15
click at [892, 395] on input "CREADOS" at bounding box center [891, 395] width 1 height 1
checkbox input "false"
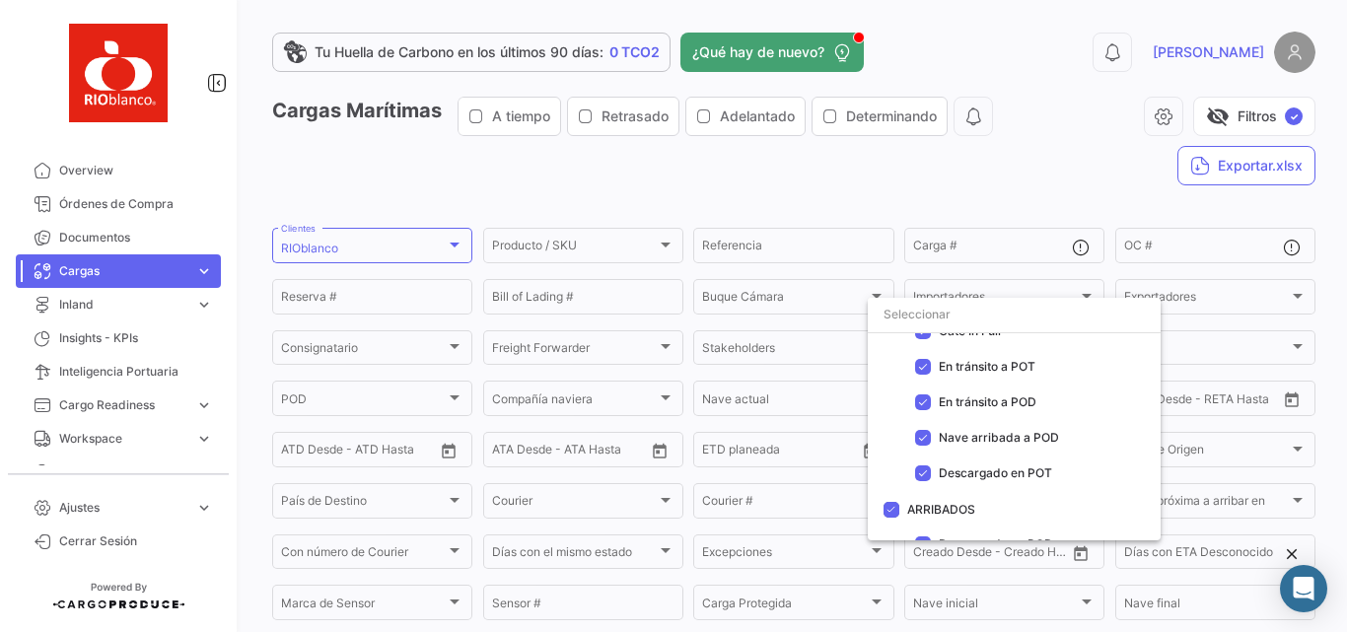
scroll to position [361, 0]
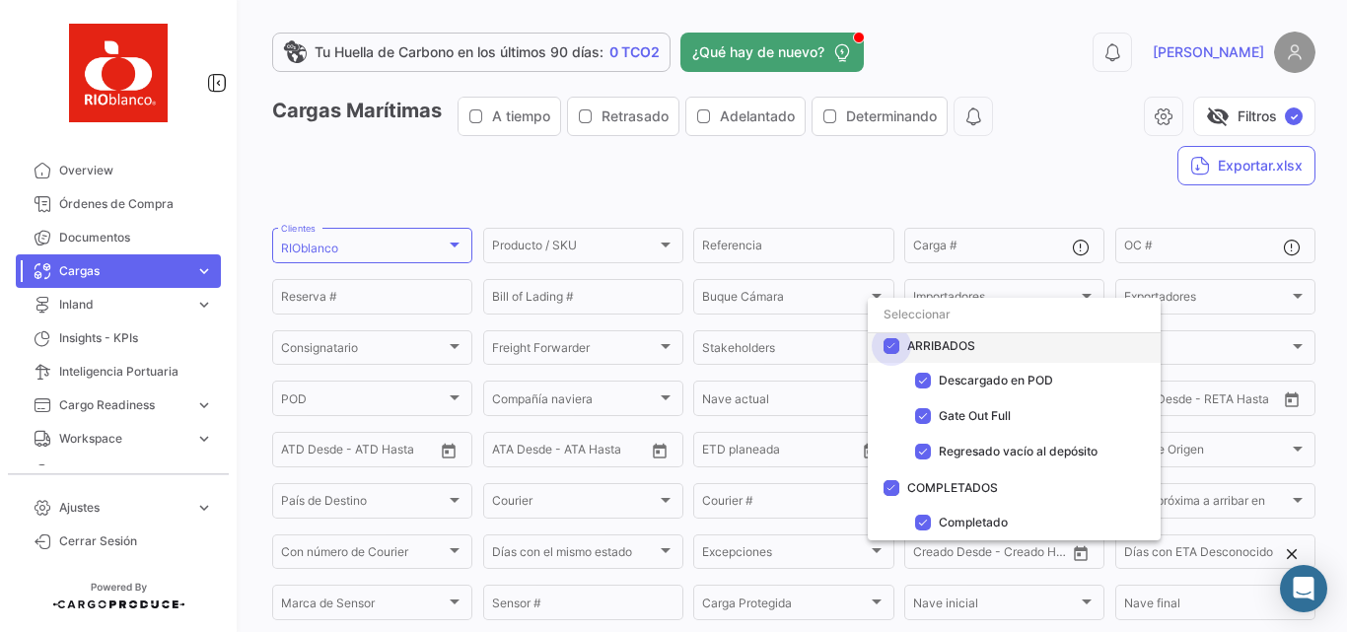
click at [897, 342] on span at bounding box center [892, 345] width 16 height 16
click at [892, 353] on input "ARRIBADOS" at bounding box center [891, 353] width 1 height 1
checkbox input "false"
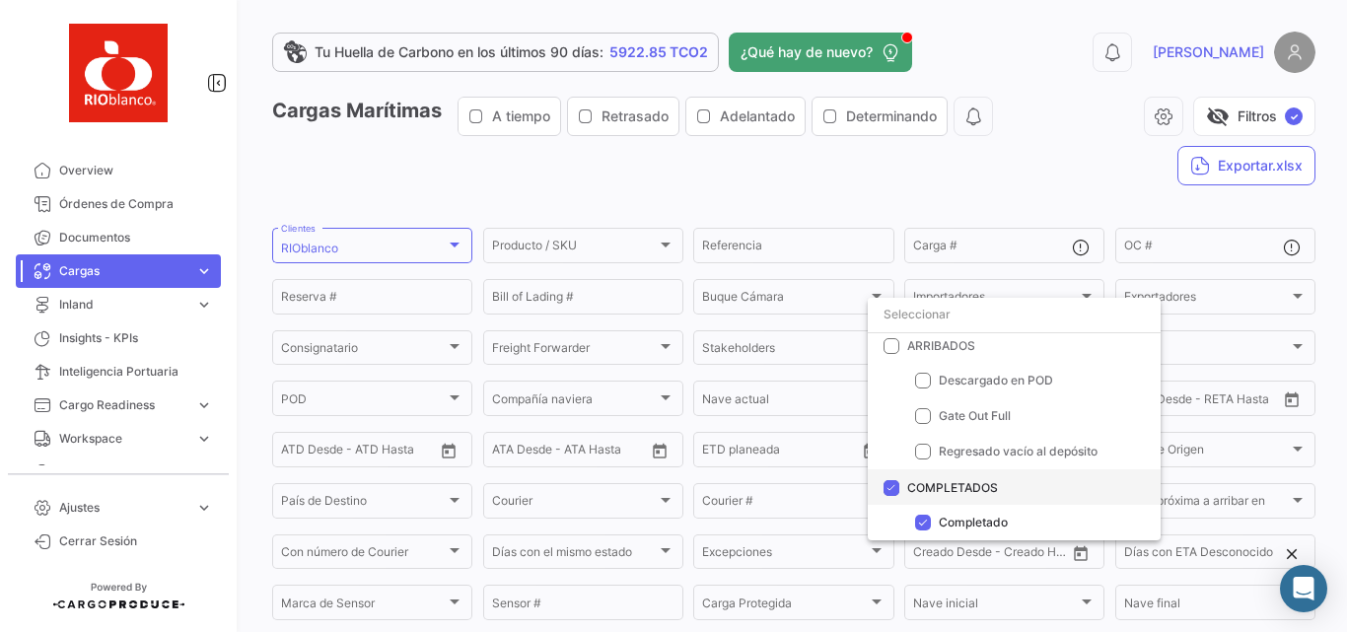
click at [890, 491] on span at bounding box center [892, 487] width 16 height 16
click at [891, 495] on input "COMPLETADOS" at bounding box center [891, 495] width 1 height 1
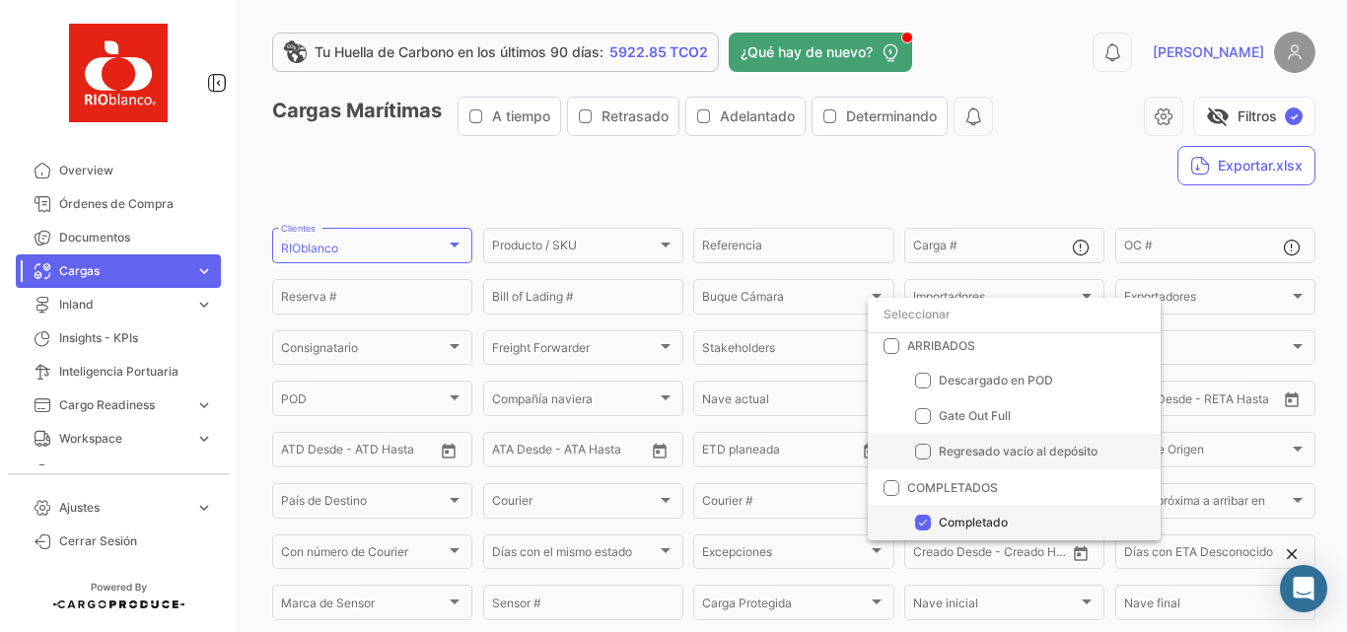
click at [928, 517] on mat-pseudo-checkbox at bounding box center [923, 523] width 16 height 16
click at [921, 526] on mat-pseudo-checkbox at bounding box center [923, 523] width 16 height 16
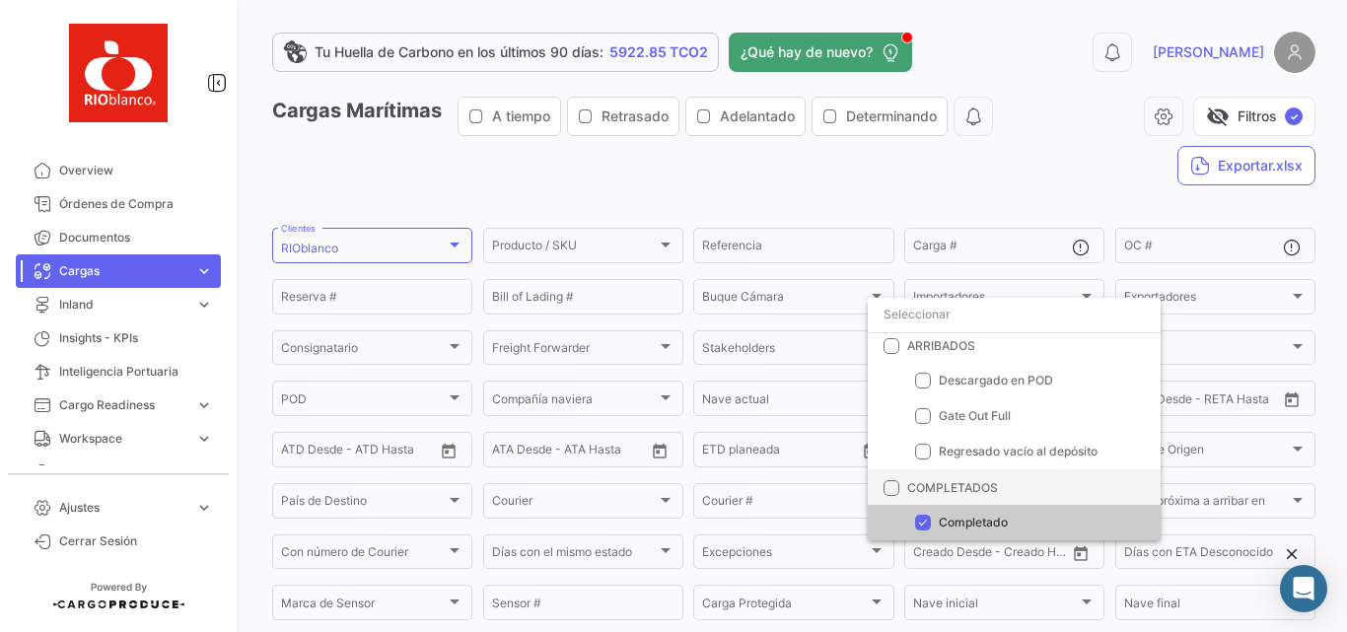
click at [889, 491] on span at bounding box center [892, 487] width 16 height 16
click at [891, 495] on input "COMPLETADOS" at bounding box center [891, 495] width 1 height 1
checkbox input "true"
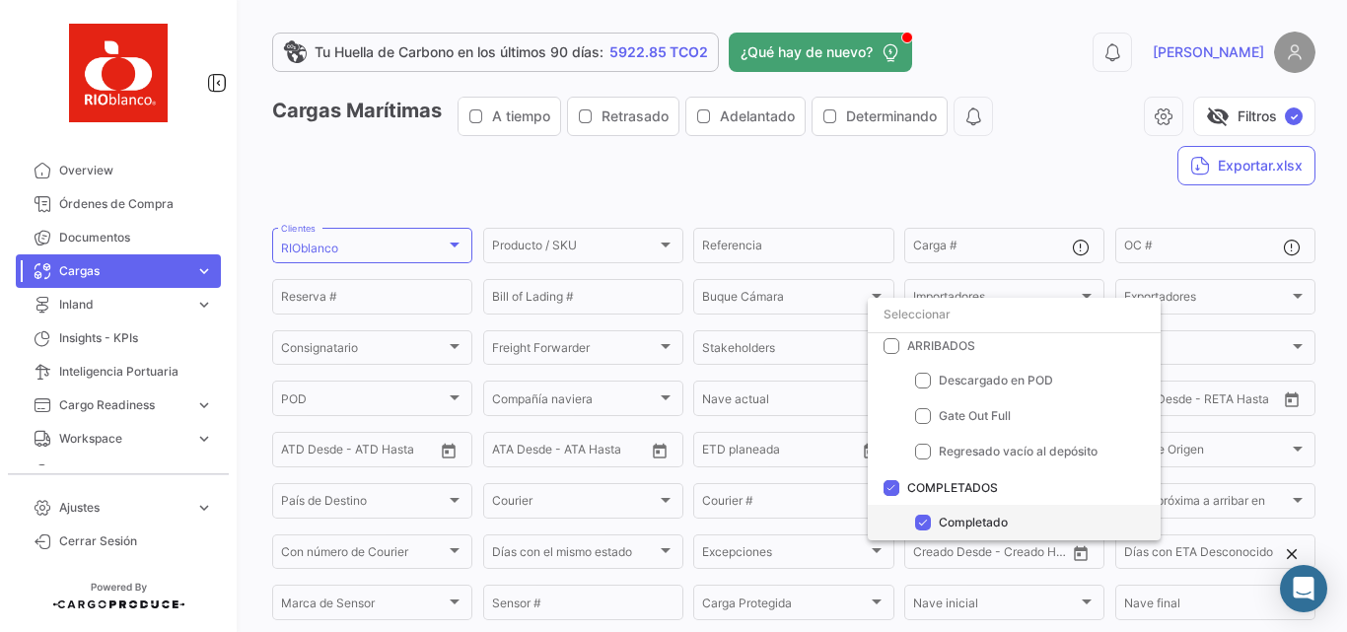
click at [921, 520] on mat-pseudo-checkbox at bounding box center [923, 523] width 16 height 16
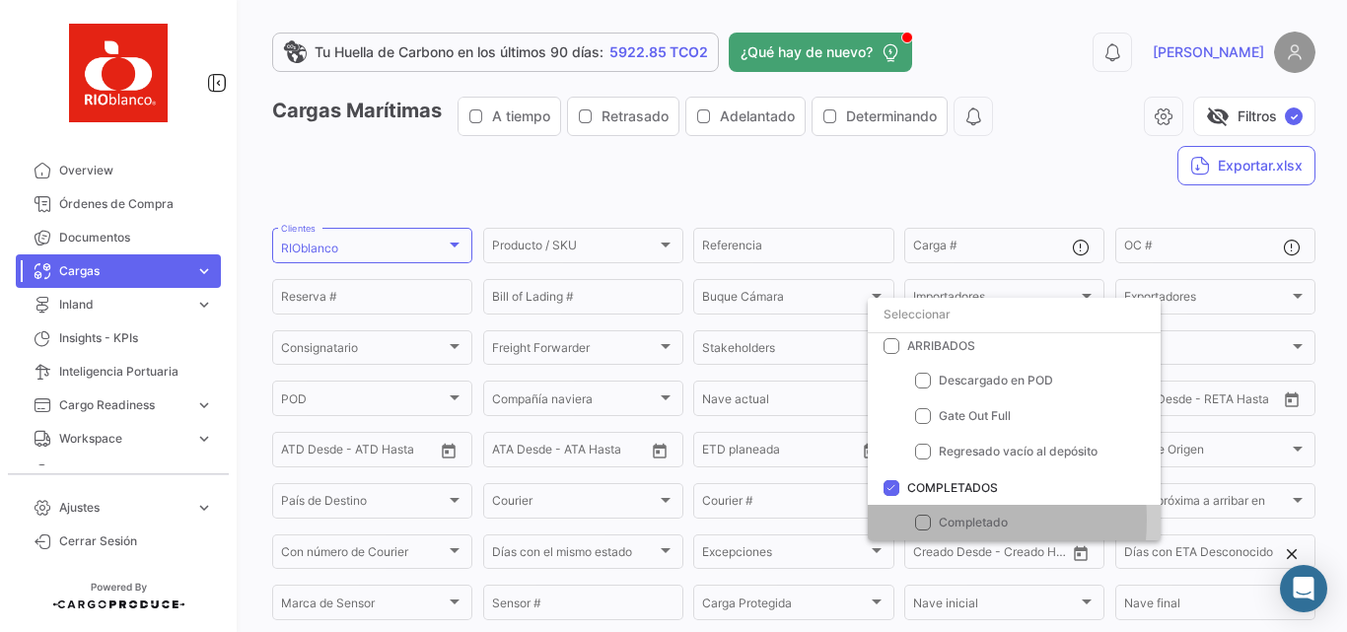
checkbox input "true"
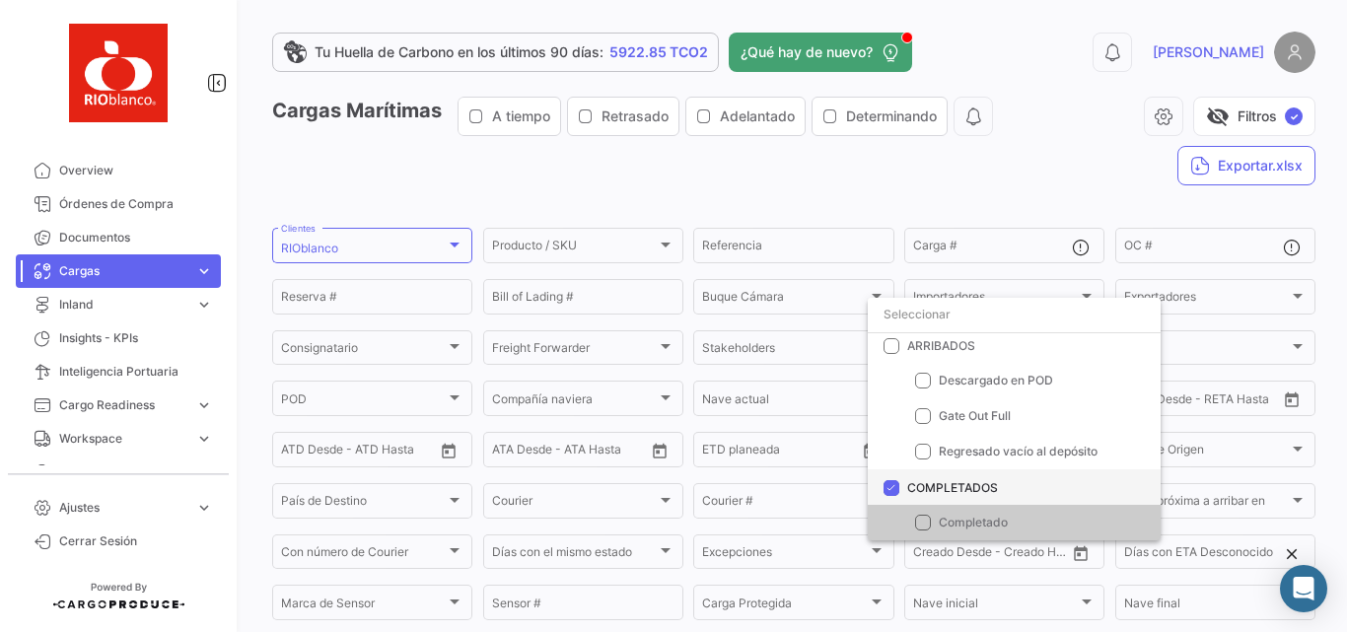
drag, startPoint x: 887, startPoint y: 489, endPoint x: 896, endPoint y: 483, distance: 10.7
click at [887, 489] on span at bounding box center [892, 487] width 16 height 16
click at [891, 495] on input "COMPLETADOS" at bounding box center [891, 495] width 1 height 1
checkbox input "false"
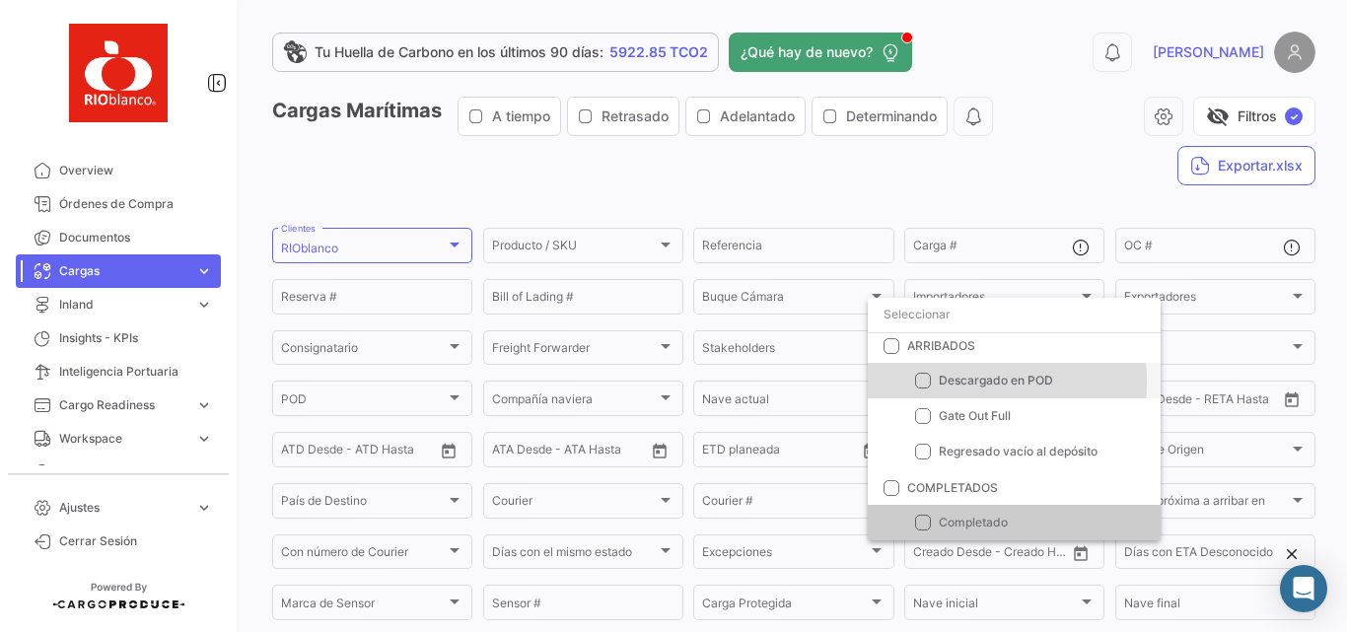
click at [924, 382] on mat-pseudo-checkbox at bounding box center [923, 381] width 16 height 16
checkbox input "false"
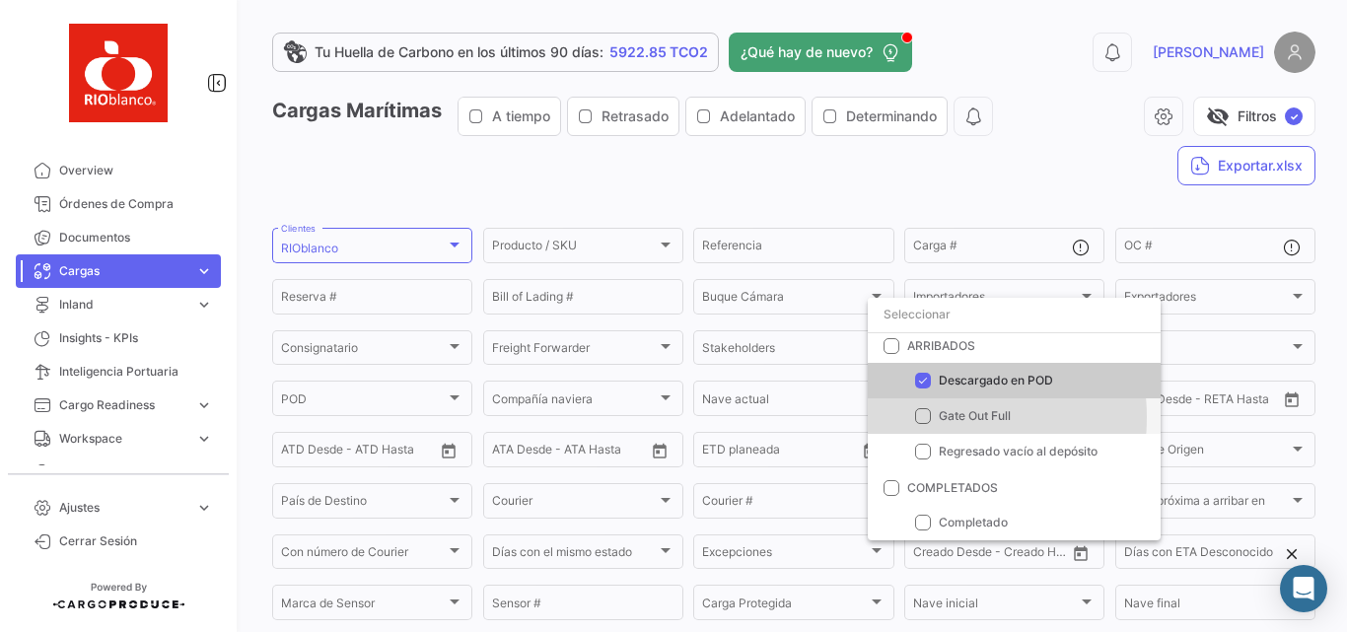
click at [925, 417] on mat-pseudo-checkbox at bounding box center [923, 416] width 16 height 16
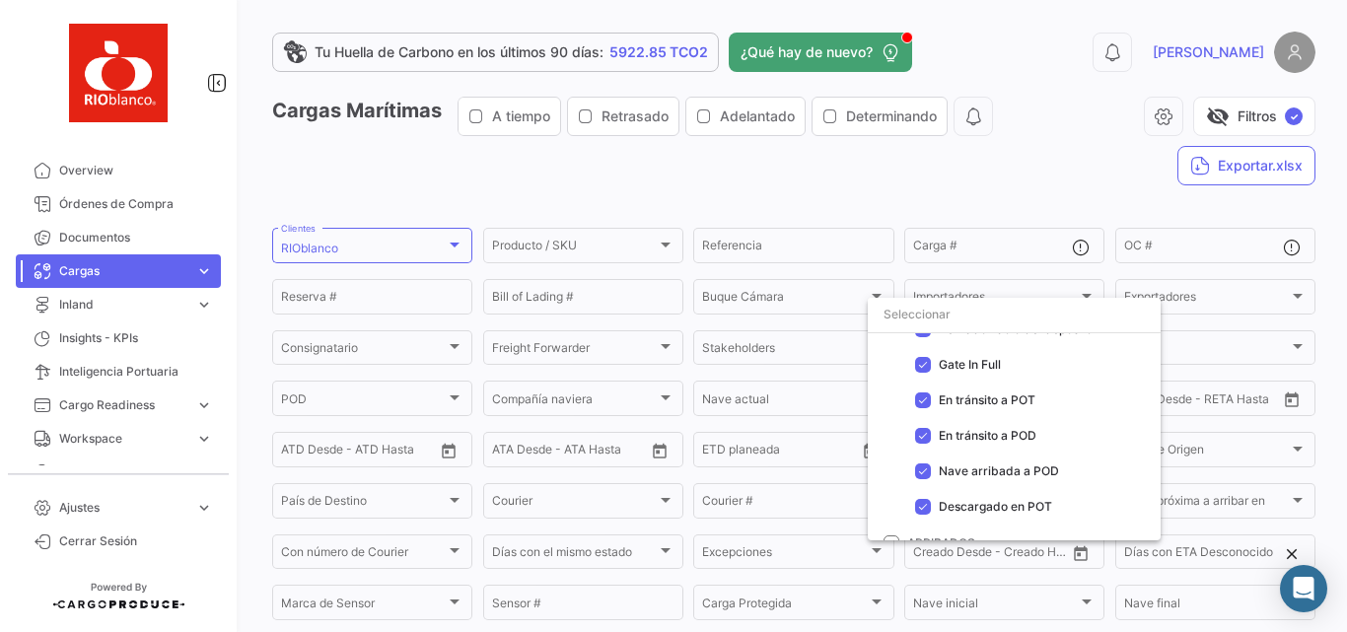
scroll to position [0, 0]
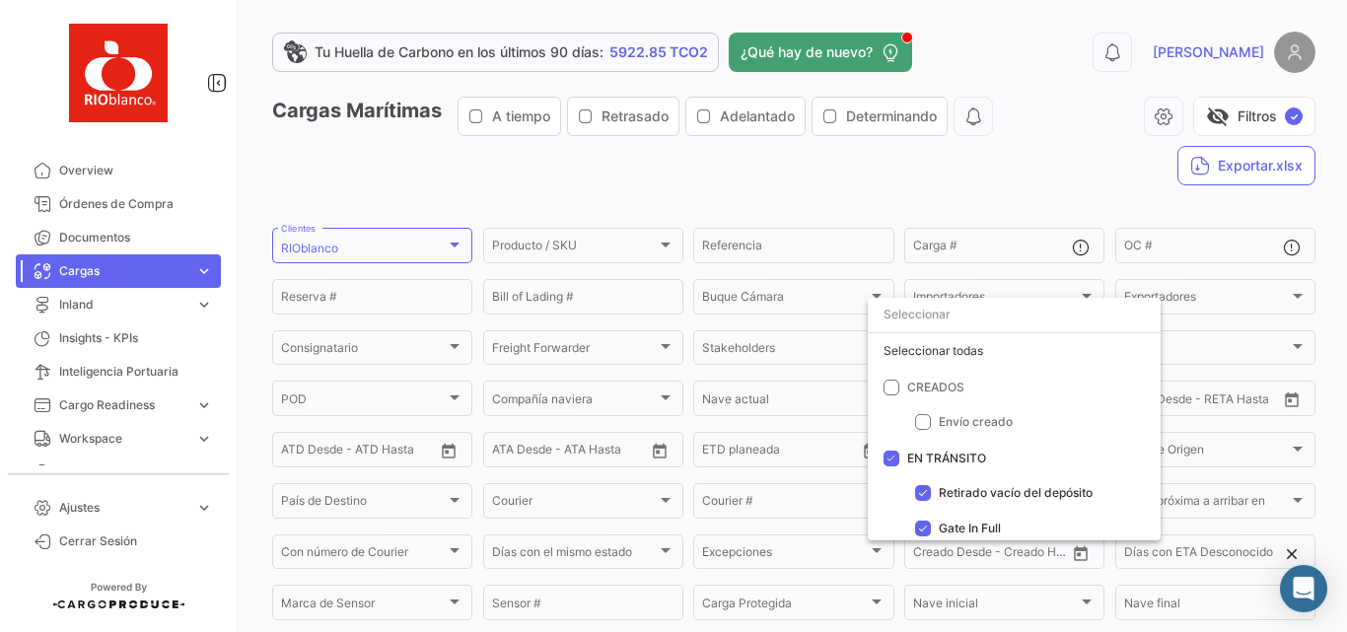
click at [1133, 164] on div at bounding box center [673, 316] width 1347 height 632
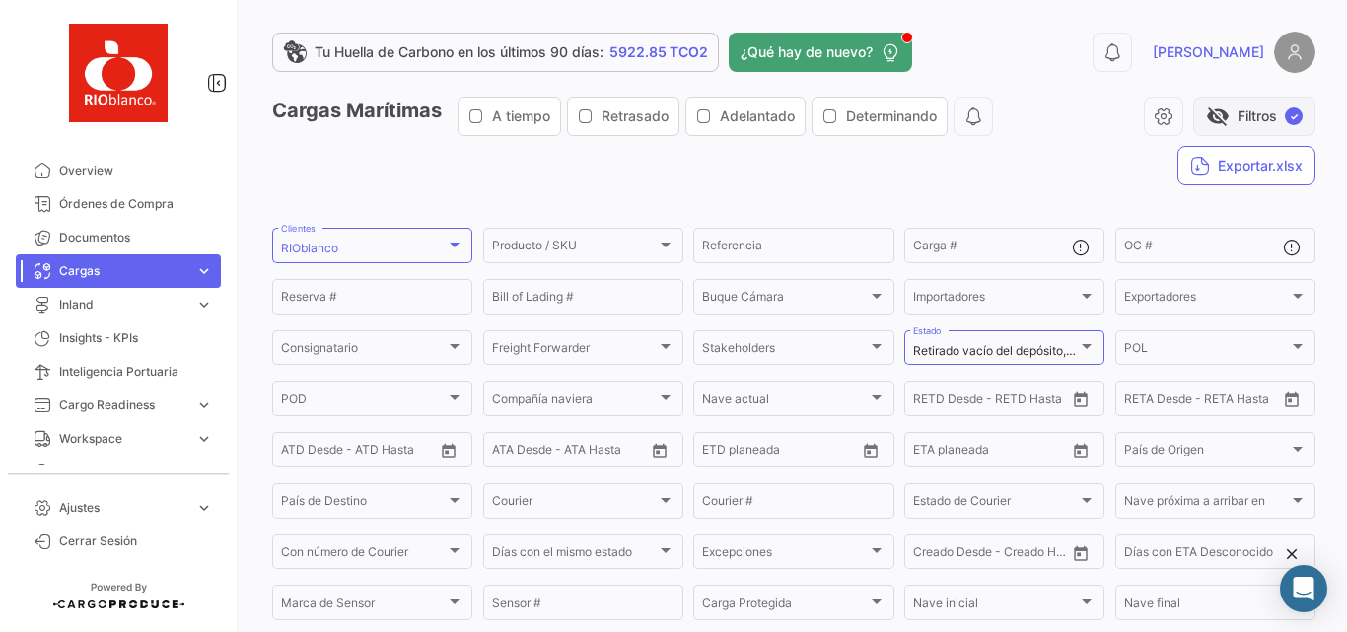
click at [1235, 123] on button "visibility_off Filtros ✓" at bounding box center [1254, 116] width 122 height 39
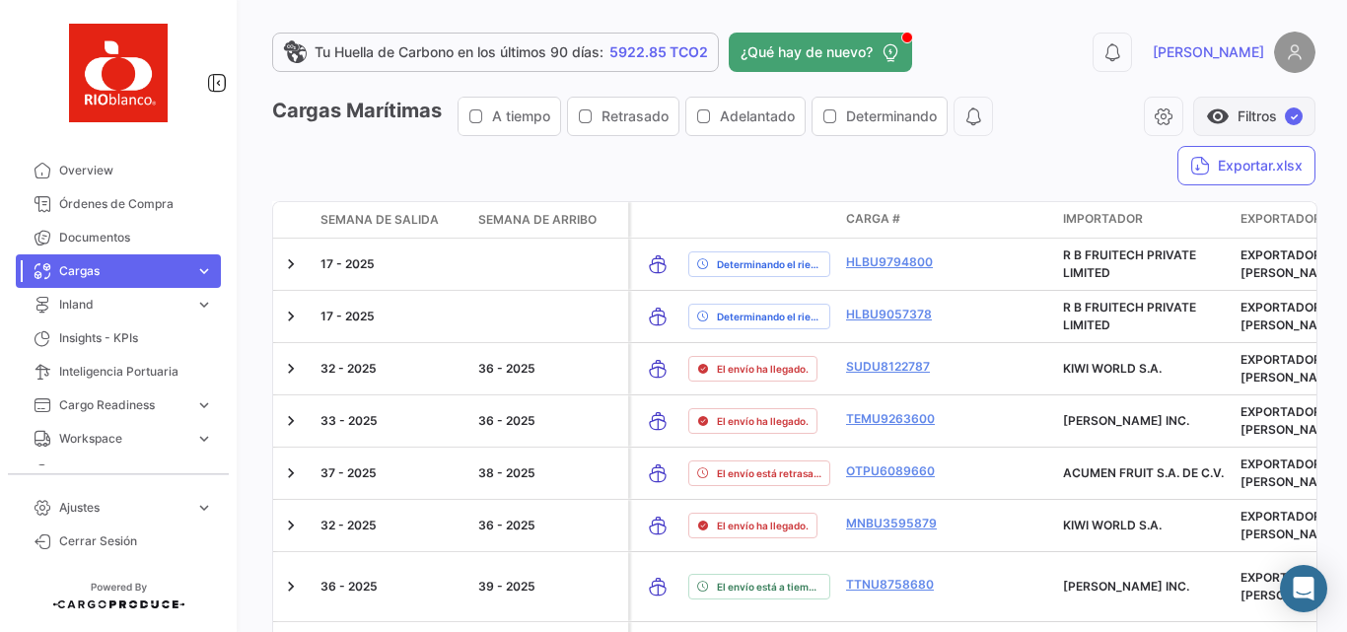
click at [1219, 132] on button "visibility Filtros ✓" at bounding box center [1254, 116] width 122 height 39
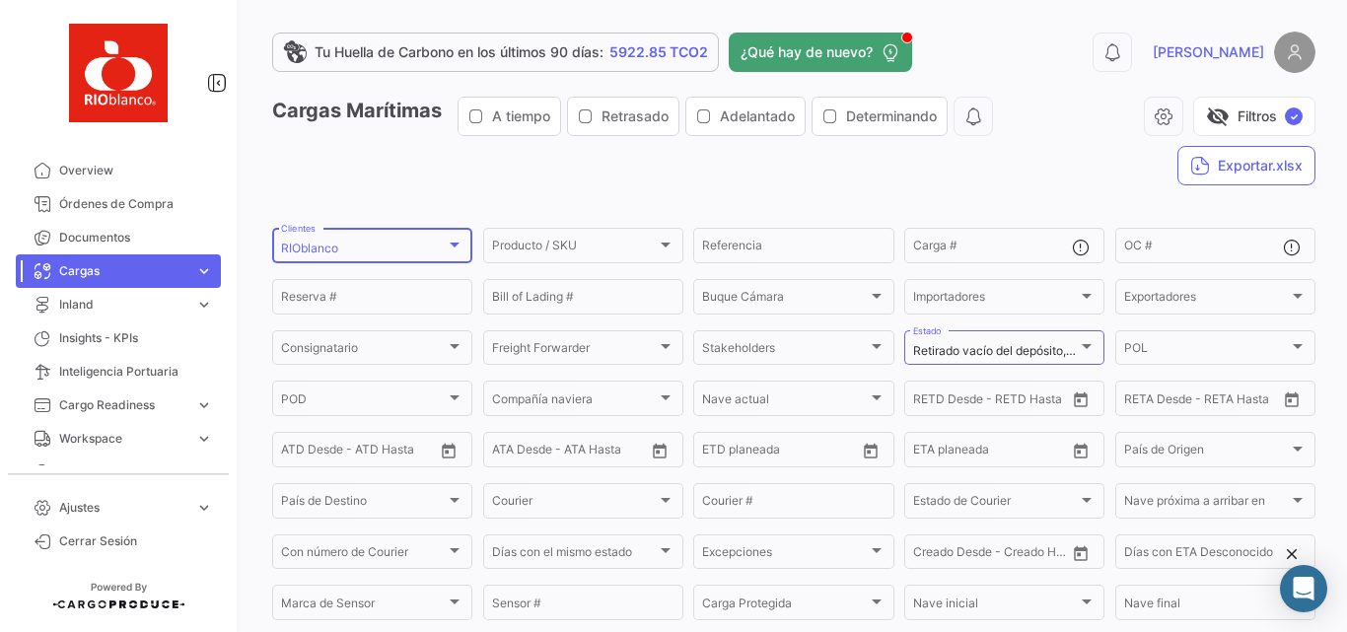
click at [439, 236] on div "RIOblanco Clientes" at bounding box center [372, 244] width 182 height 38
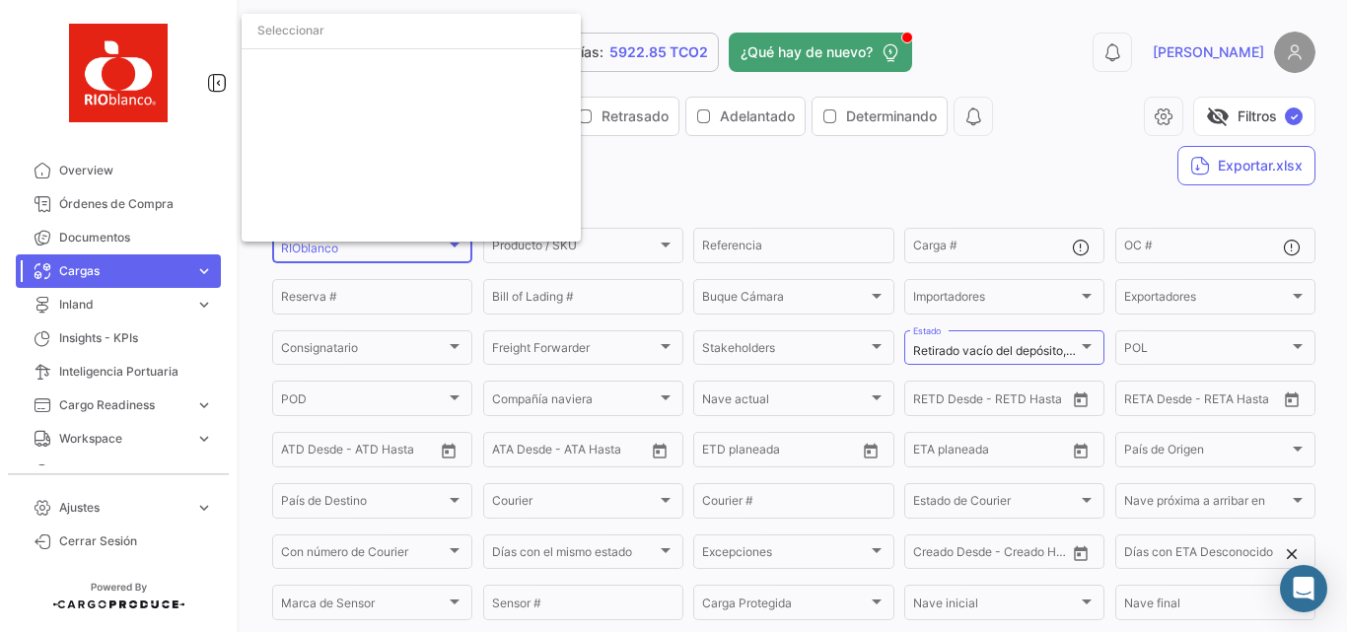
scroll to position [5078, 0]
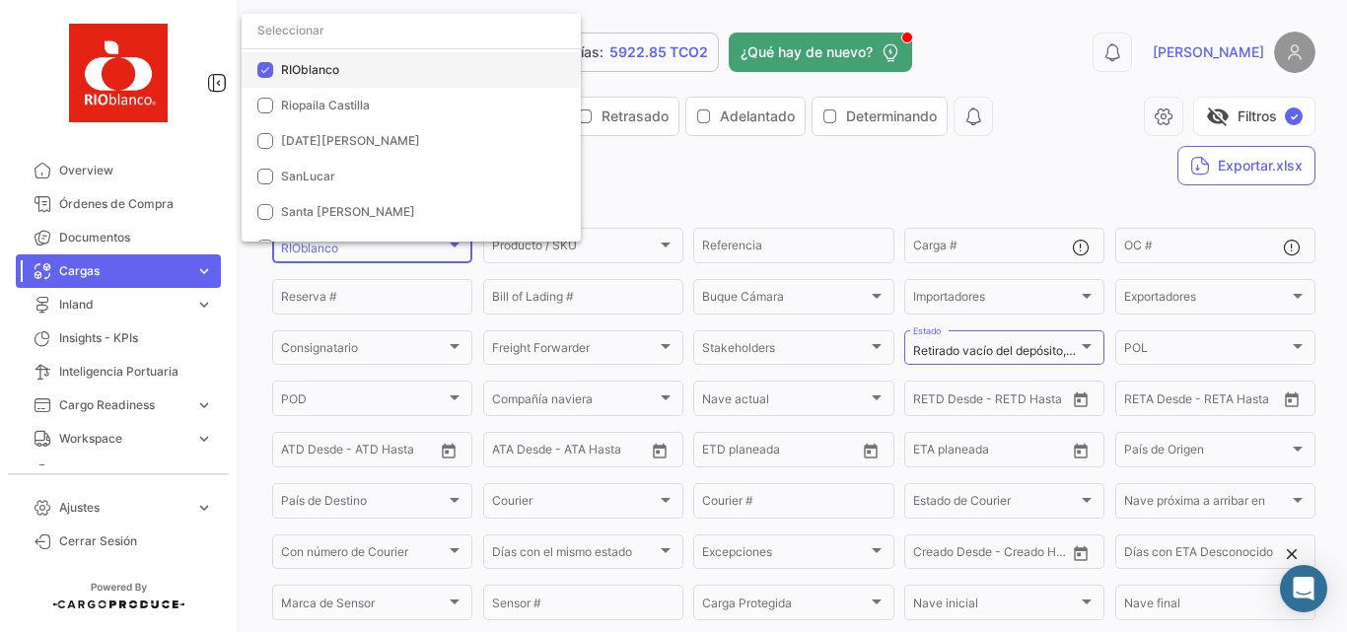
click at [369, 78] on span "RIOblanco" at bounding box center [419, 70] width 276 height 18
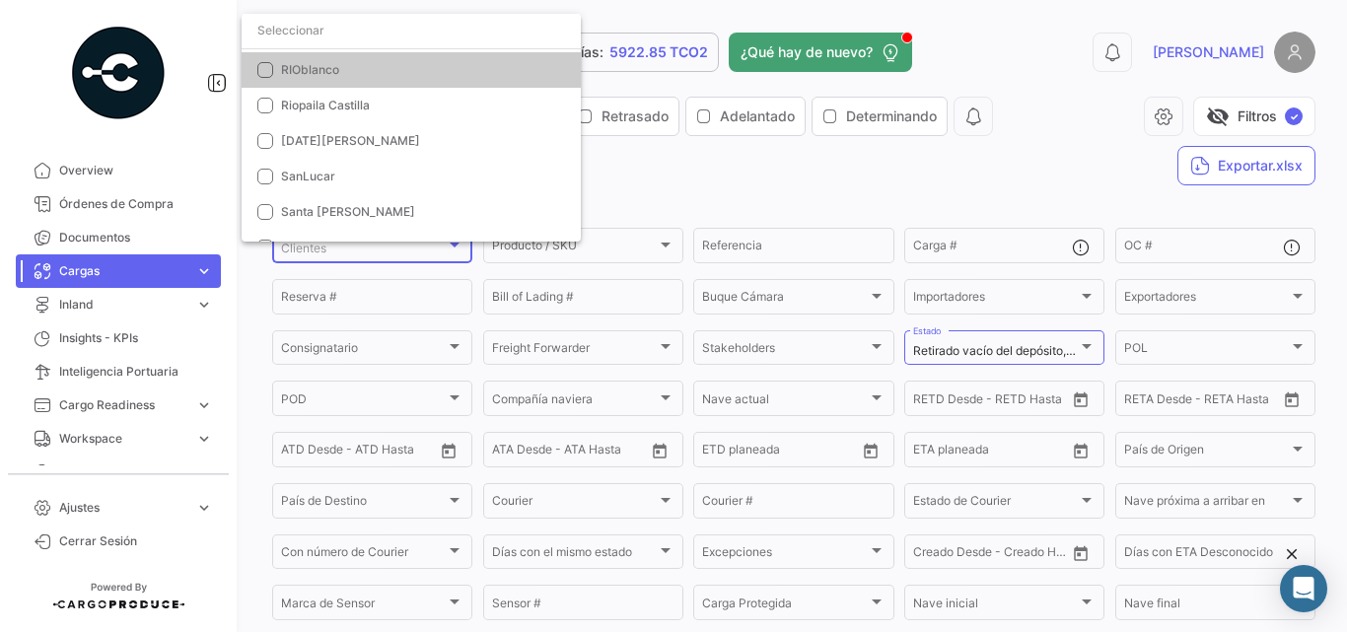
click at [378, 34] on input "dropdown search" at bounding box center [411, 31] width 339 height 36
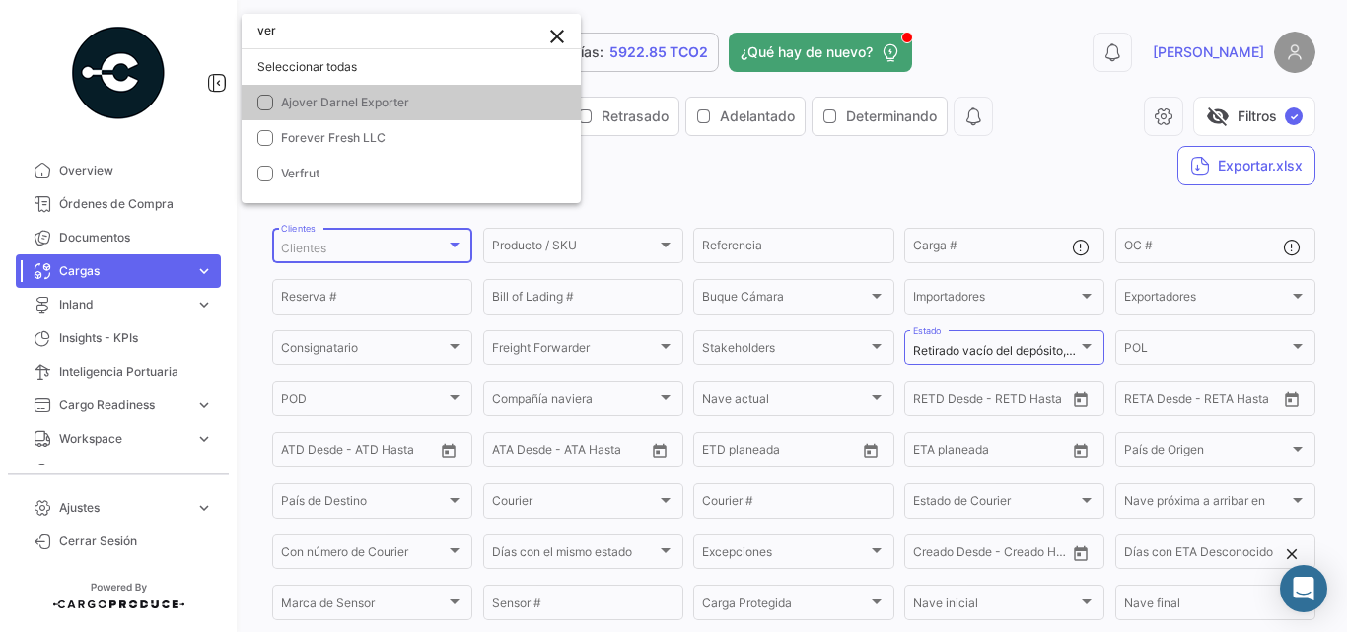
scroll to position [0, 0]
type input "verf"
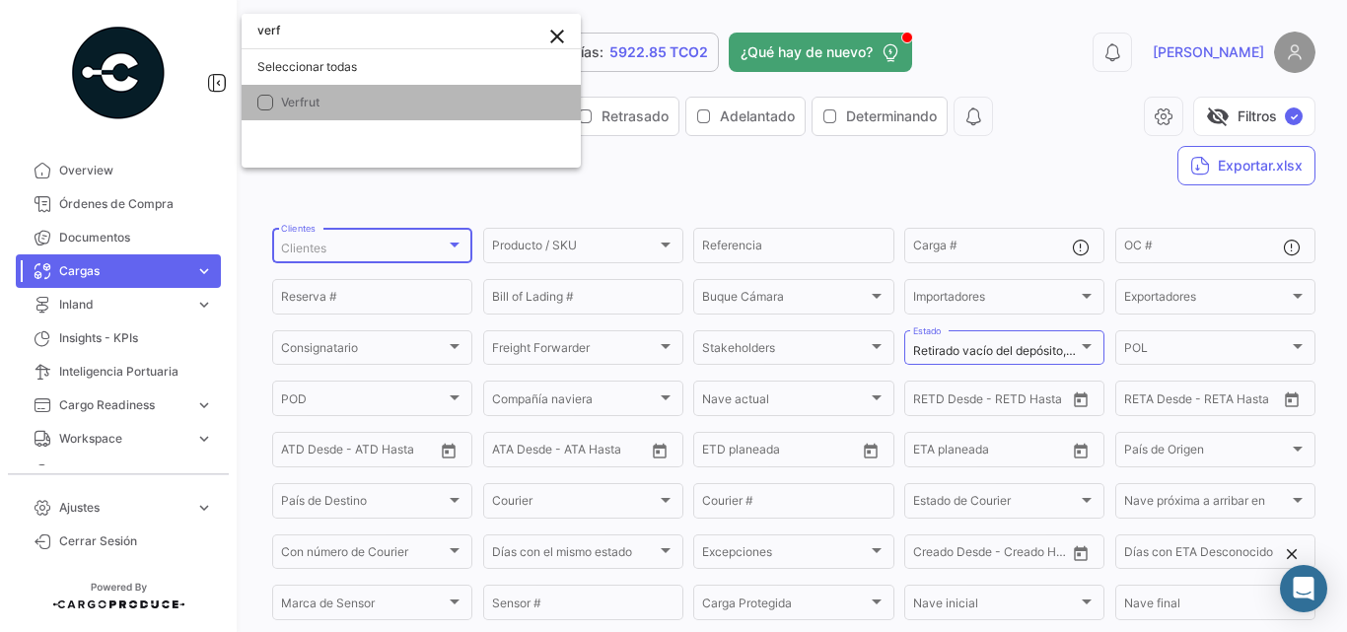
click at [306, 102] on span "Verfrut" at bounding box center [300, 102] width 38 height 15
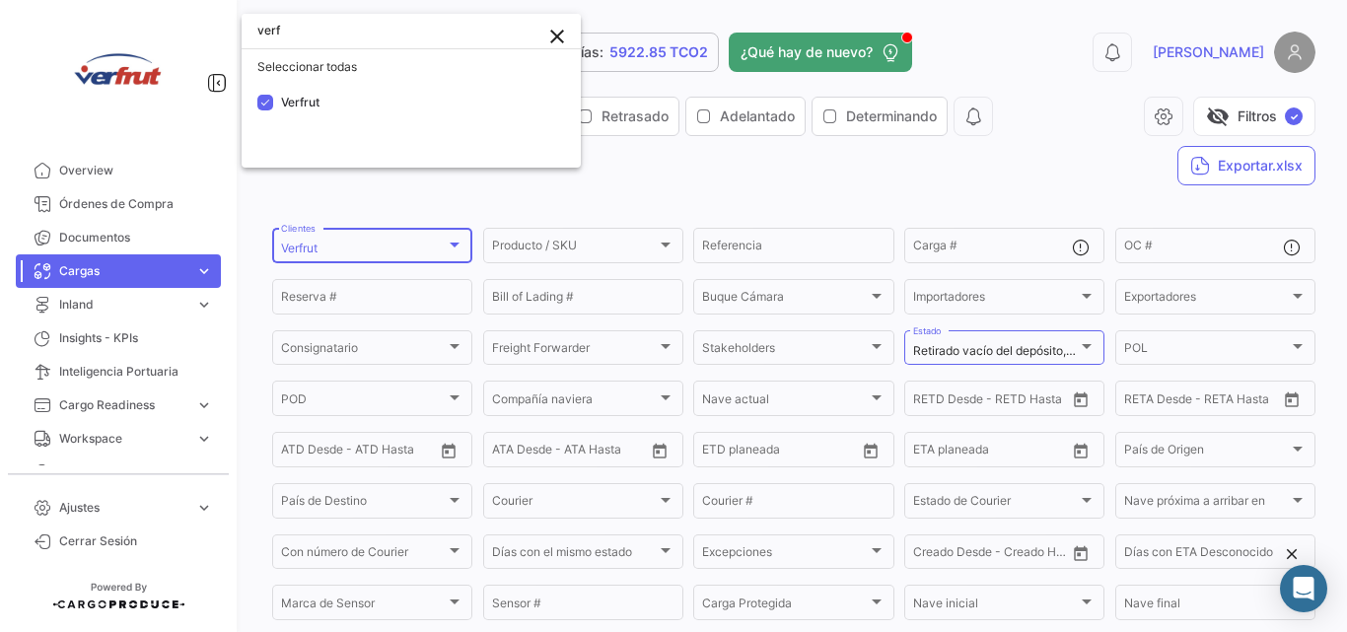
click at [767, 194] on div at bounding box center [673, 316] width 1347 height 632
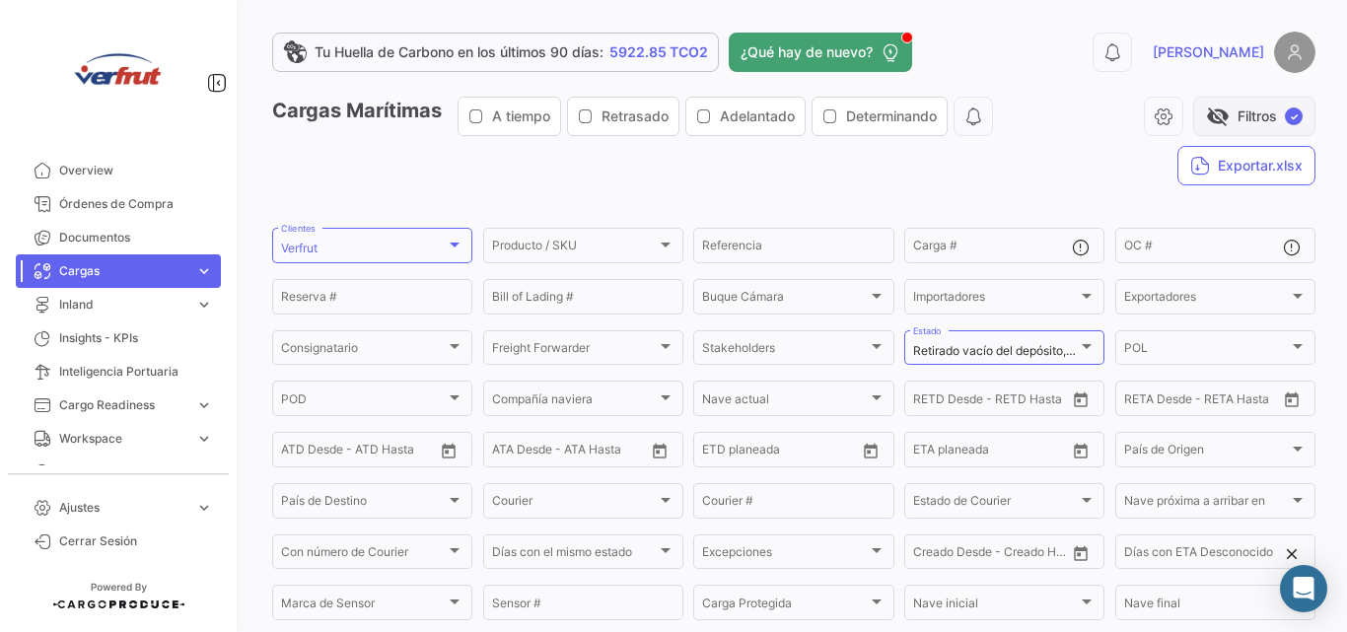
click at [1213, 115] on span "visibility_off" at bounding box center [1218, 117] width 24 height 24
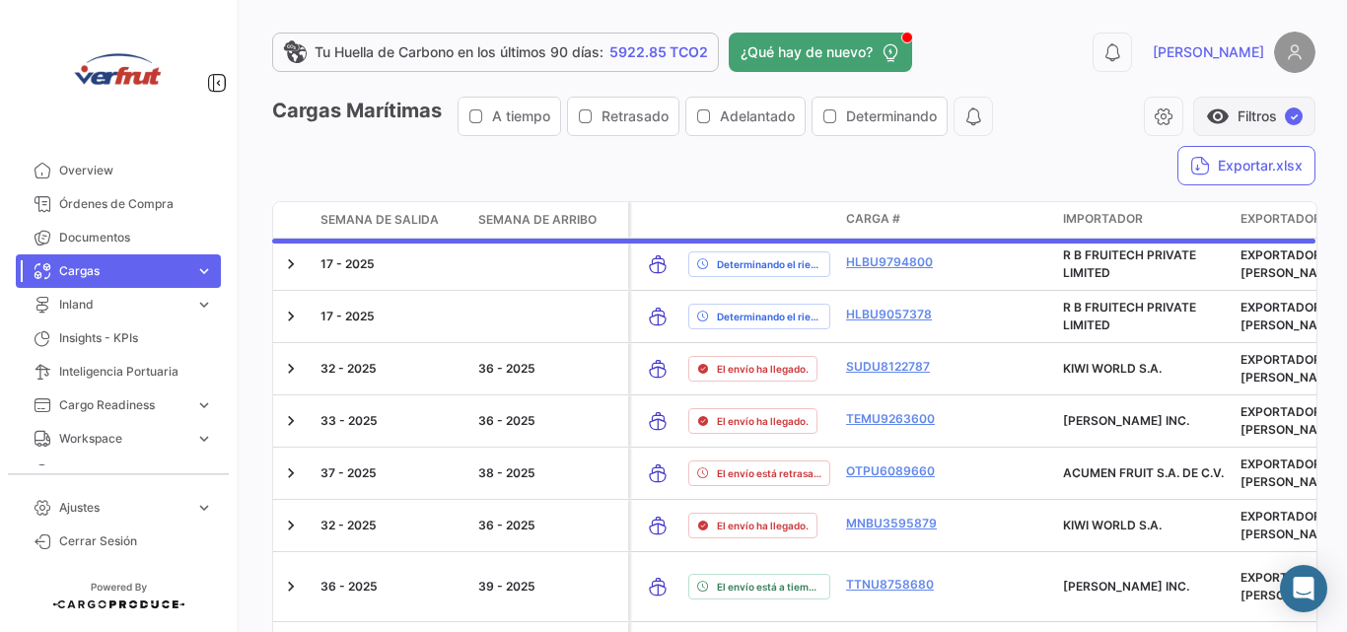
click at [1228, 117] on button "visibility Filtros ✓" at bounding box center [1254, 116] width 122 height 39
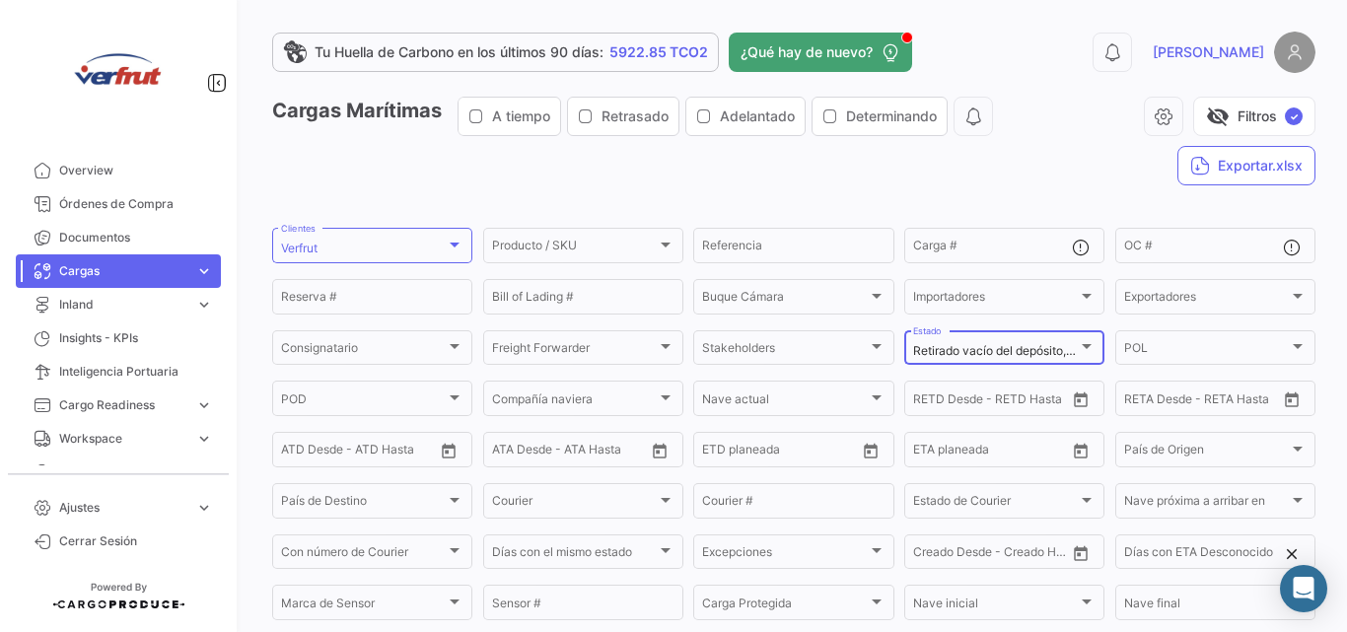
click at [1055, 338] on div "Retirado vacío del depósito, Gate In Full, En [PERSON_NAME] a POT, En [PERSON_N…" at bounding box center [1004, 346] width 182 height 38
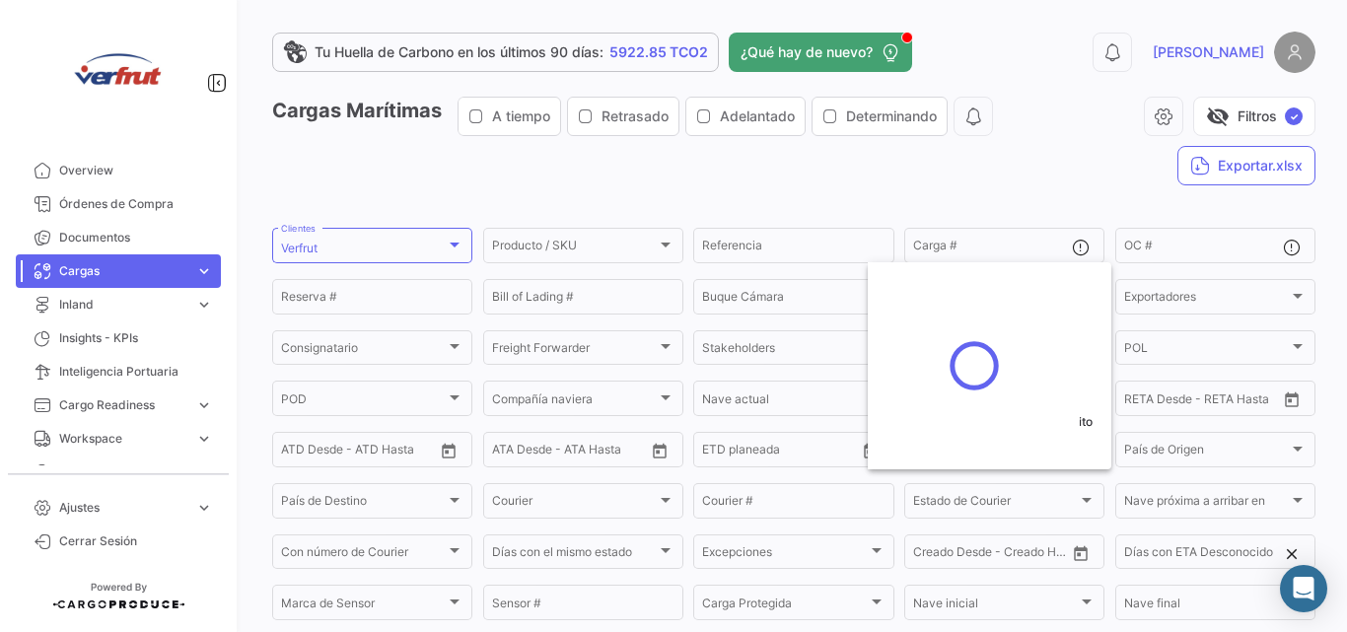
checkbox input "false"
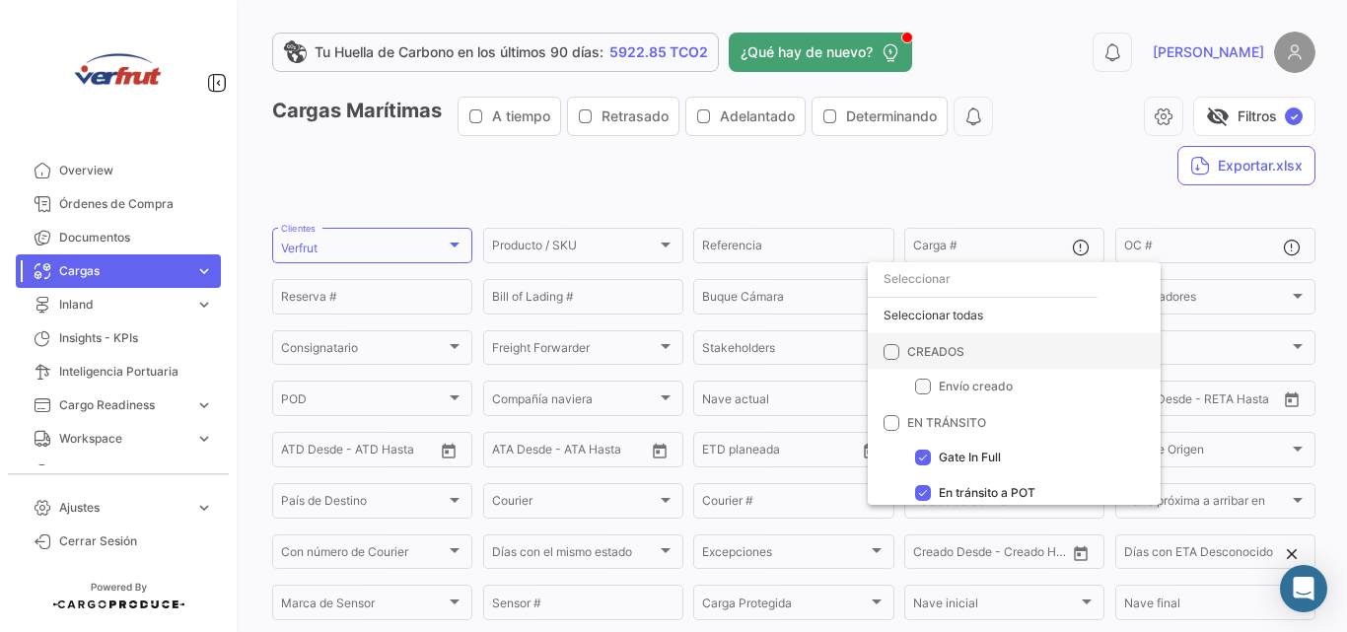
scroll to position [131, 0]
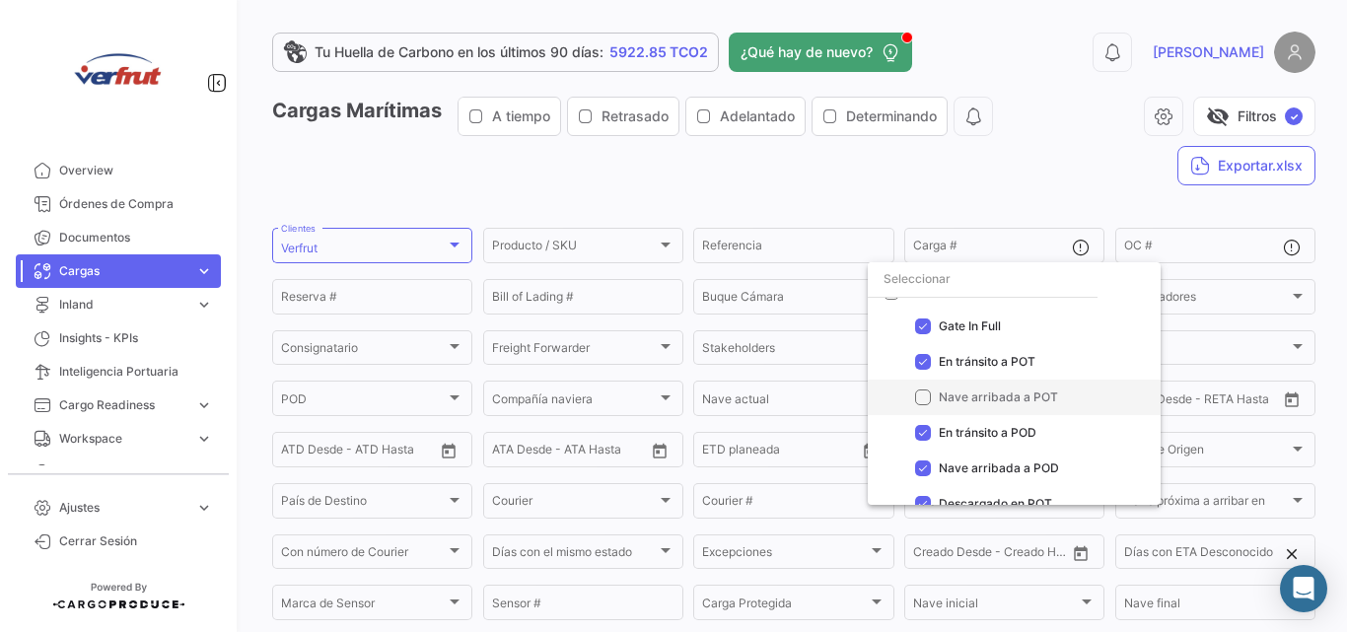
click at [924, 395] on mat-pseudo-checkbox at bounding box center [923, 398] width 16 height 16
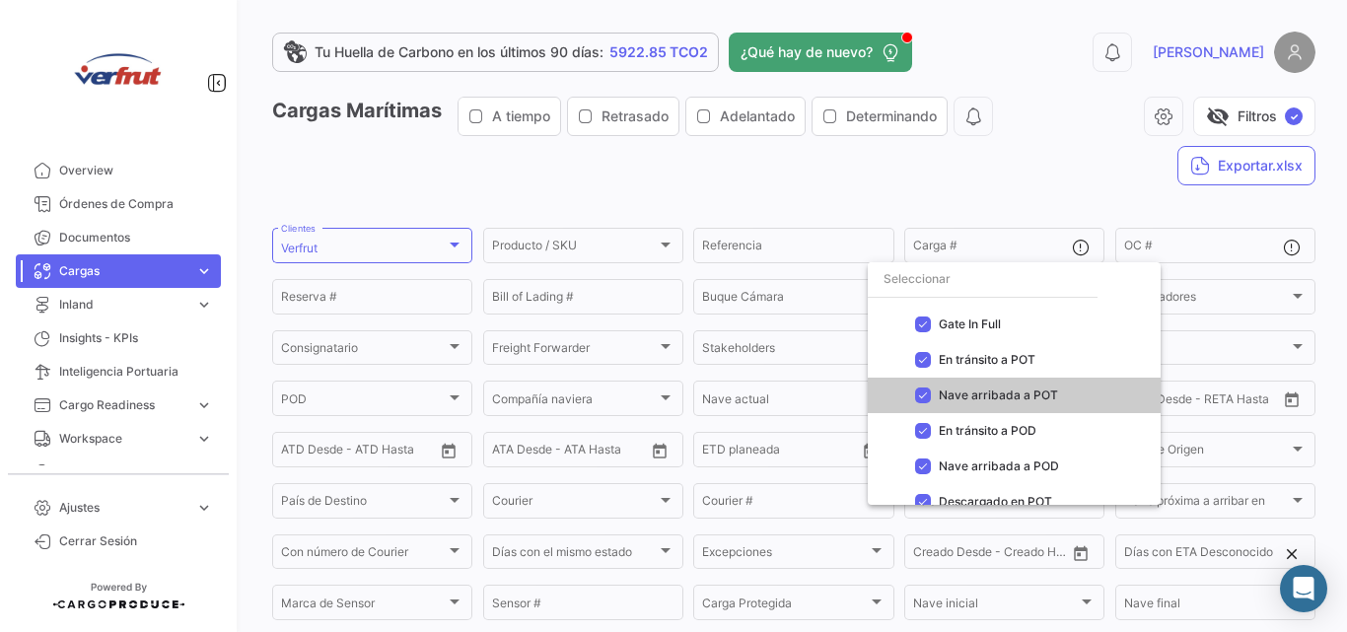
scroll to position [0, 0]
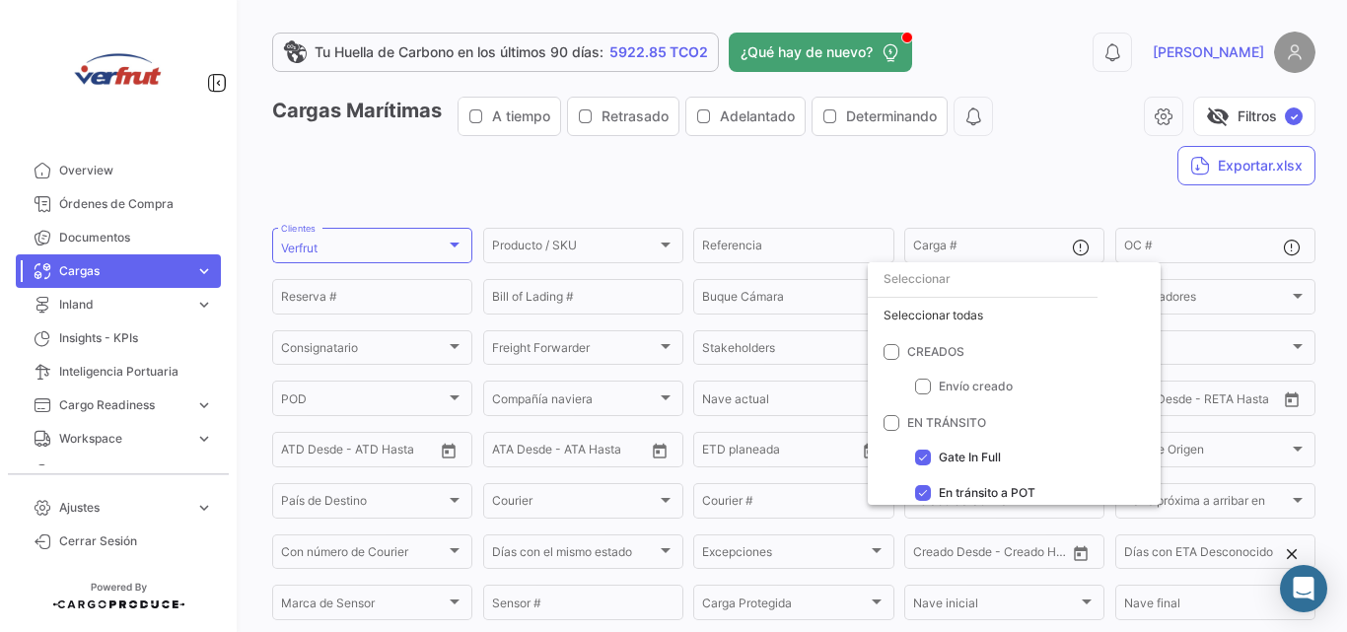
click at [1232, 112] on div at bounding box center [673, 316] width 1347 height 632
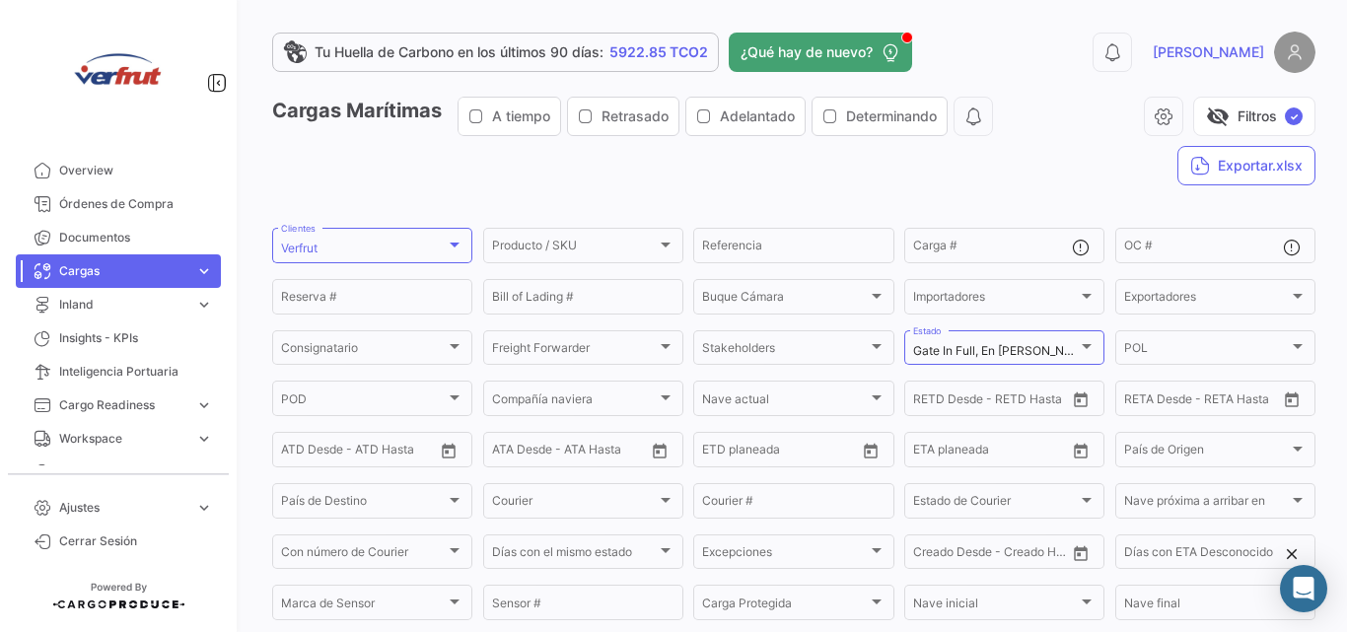
click at [1232, 112] on button "visibility_off Filtros ✓" at bounding box center [1254, 116] width 122 height 39
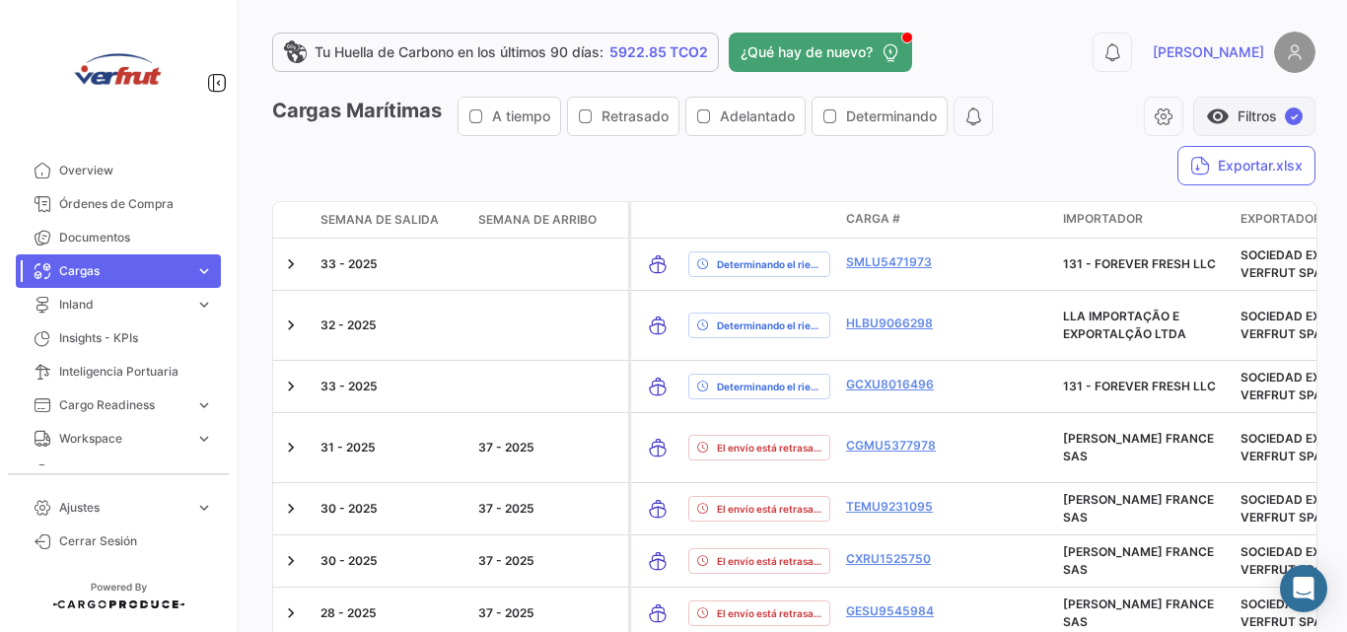
click at [1267, 131] on button "visibility Filtros ✓" at bounding box center [1254, 116] width 122 height 39
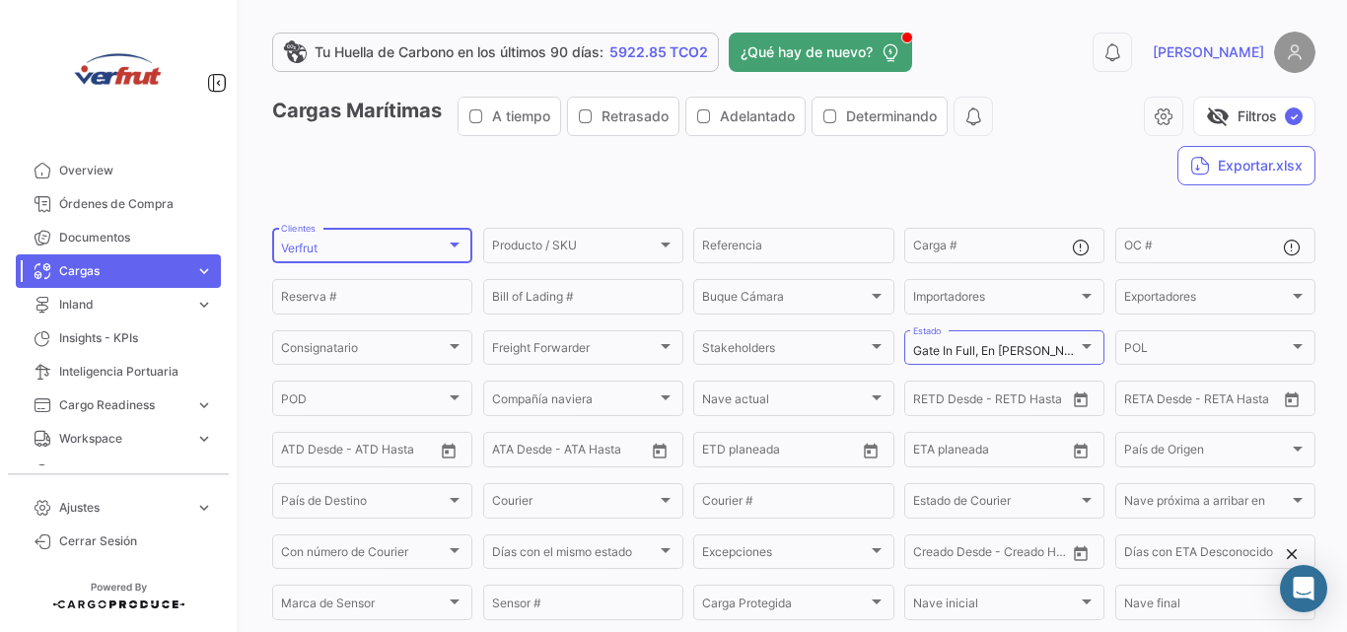
click at [424, 242] on div "Verfrut" at bounding box center [363, 249] width 165 height 14
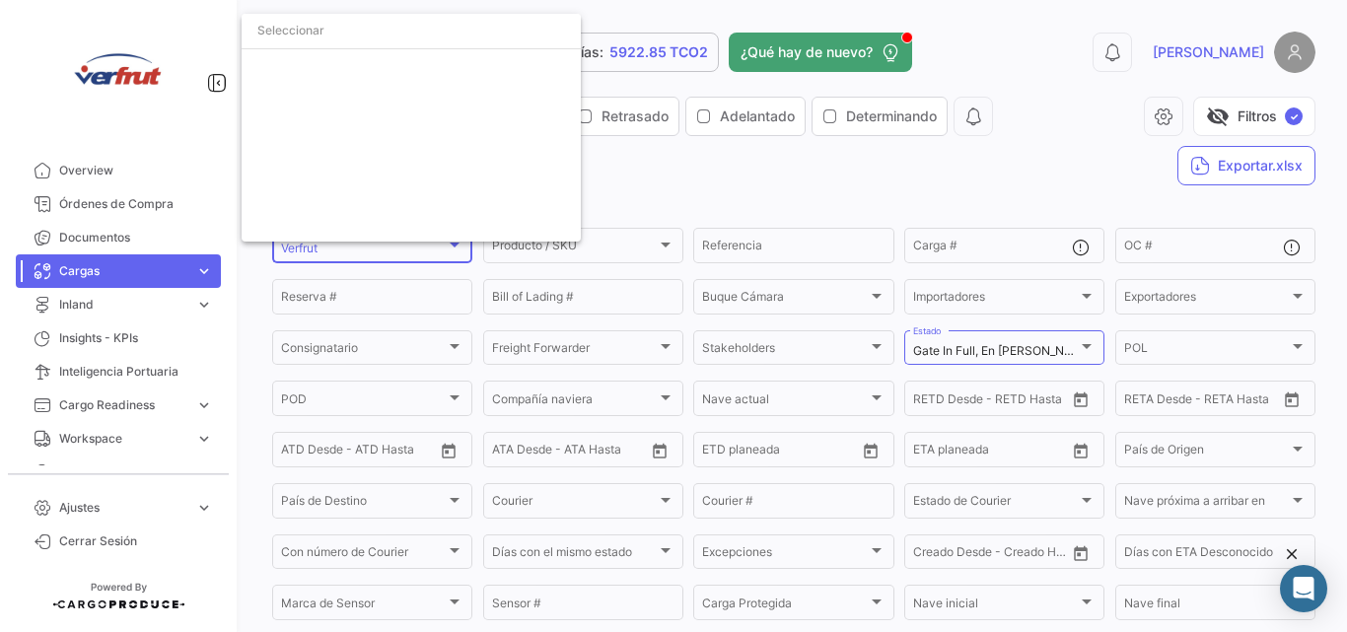
scroll to position [6347, 0]
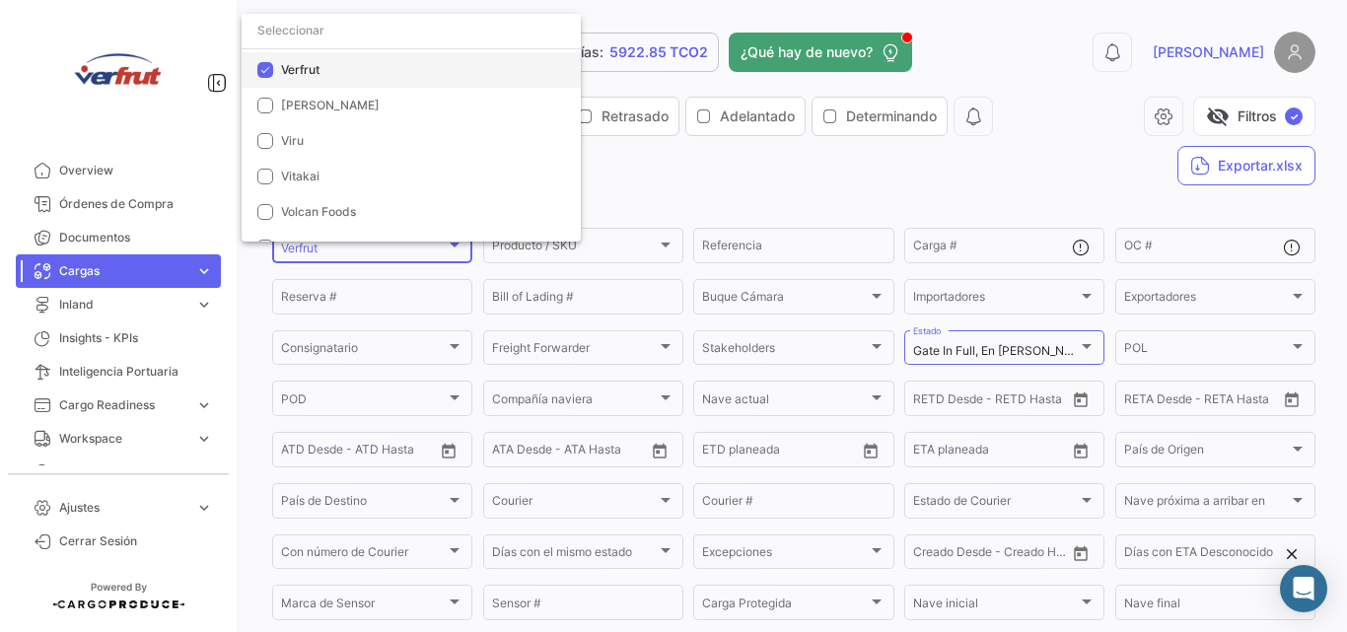
click at [301, 65] on span "Verfrut" at bounding box center [300, 69] width 38 height 15
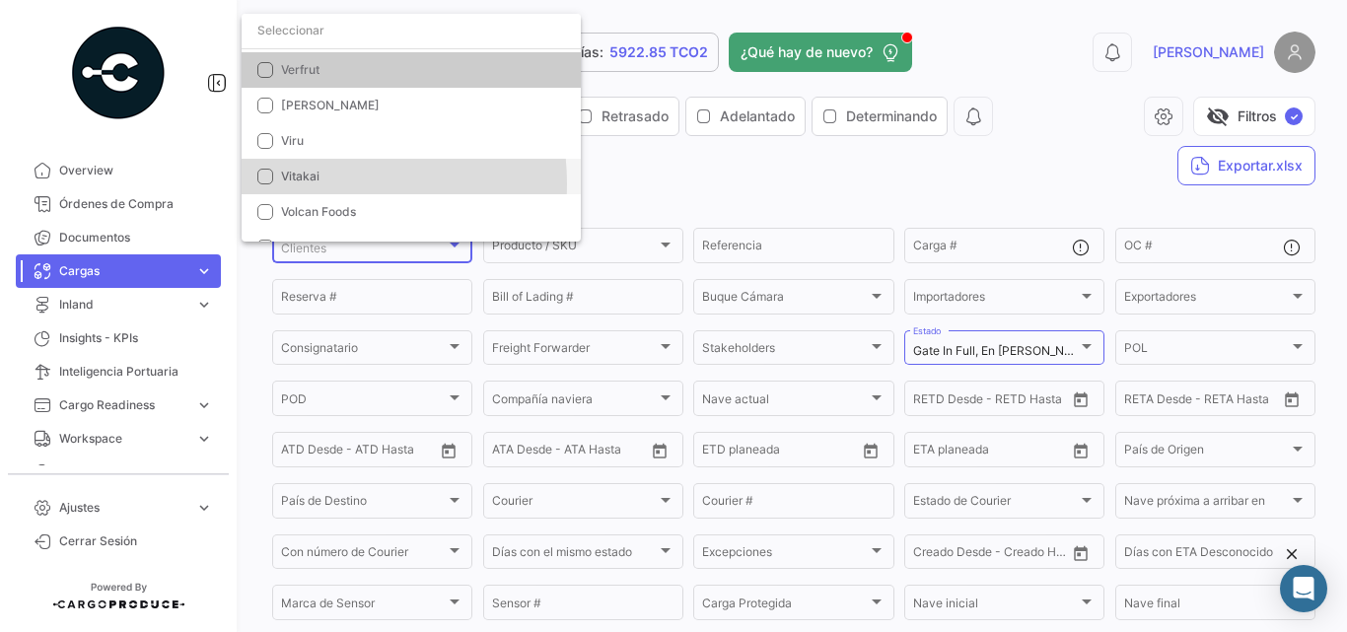
click at [315, 183] on span "Vitakai" at bounding box center [419, 177] width 276 height 18
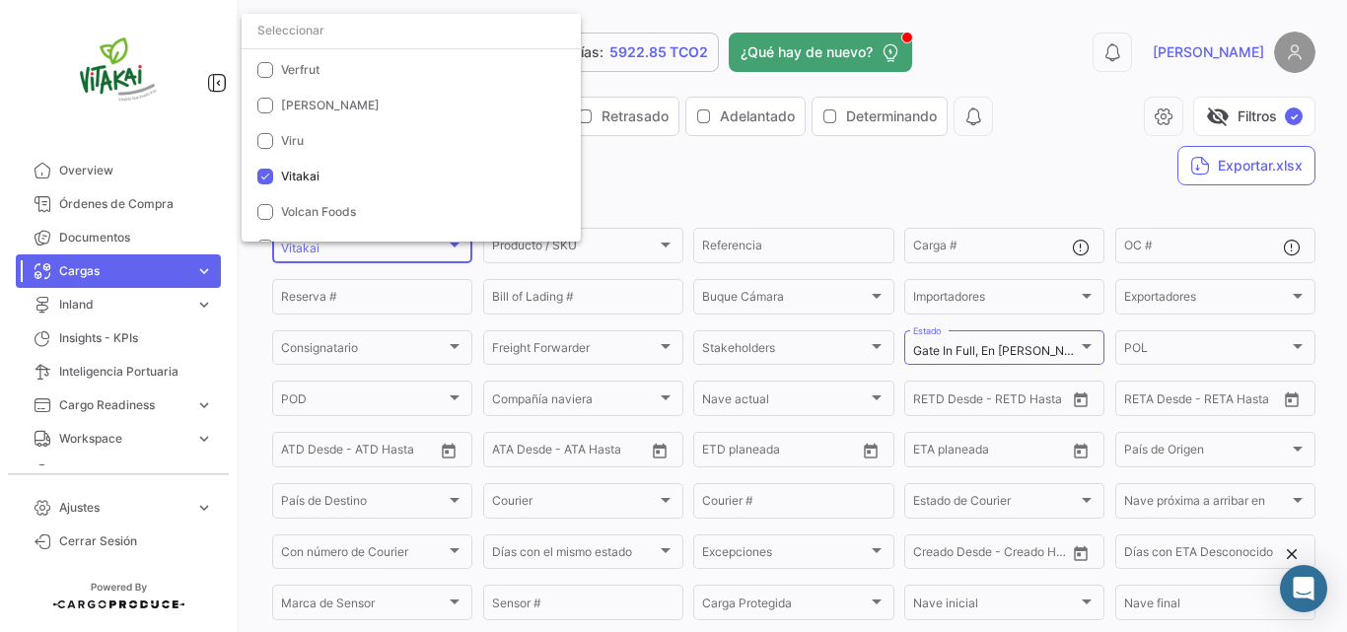
click at [706, 196] on div at bounding box center [673, 316] width 1347 height 632
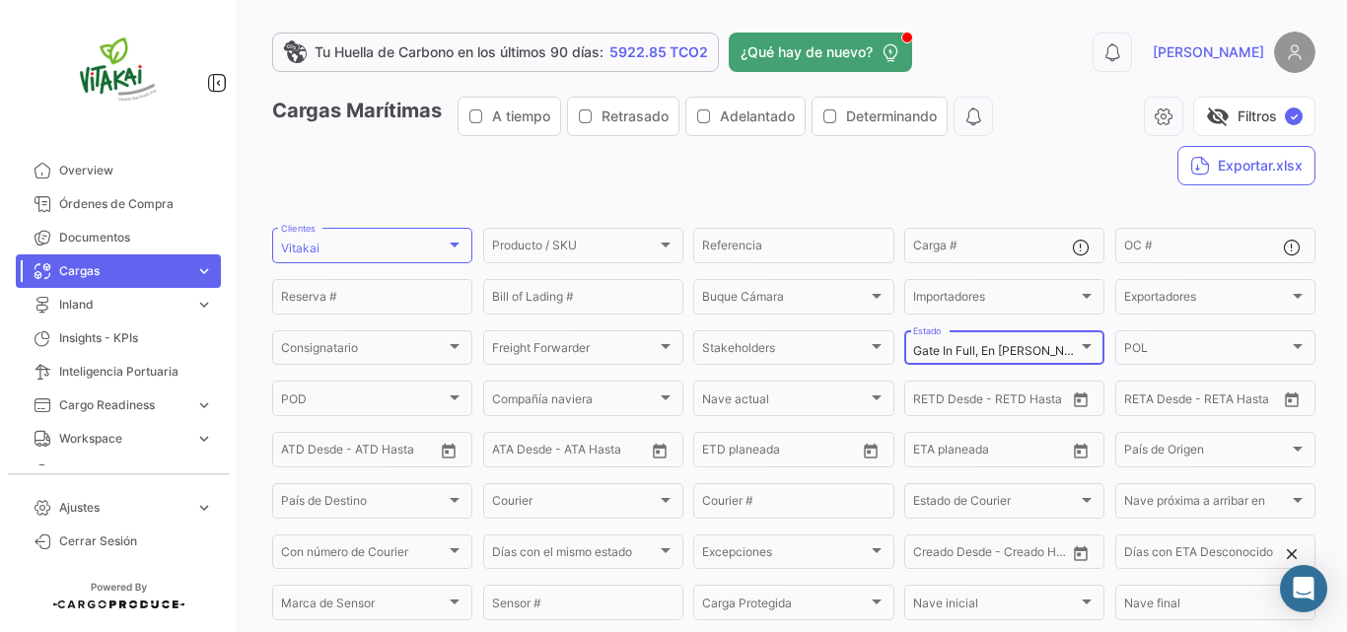
click at [1082, 346] on div at bounding box center [1087, 346] width 10 height 5
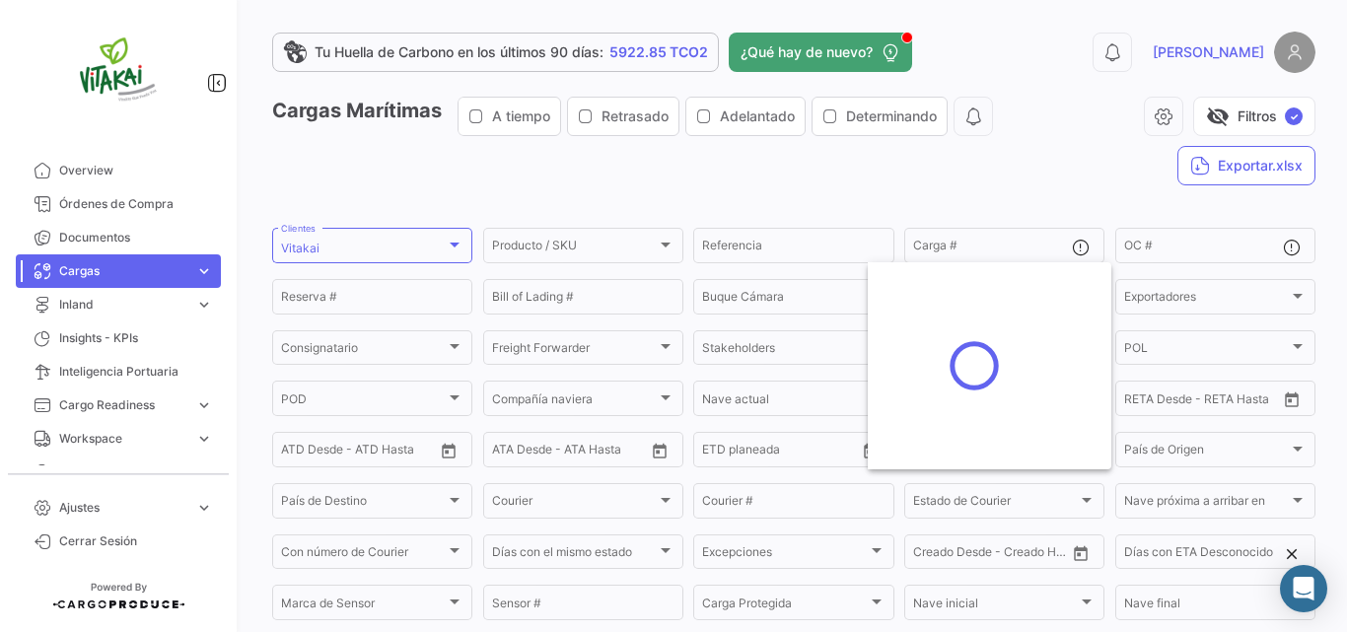
checkbox input "true"
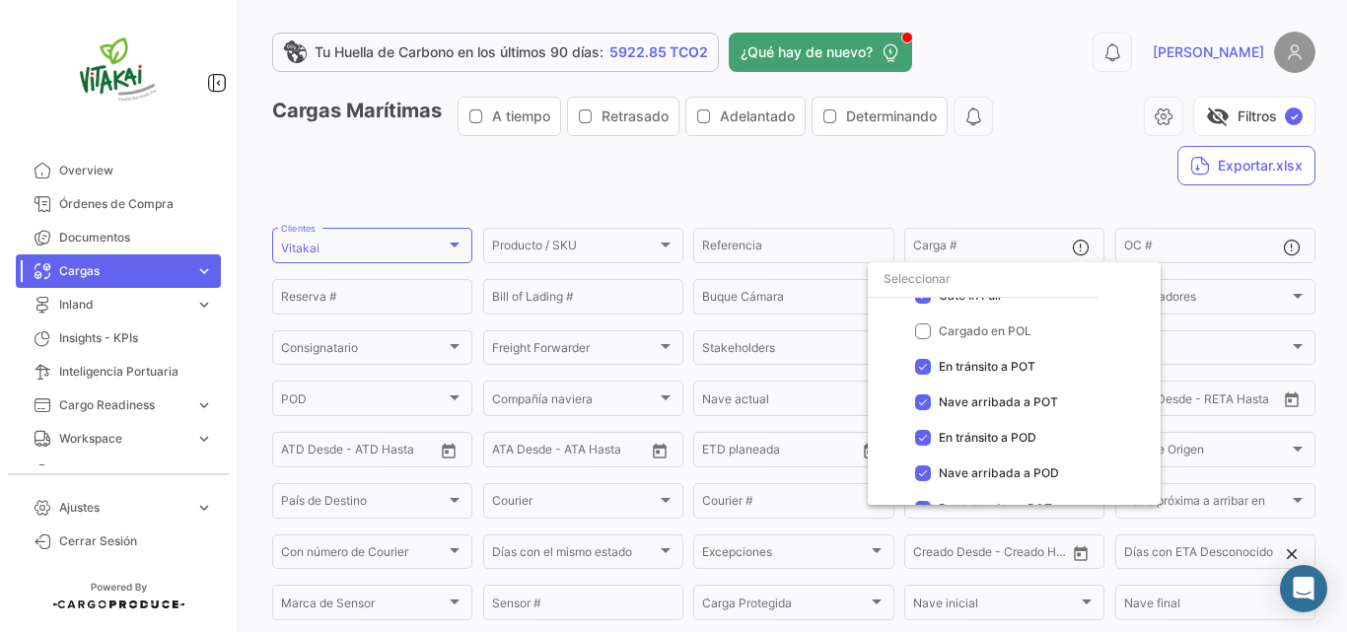
scroll to position [131, 0]
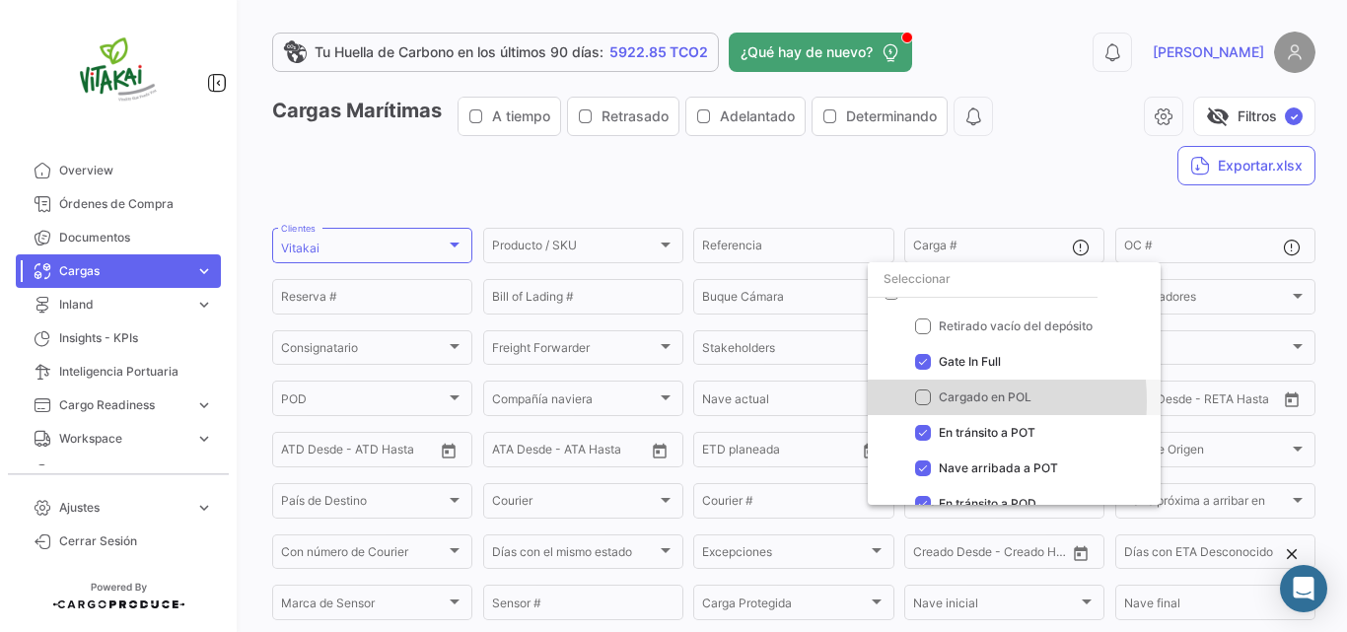
click at [915, 401] on mat-pseudo-checkbox at bounding box center [923, 398] width 16 height 16
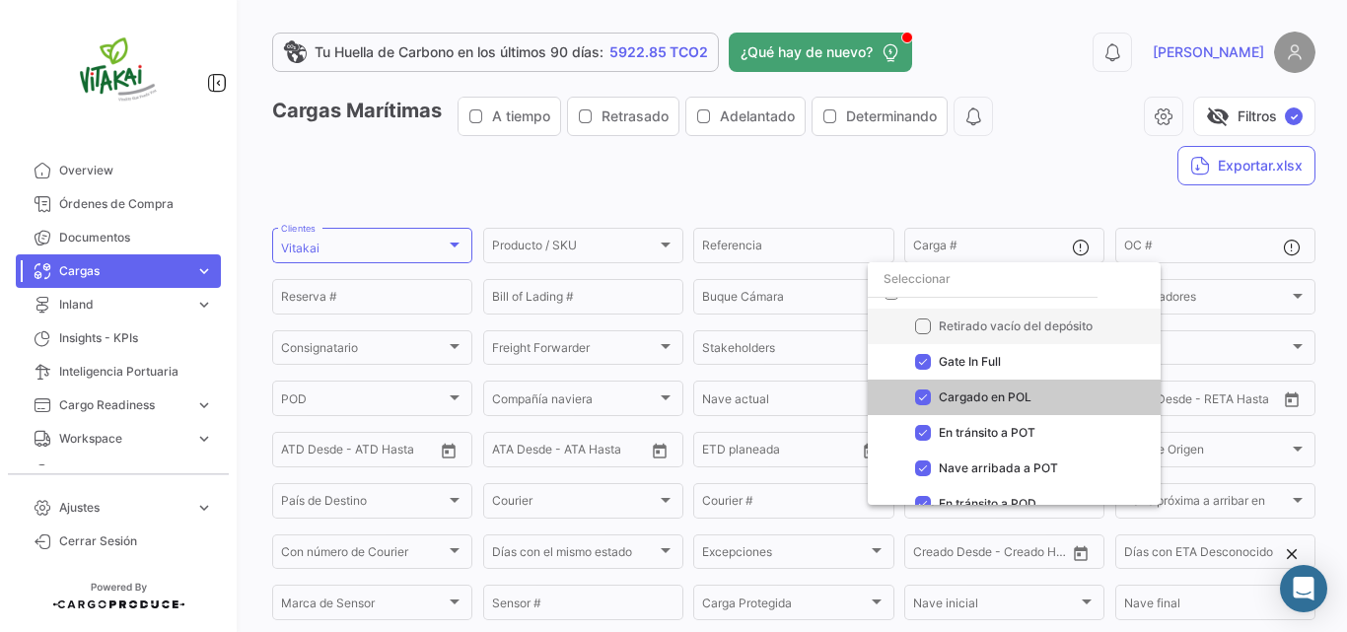
click at [924, 333] on mat-pseudo-checkbox at bounding box center [923, 327] width 16 height 16
checkbox input "true"
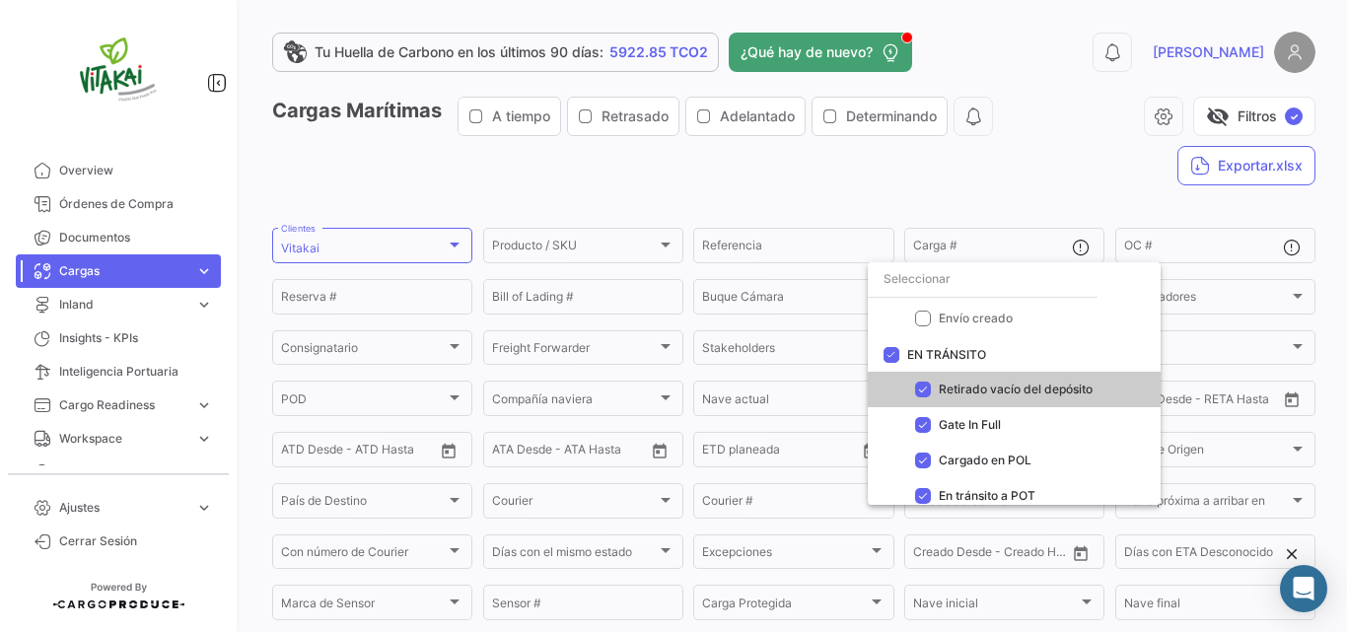
scroll to position [0, 0]
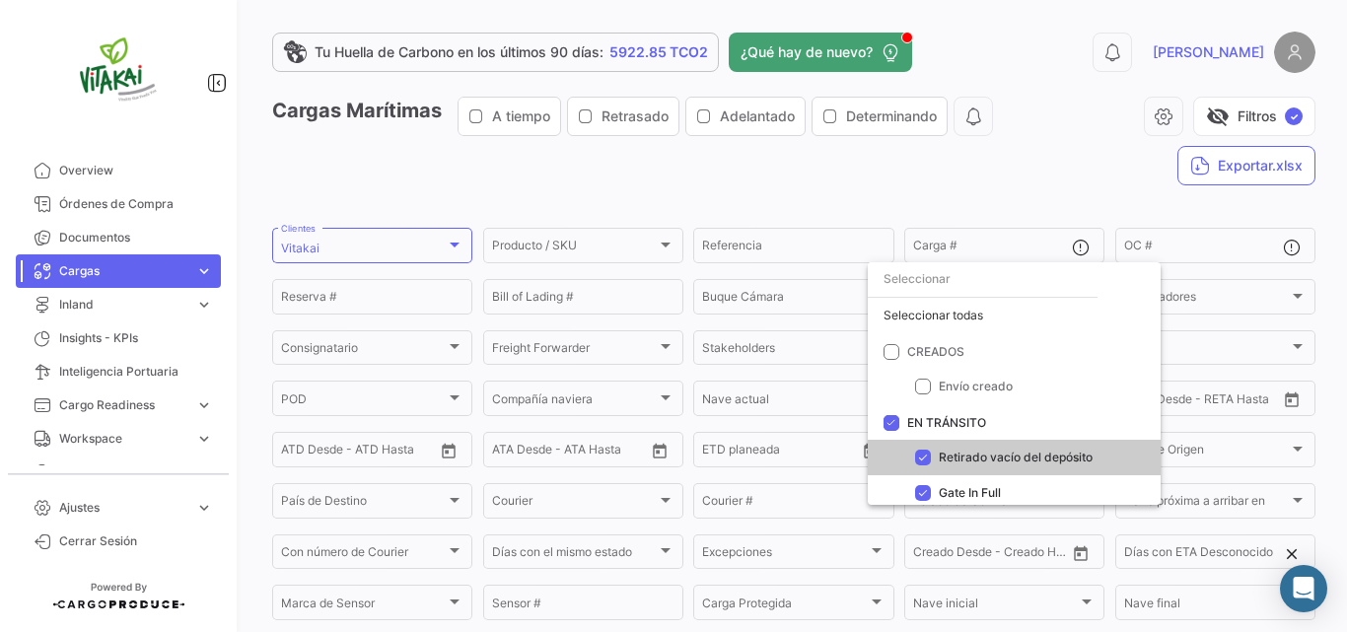
click at [1237, 114] on div at bounding box center [673, 316] width 1347 height 632
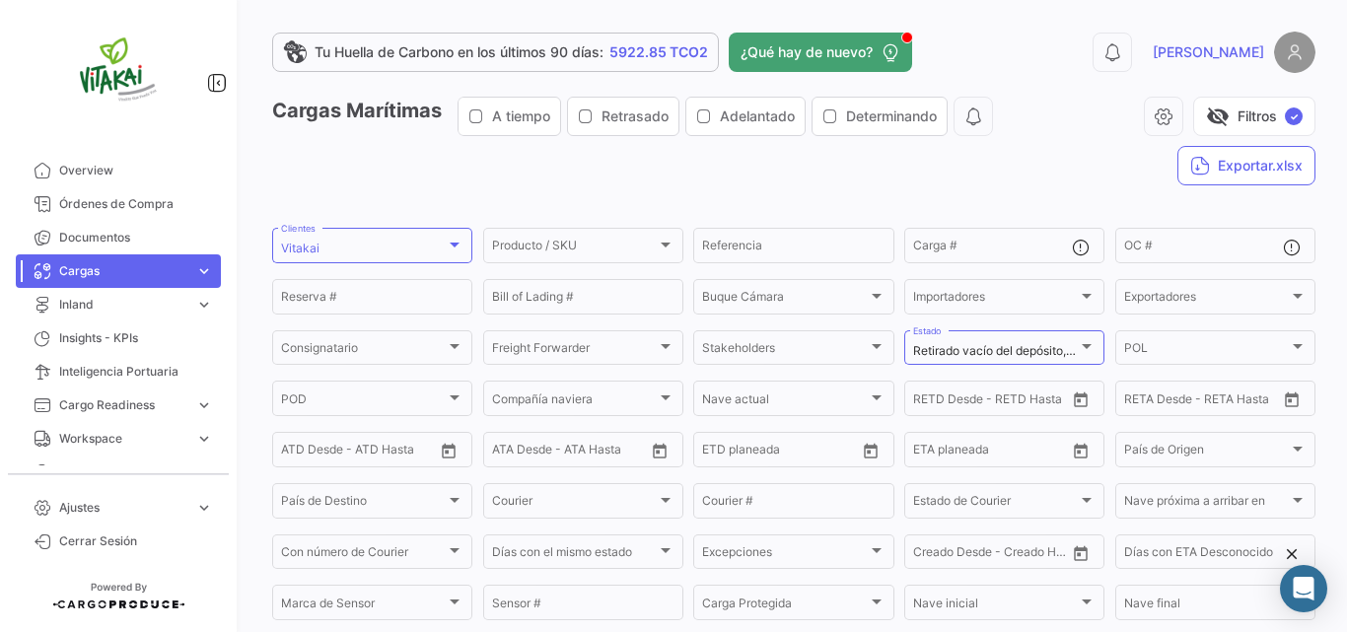
click at [1237, 114] on button "visibility_off Filtros ✓" at bounding box center [1254, 116] width 122 height 39
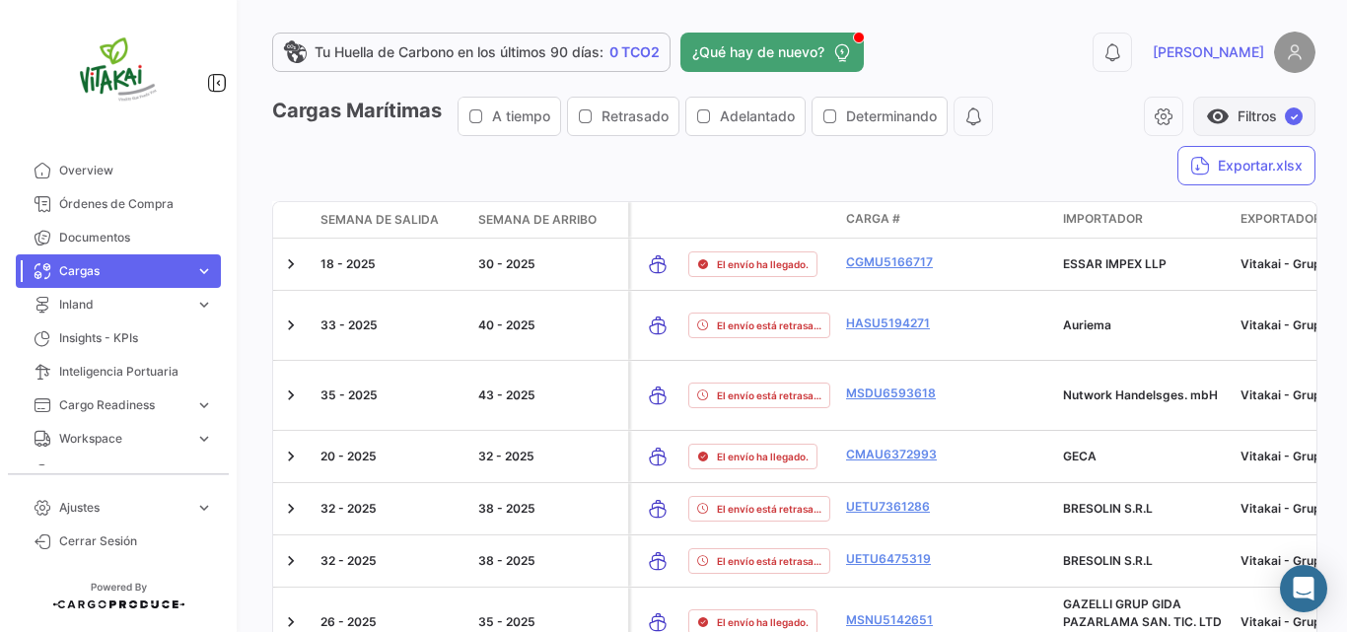
click at [1221, 101] on button "visibility Filtros ✓" at bounding box center [1254, 116] width 122 height 39
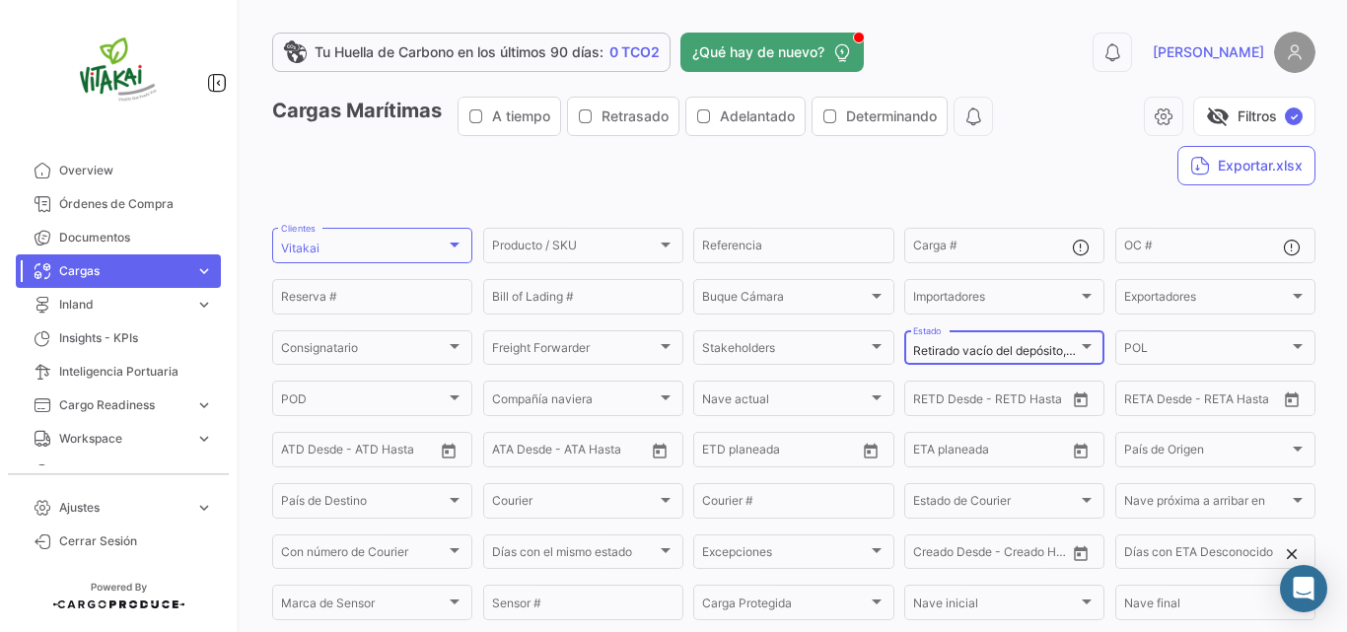
click at [1082, 342] on div at bounding box center [1087, 347] width 18 height 16
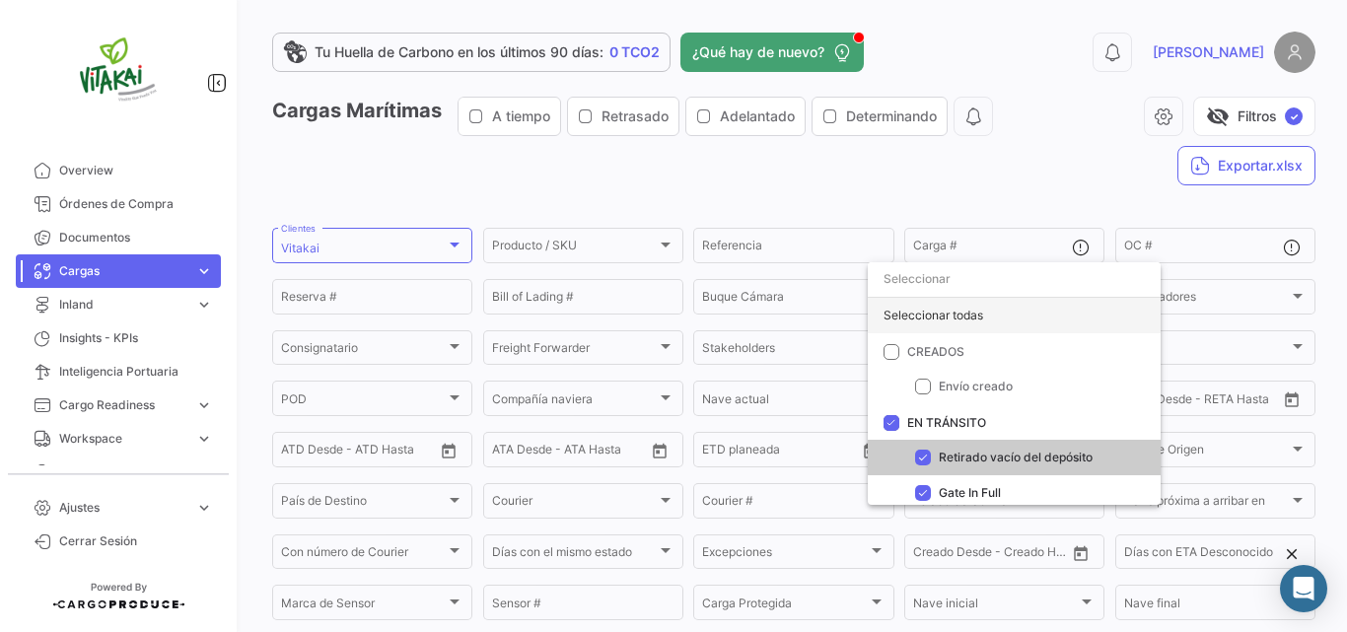
click at [969, 317] on div "Seleccionar todas" at bounding box center [1014, 316] width 293 height 36
checkbox input "true"
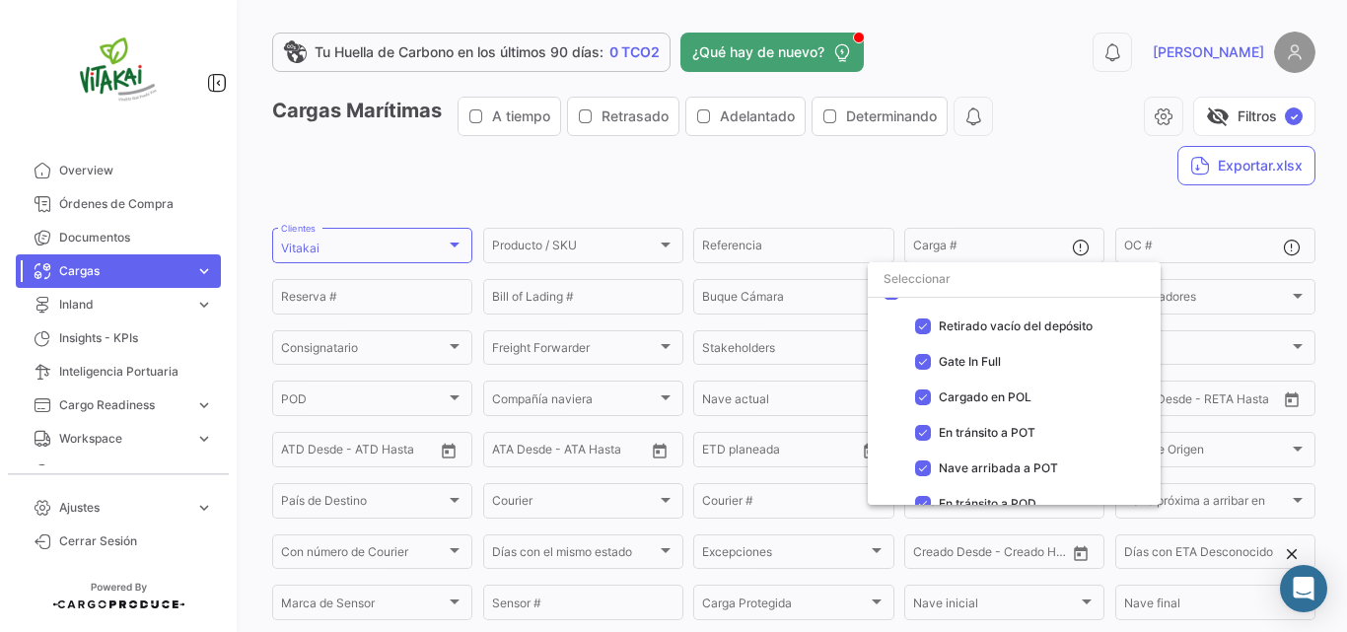
scroll to position [397, 0]
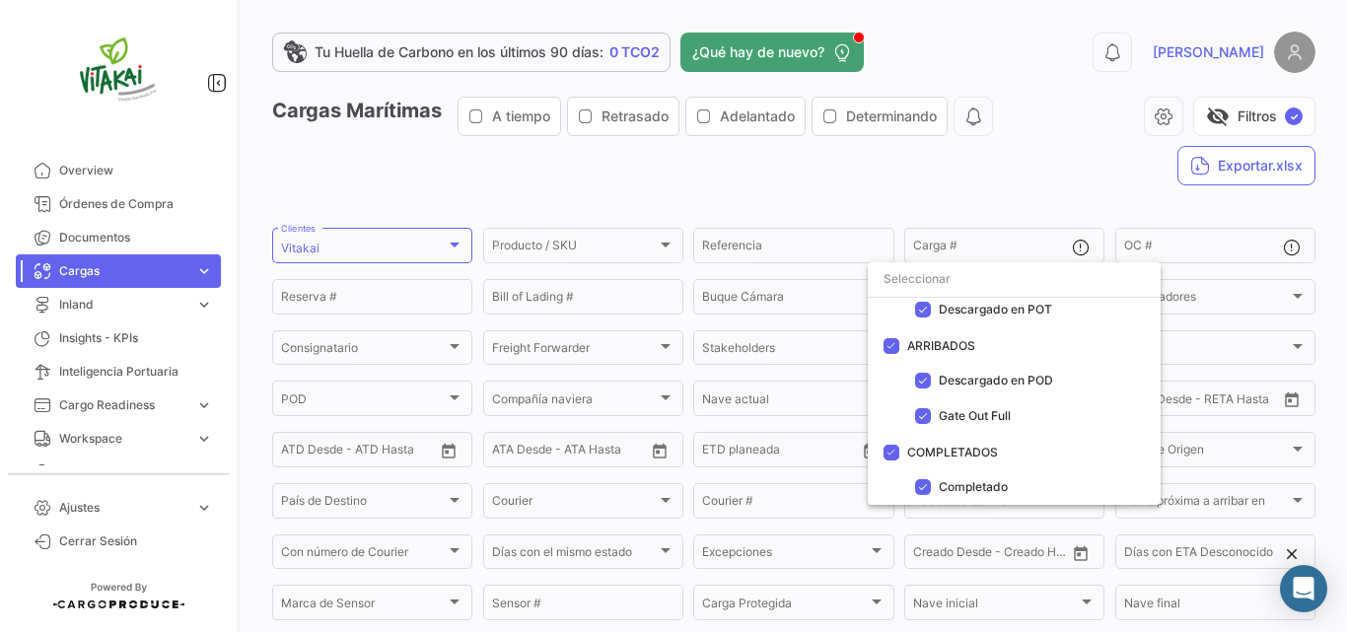
click at [1213, 122] on div at bounding box center [673, 316] width 1347 height 632
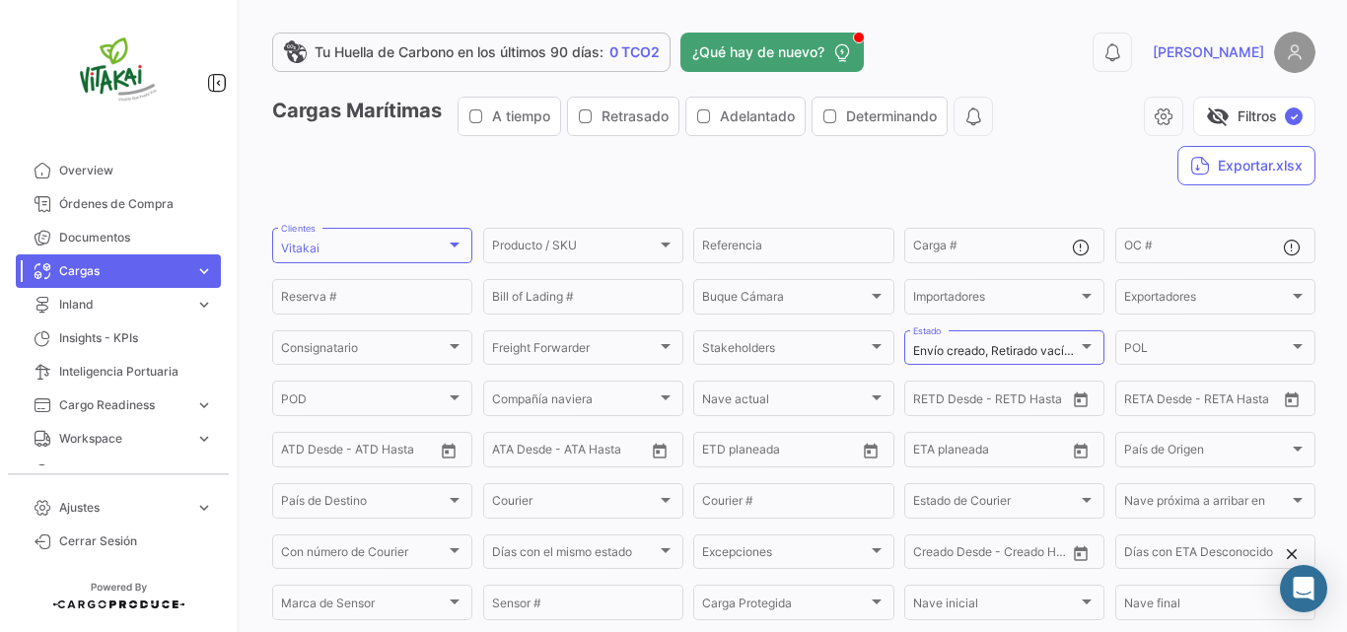
click at [1213, 122] on span "visibility_off" at bounding box center [1218, 117] width 24 height 24
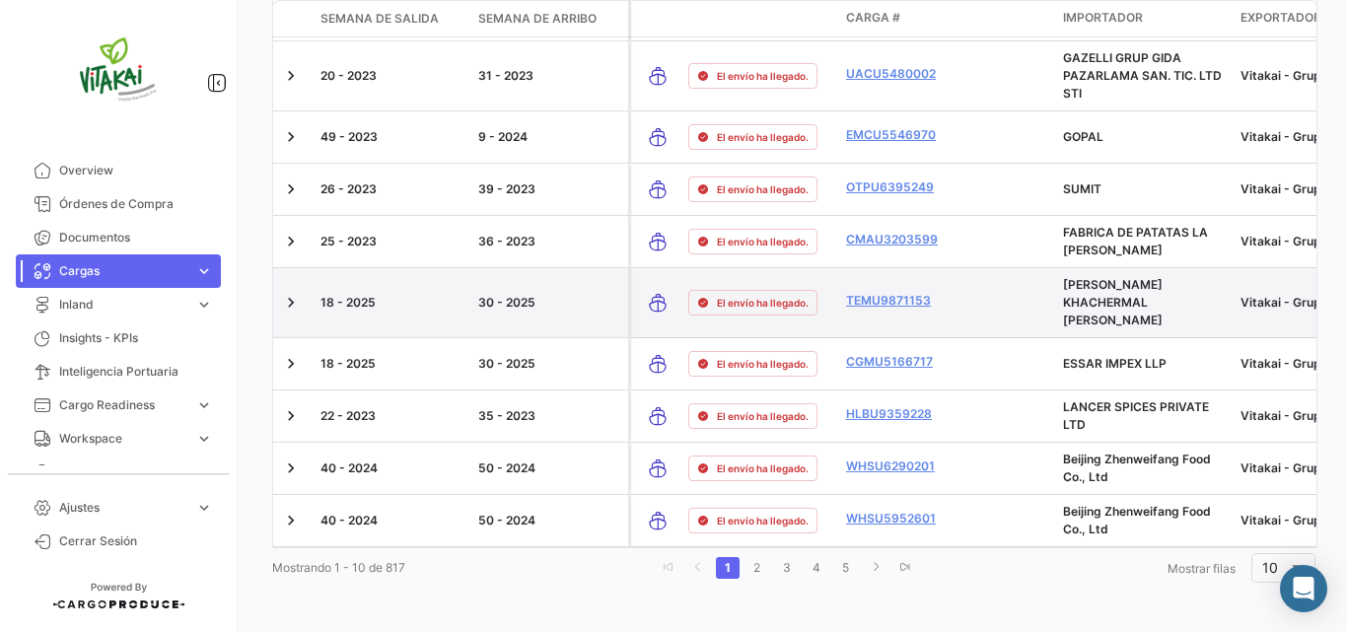
scroll to position [0, 0]
